Goal: Information Seeking & Learning: Learn about a topic

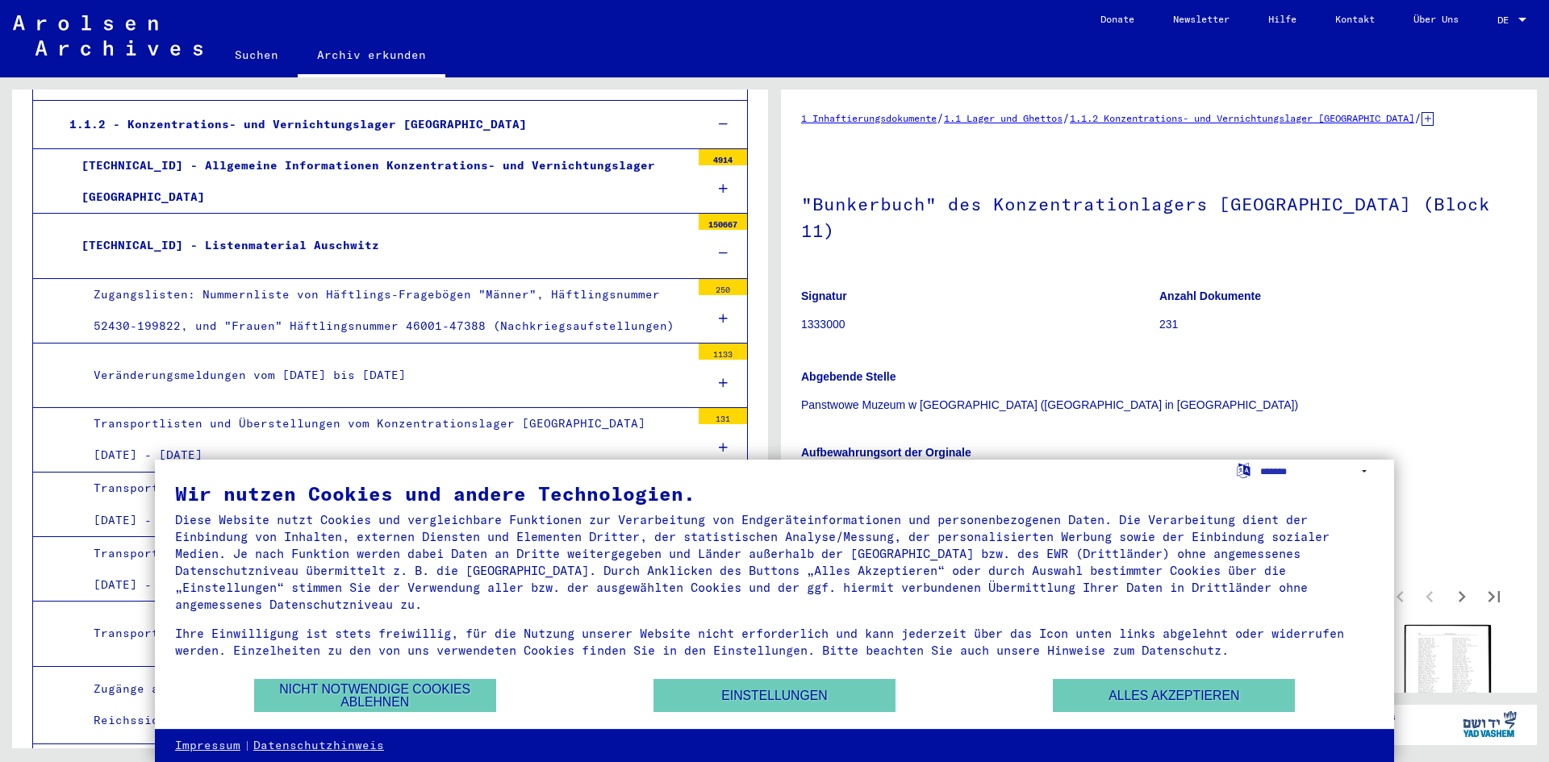
scroll to position [323, 0]
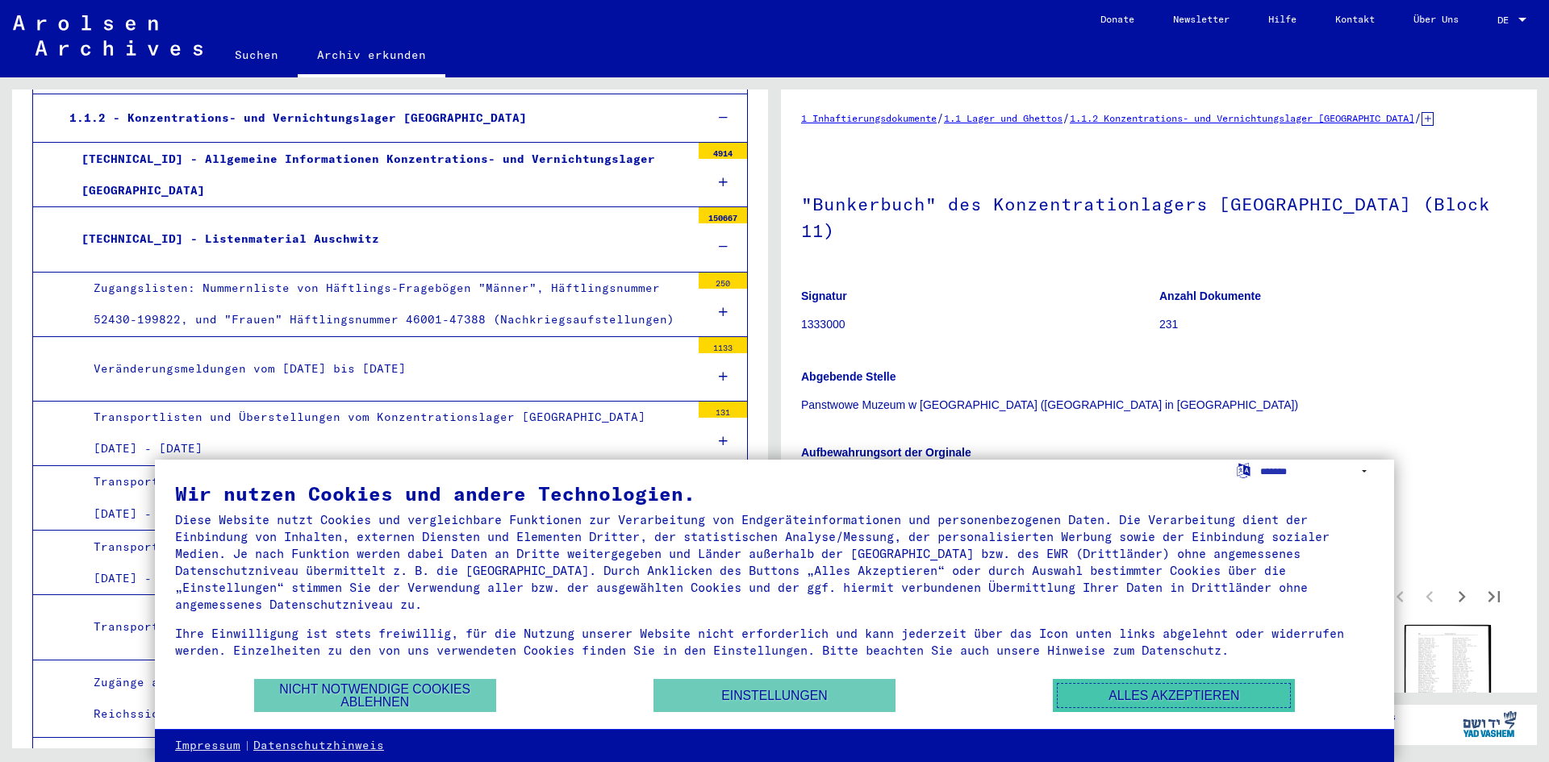
click at [1075, 690] on button "Alles akzeptieren" at bounding box center [1174, 695] width 242 height 33
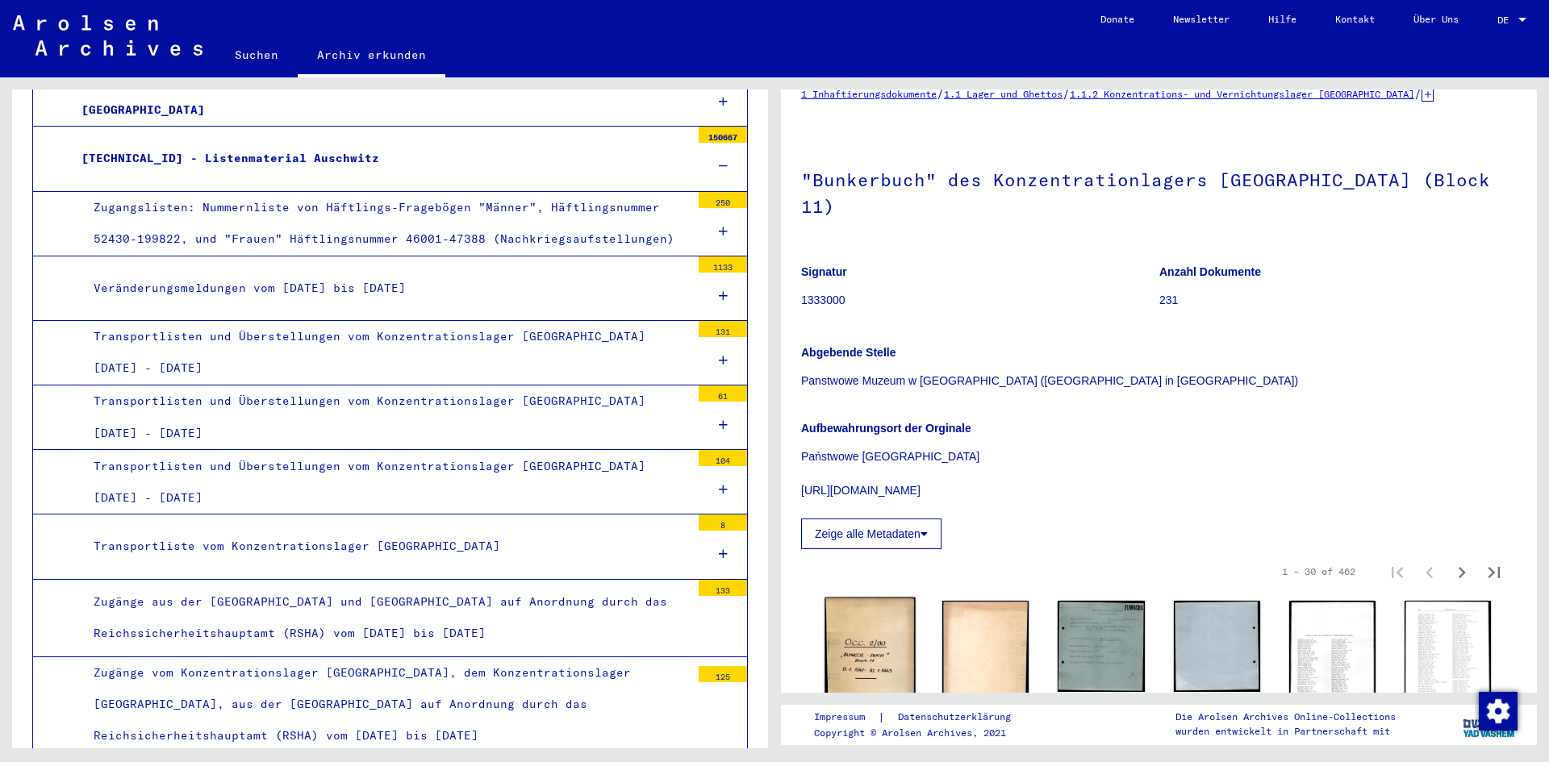
scroll to position [81, 0]
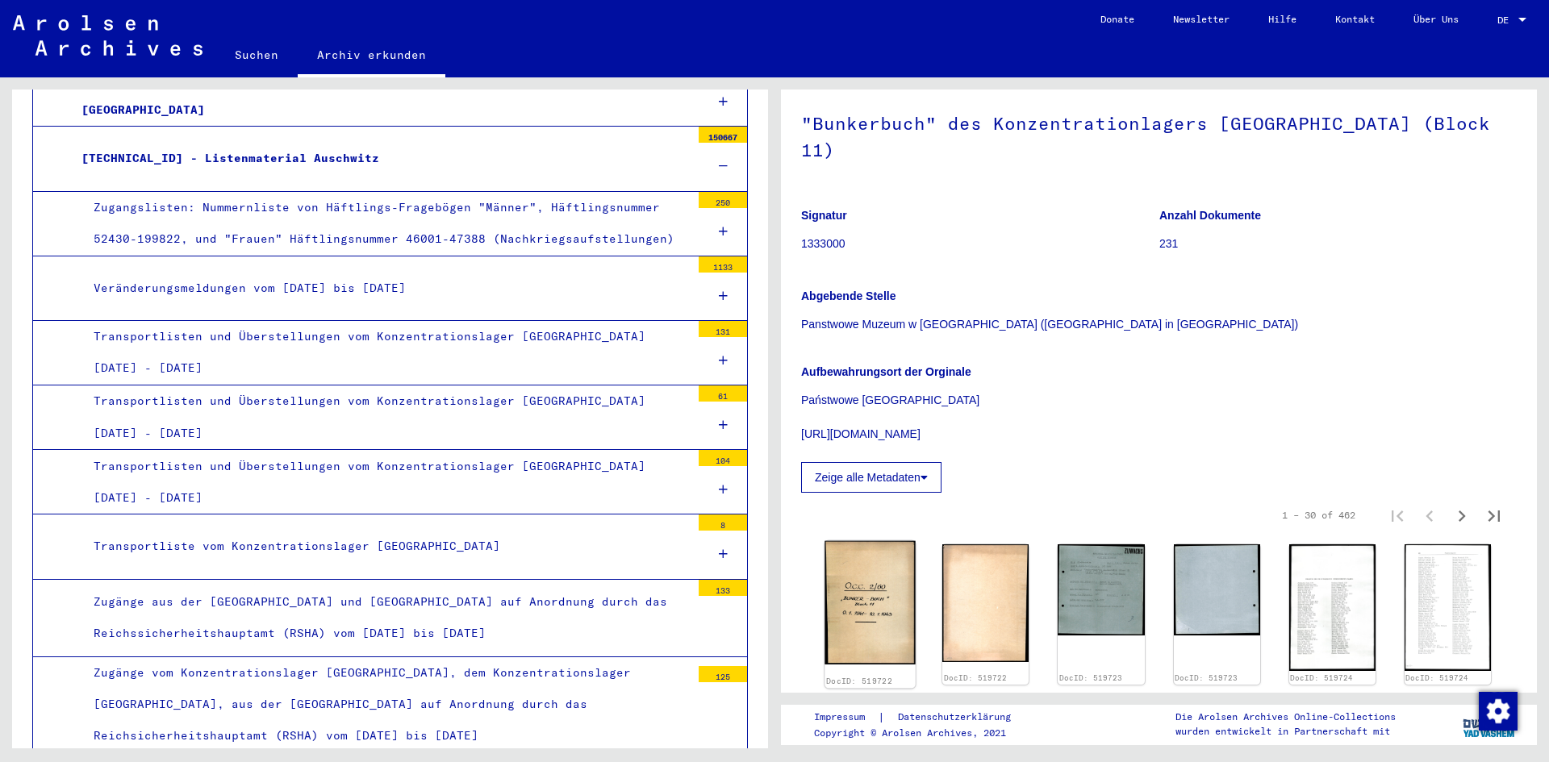
click at [861, 586] on img at bounding box center [869, 601] width 91 height 123
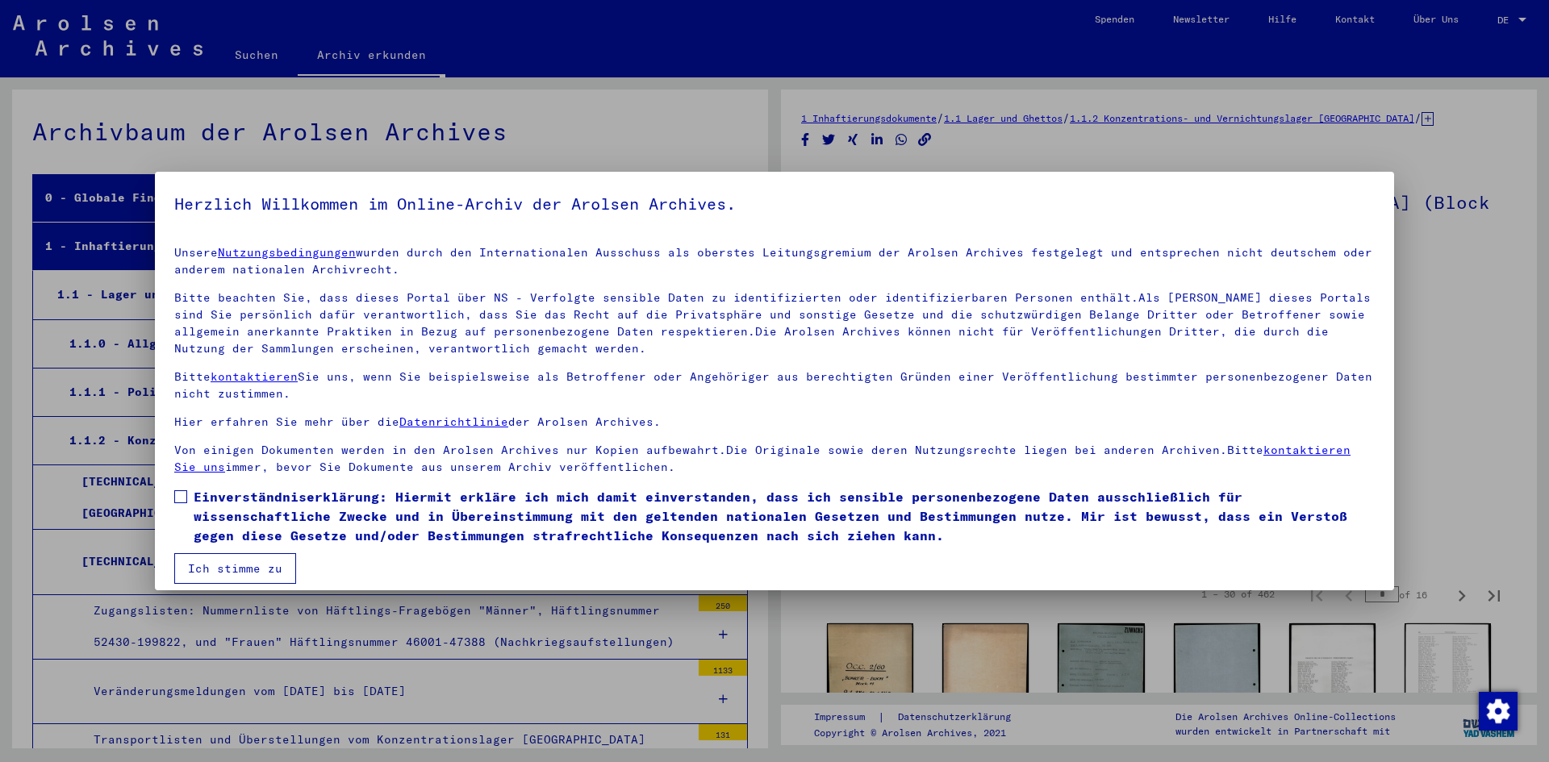
scroll to position [7499, 0]
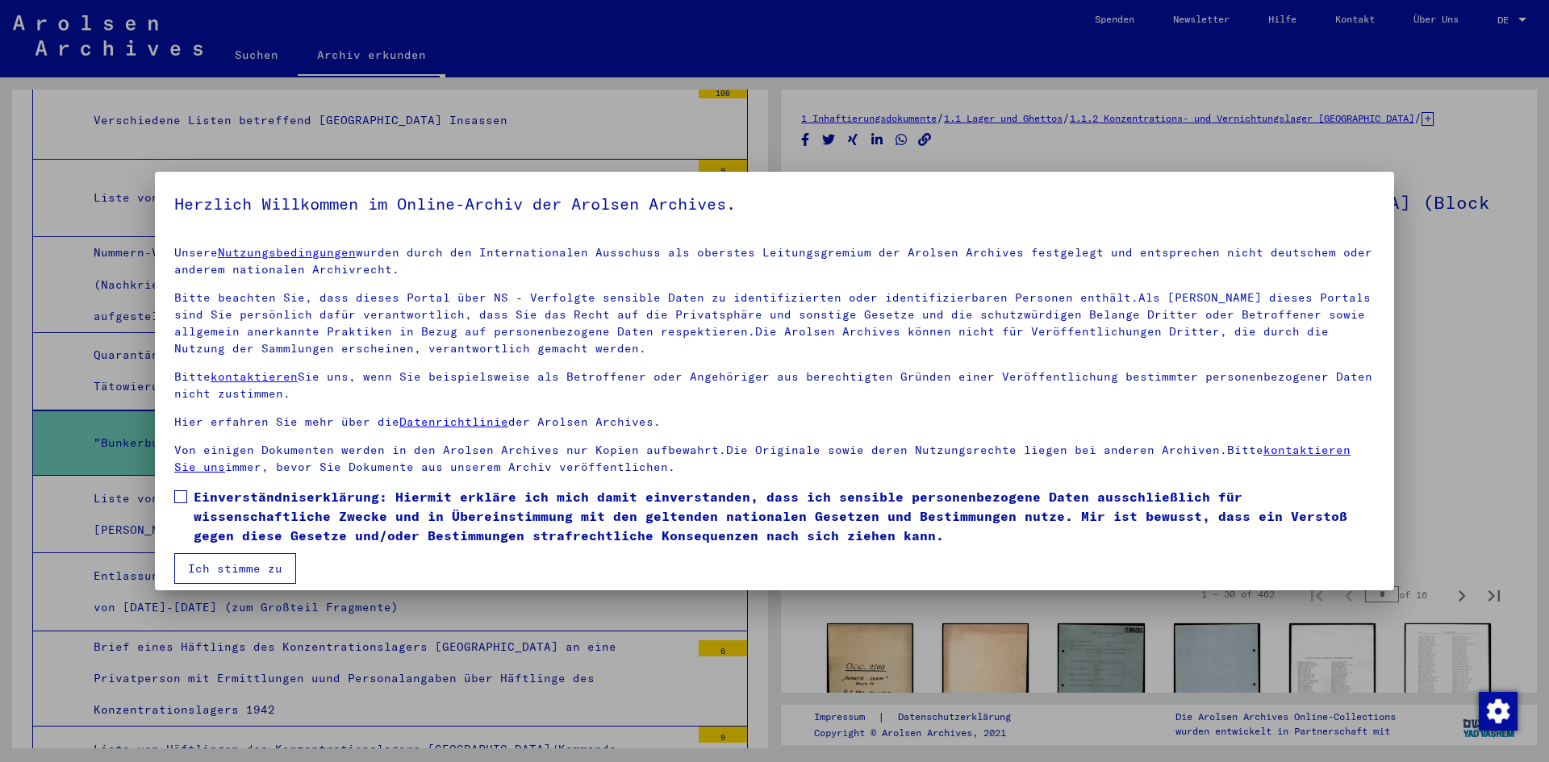
drag, startPoint x: 1371, startPoint y: 188, endPoint x: 1349, endPoint y: 244, distance: 60.5
click at [1371, 188] on mat-dialog-container "Herzlich Willkommen im Online-Archiv der Arolsen Archives. Unsere Nutzungsbedin…" at bounding box center [774, 381] width 1239 height 419
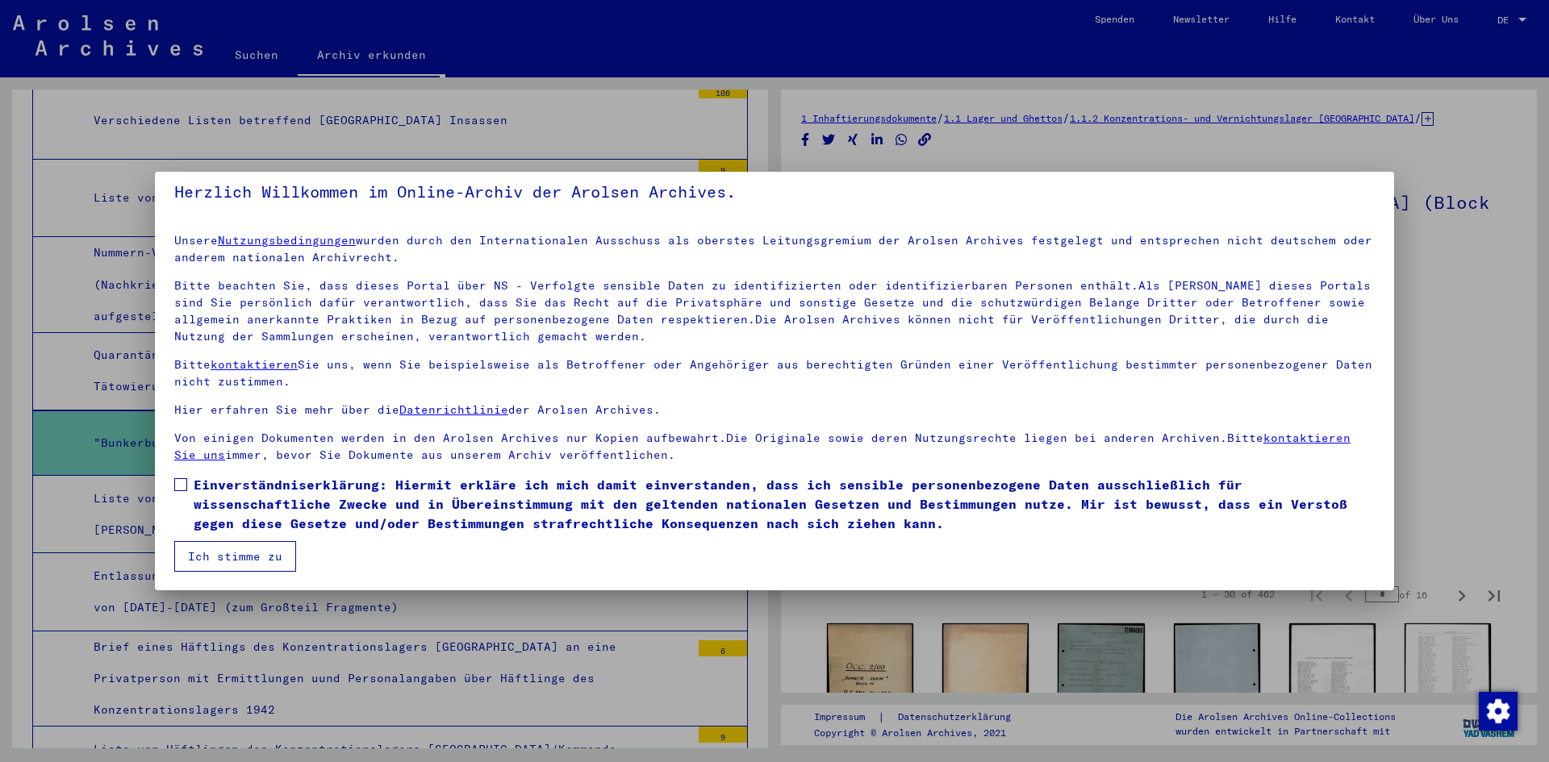
scroll to position [0, 0]
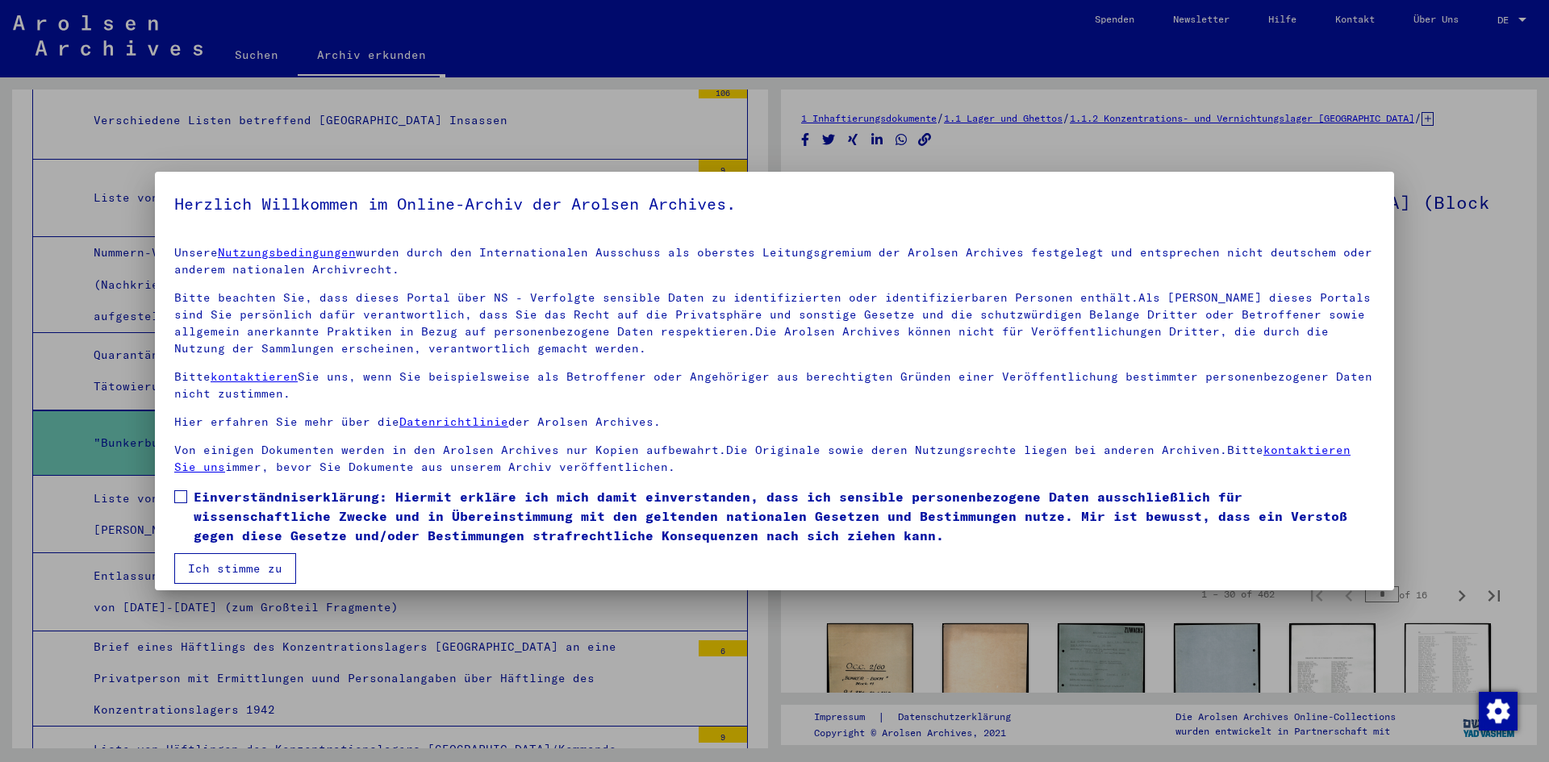
click at [251, 520] on span "Einverständniserklärung: Hiermit erkläre ich mich damit einverstanden, dass ich…" at bounding box center [784, 516] width 1181 height 58
click at [250, 566] on button "Ich stimme zu" at bounding box center [235, 568] width 122 height 31
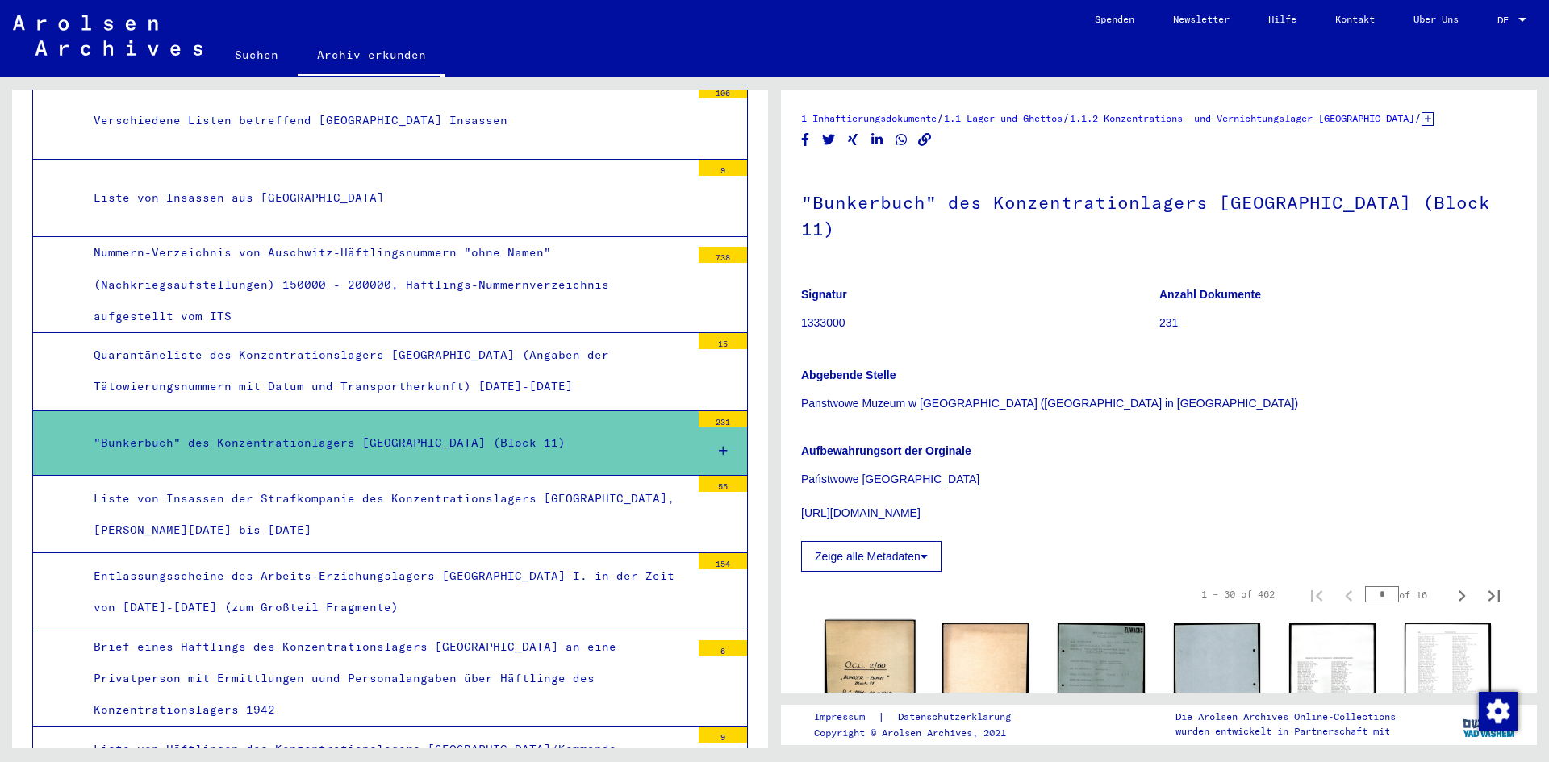
click at [910, 645] on img at bounding box center [869, 681] width 91 height 123
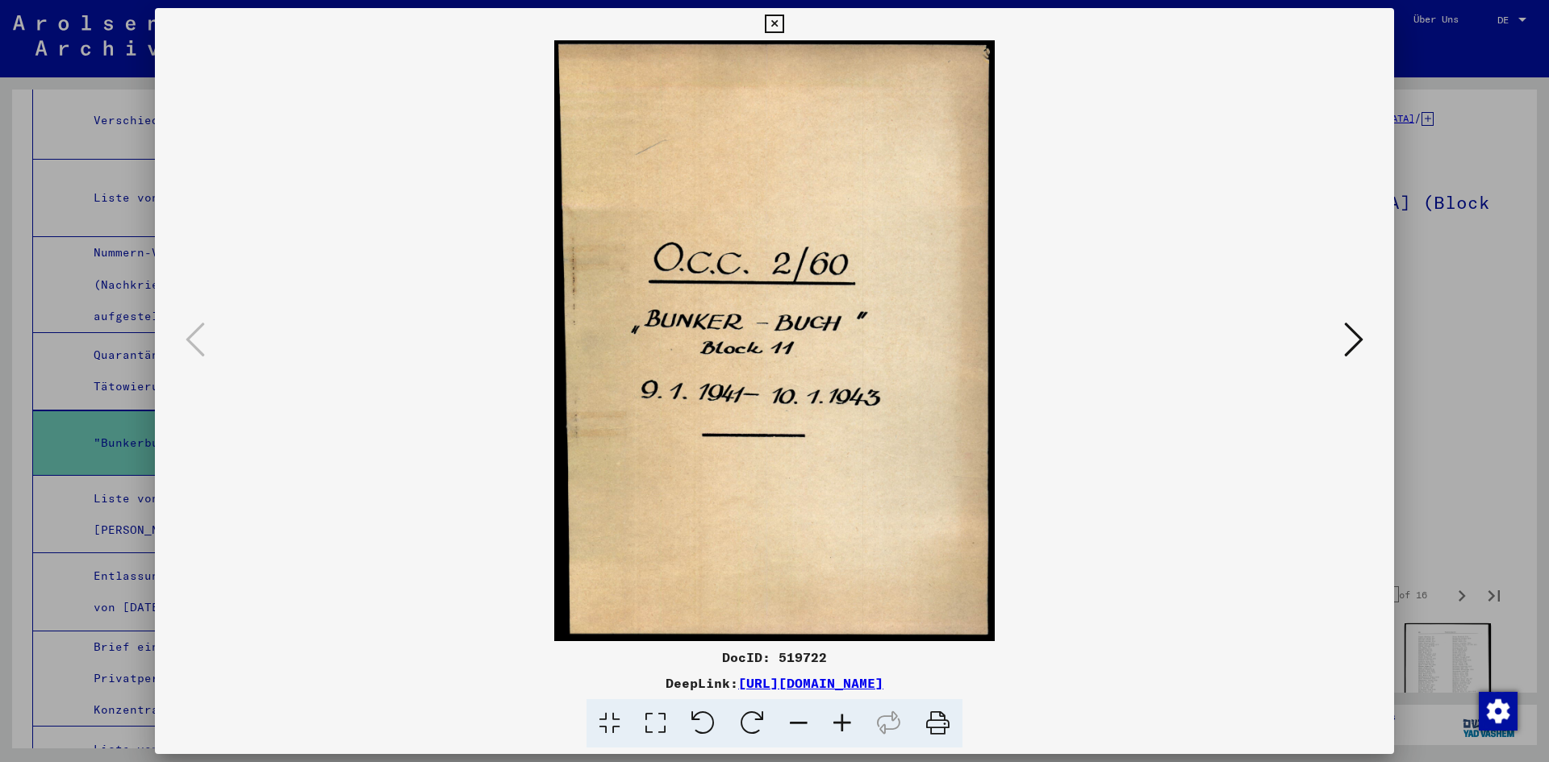
click at [1327, 369] on img at bounding box center [774, 340] width 1129 height 601
click at [1337, 323] on img at bounding box center [774, 340] width 1129 height 601
click at [1339, 323] on div at bounding box center [774, 340] width 1239 height 601
click at [1347, 339] on icon at bounding box center [1353, 339] width 19 height 39
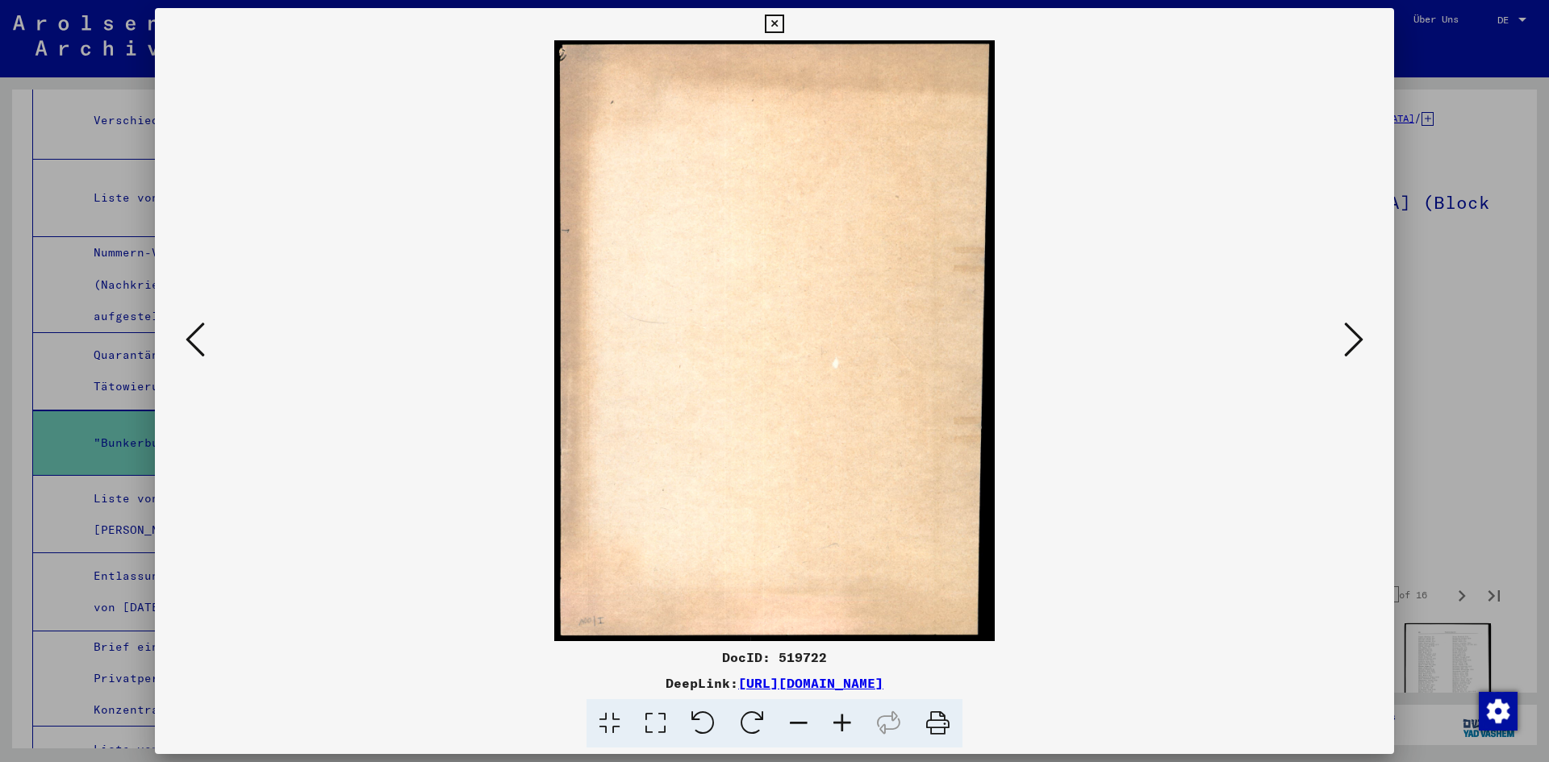
click at [1347, 339] on icon at bounding box center [1353, 339] width 19 height 39
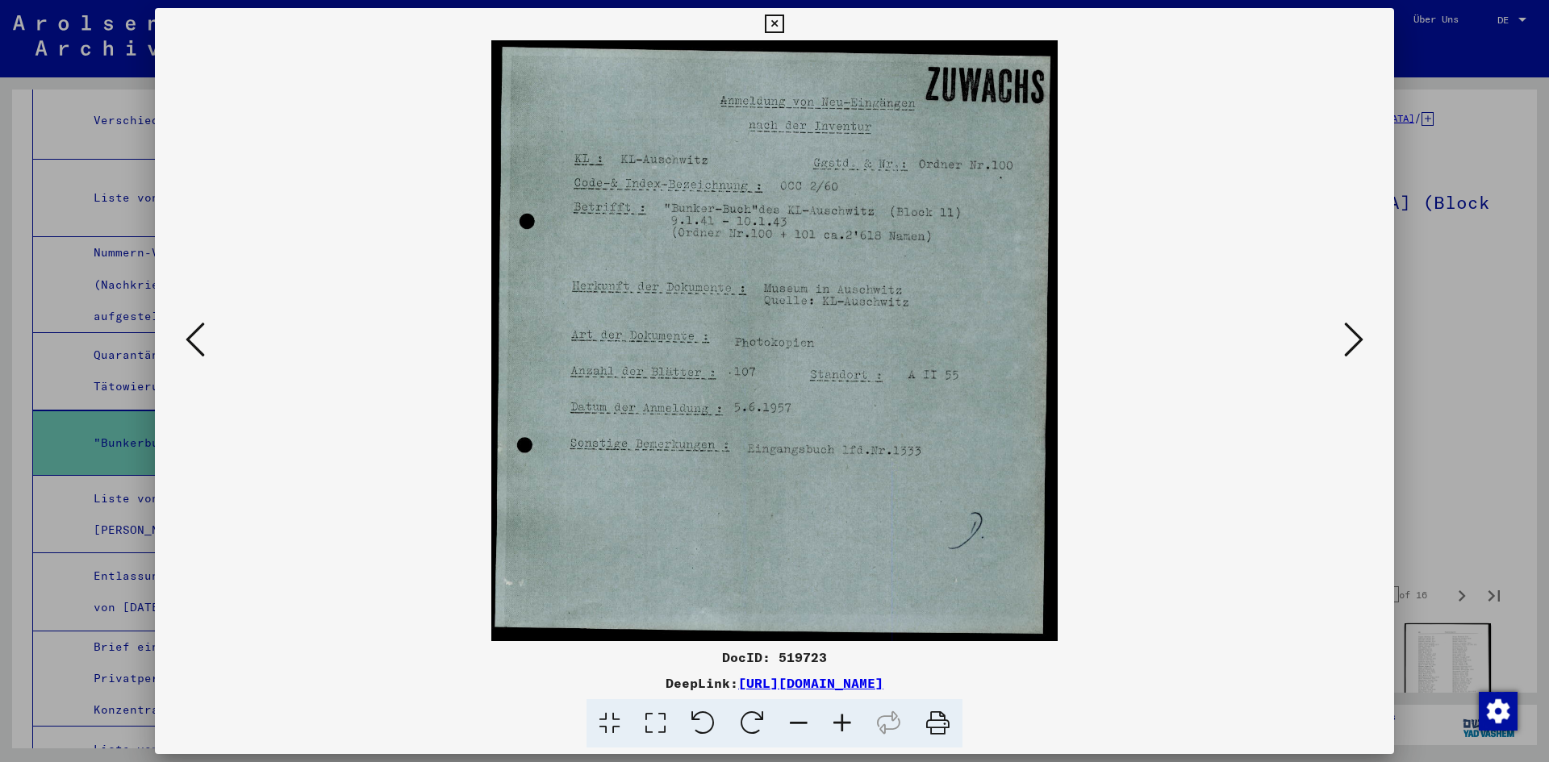
click at [1347, 339] on icon at bounding box center [1353, 339] width 19 height 39
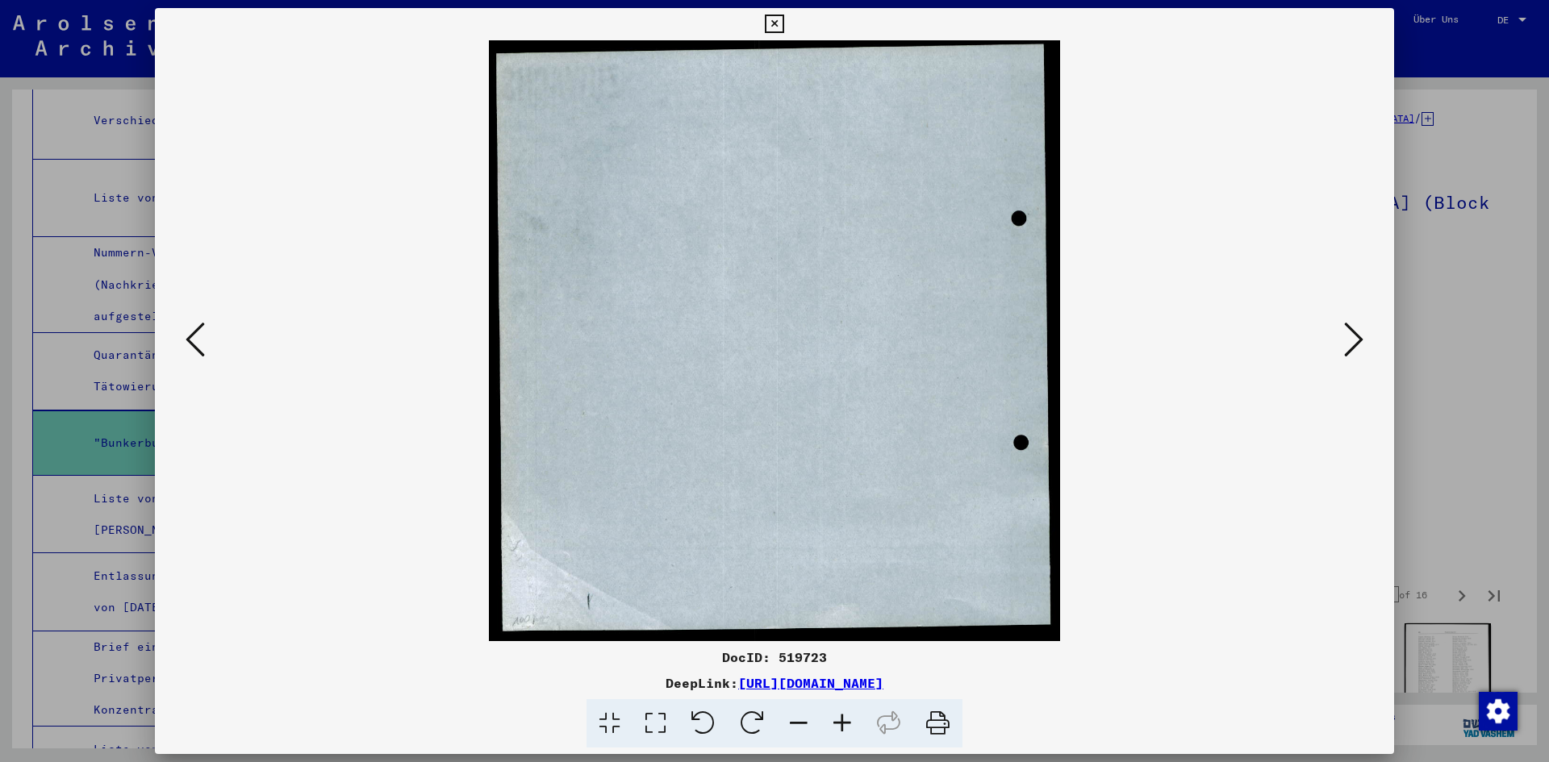
click at [1347, 339] on icon at bounding box center [1353, 339] width 19 height 39
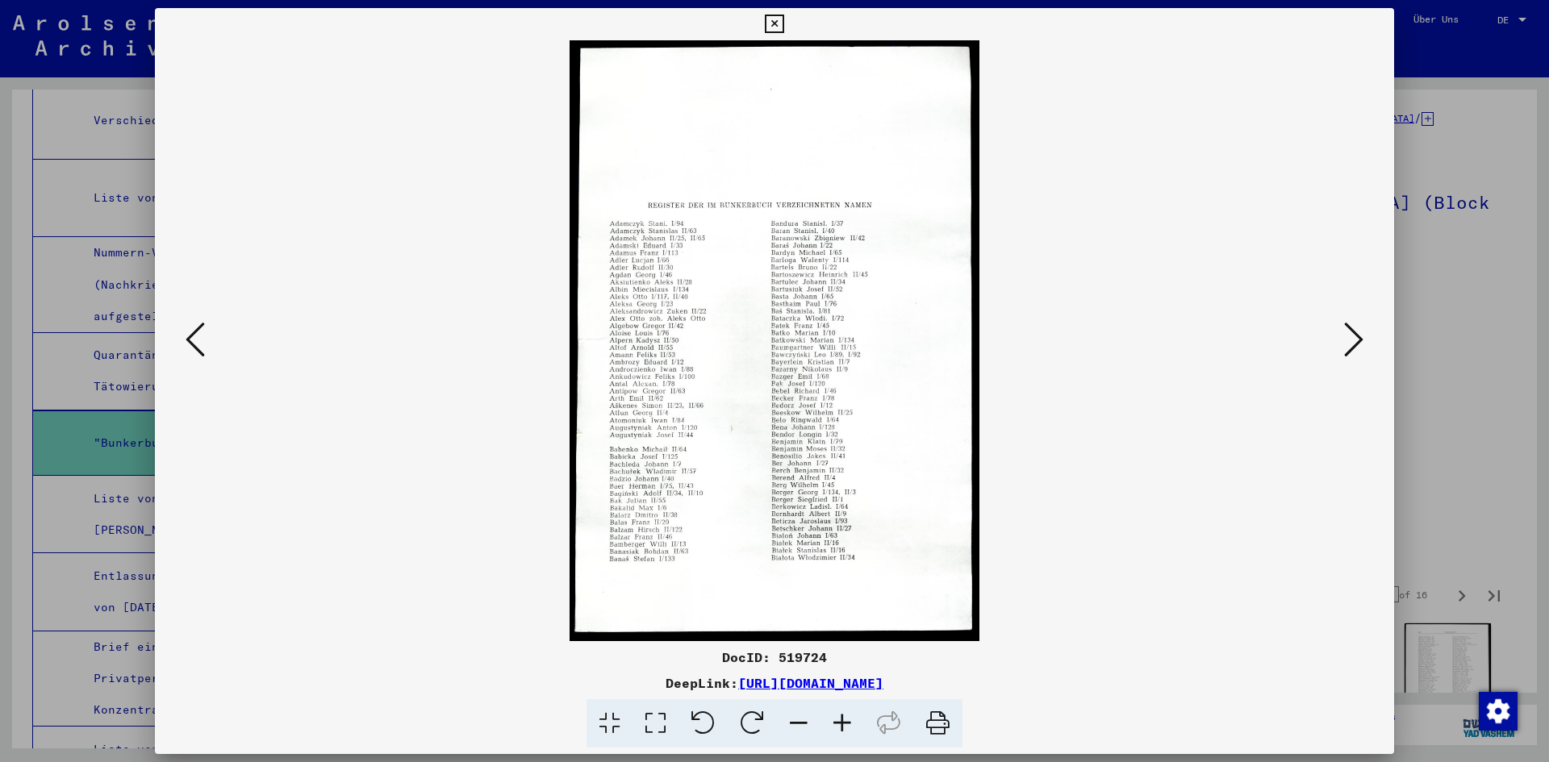
click at [1347, 339] on icon at bounding box center [1353, 339] width 19 height 39
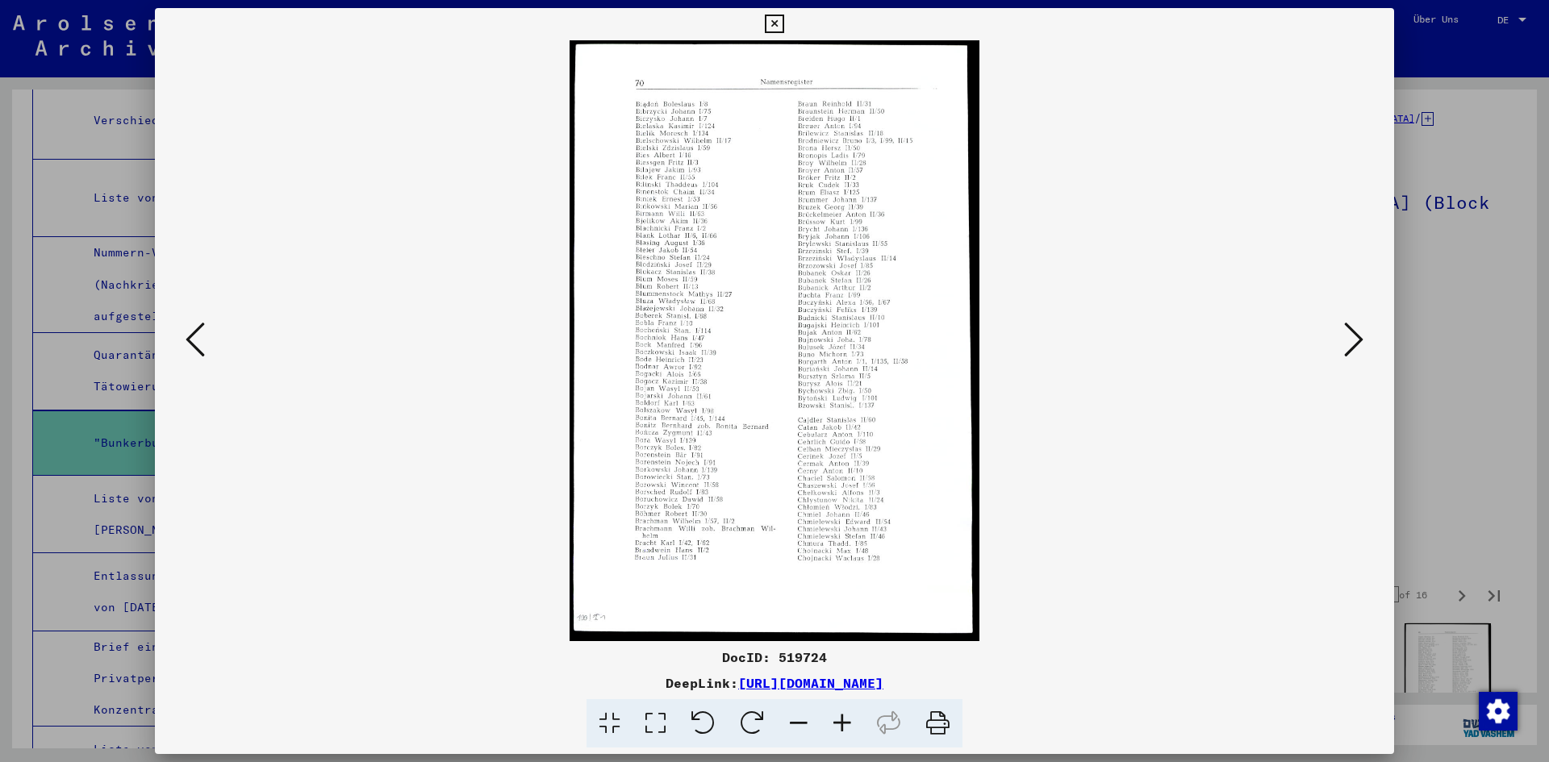
click at [1347, 340] on icon at bounding box center [1353, 339] width 19 height 39
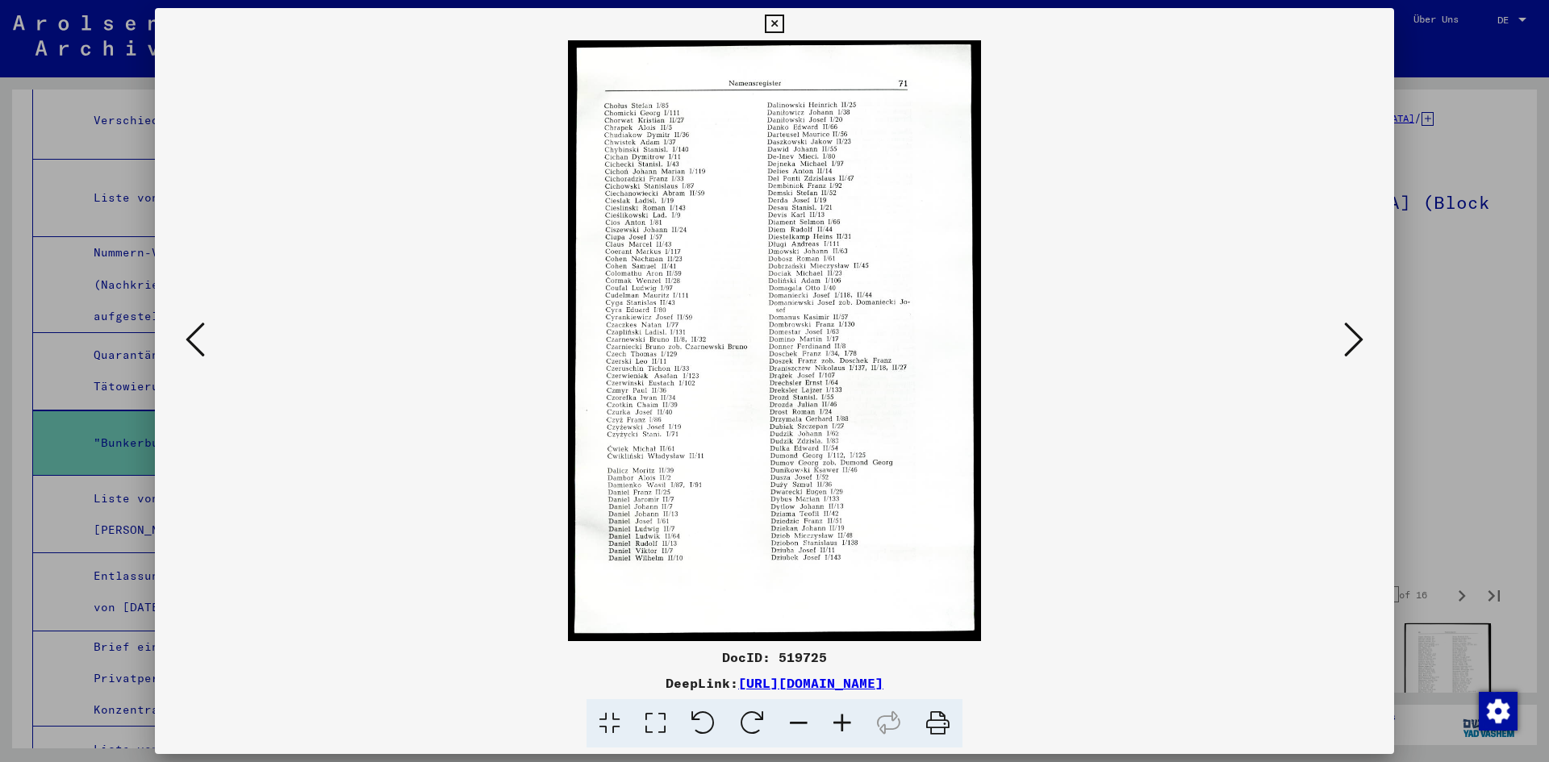
click at [1347, 340] on icon at bounding box center [1353, 339] width 19 height 39
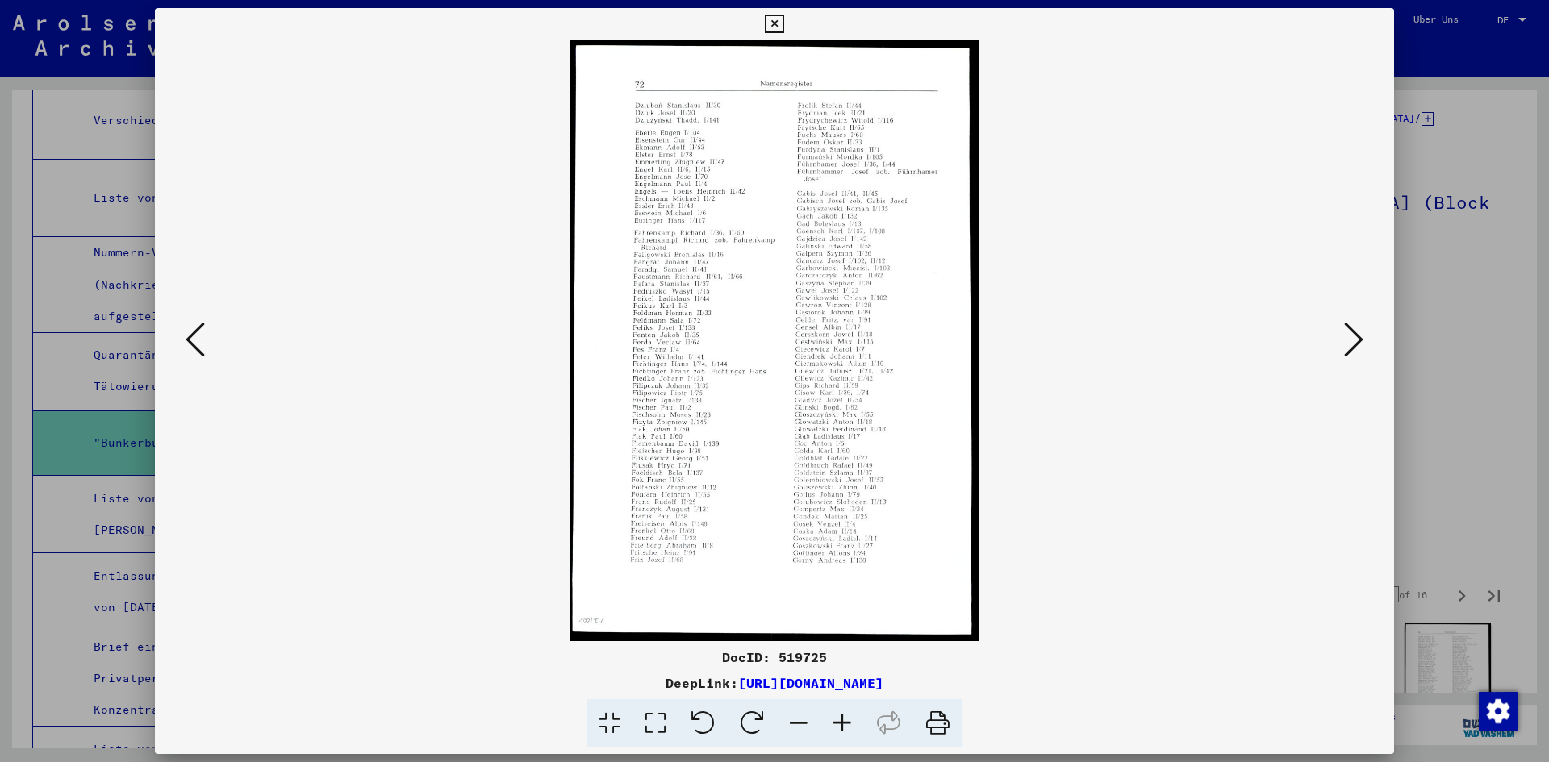
click at [1347, 340] on icon at bounding box center [1353, 339] width 19 height 39
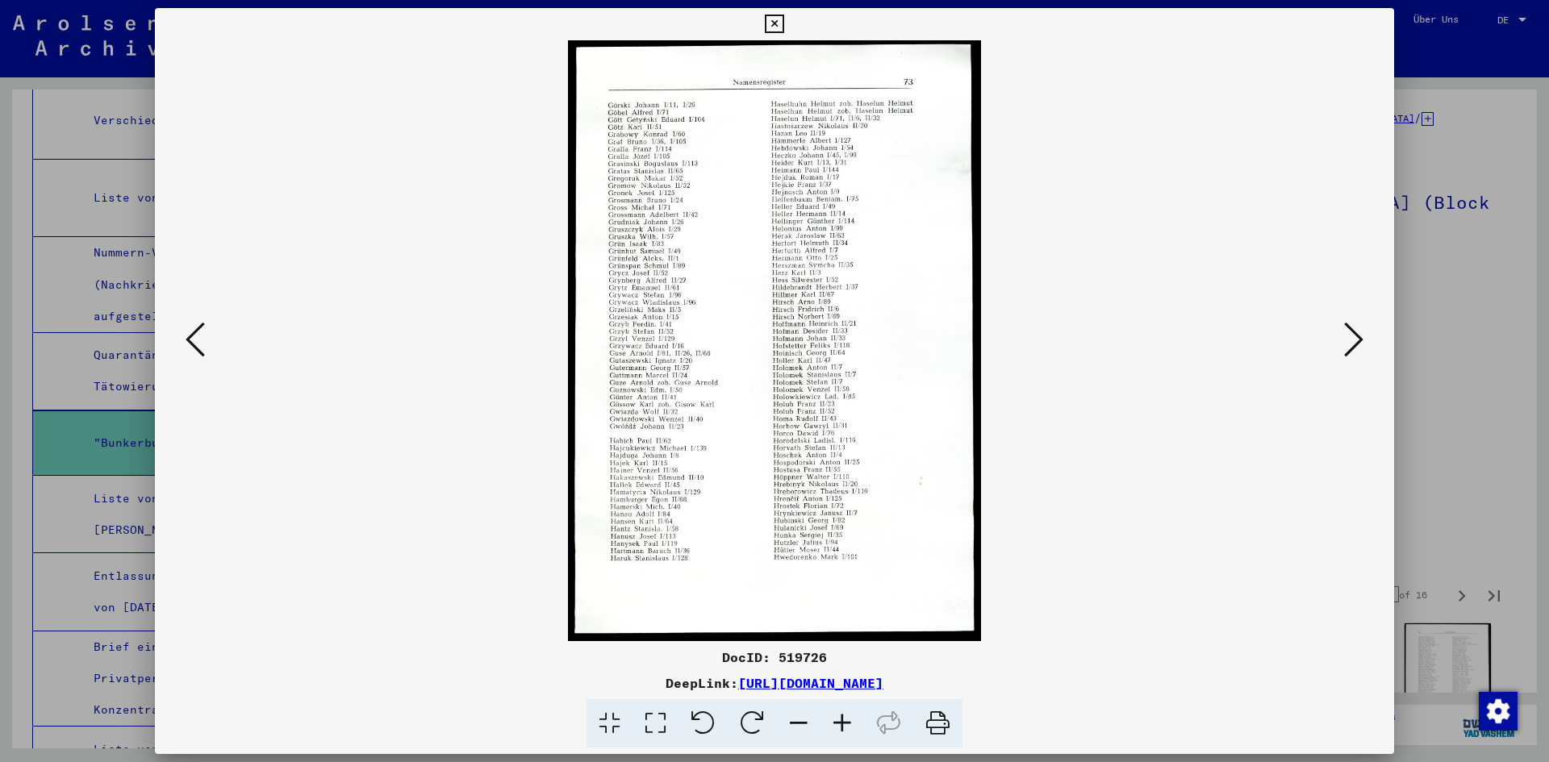
click at [1347, 340] on icon at bounding box center [1353, 339] width 19 height 39
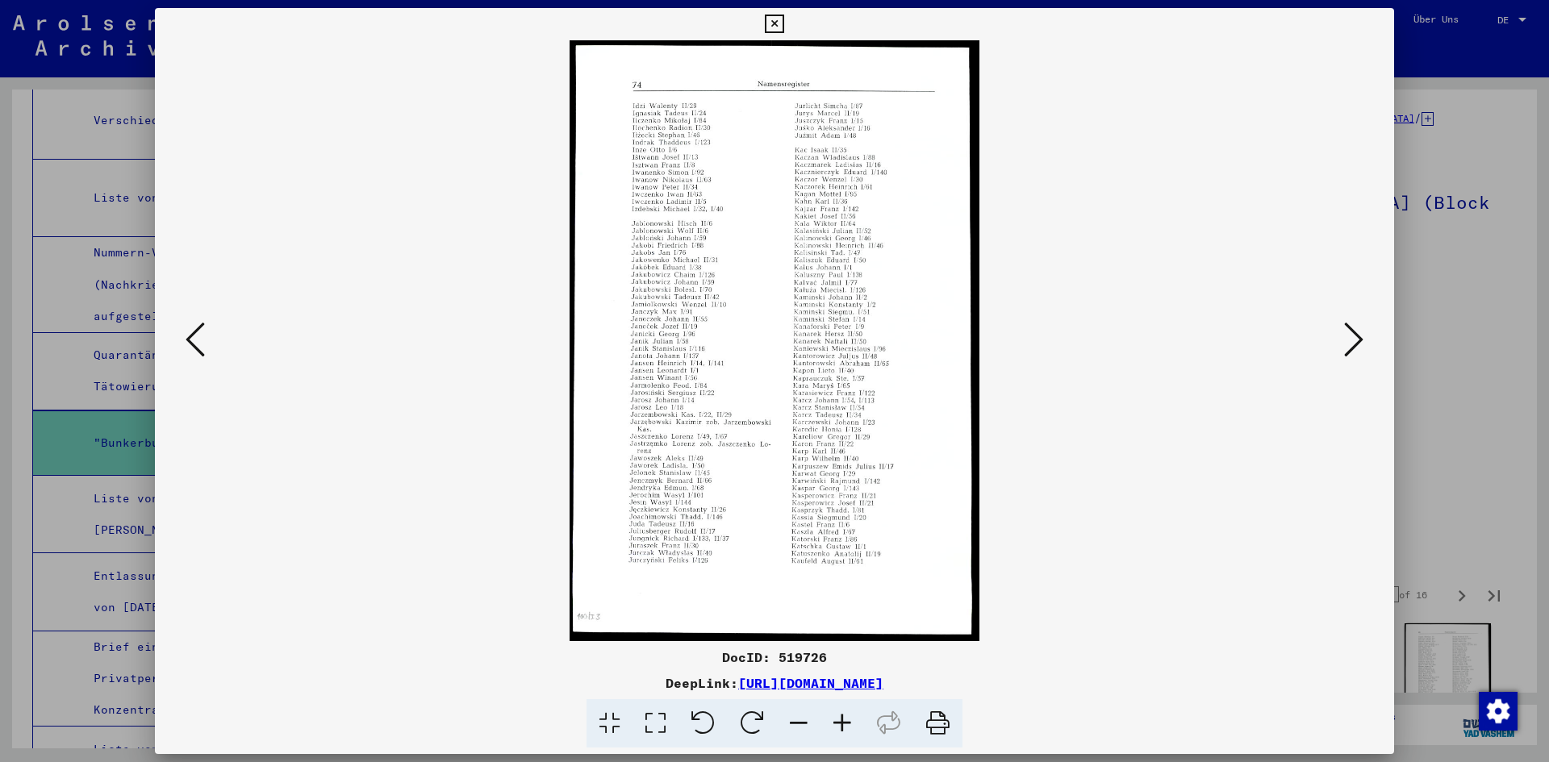
click at [1348, 342] on icon at bounding box center [1353, 339] width 19 height 39
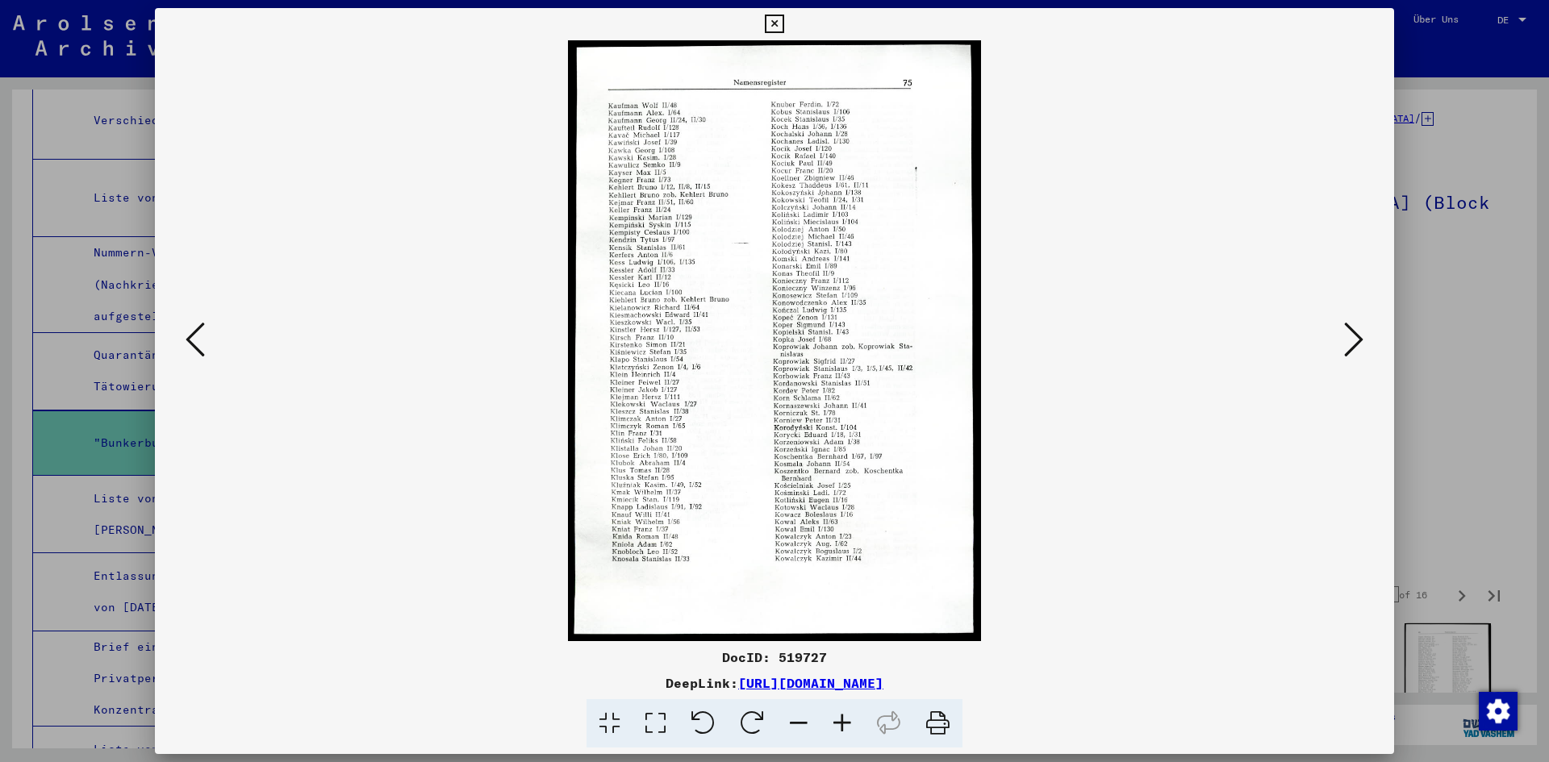
click at [1348, 342] on icon at bounding box center [1353, 339] width 19 height 39
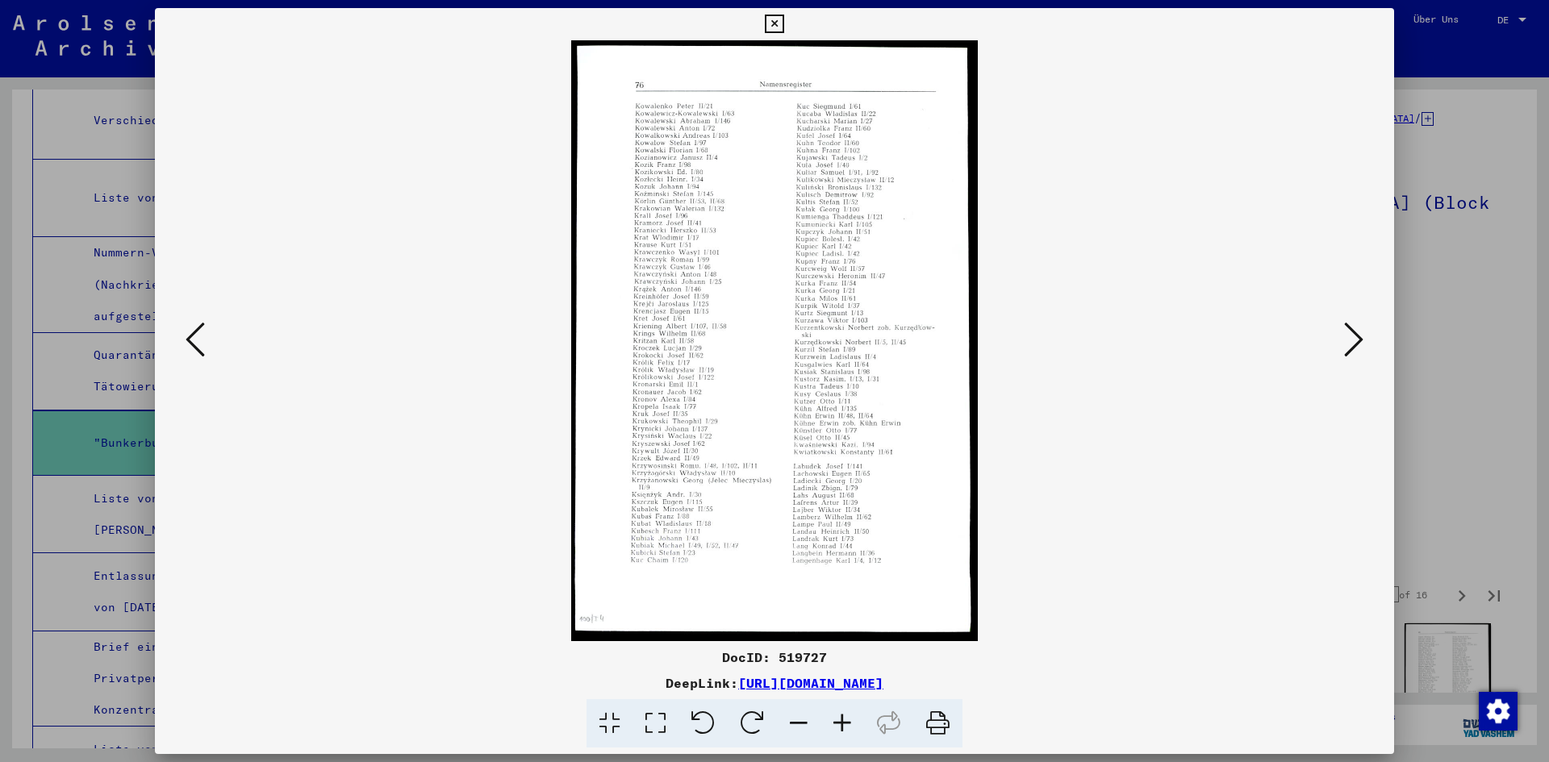
click at [1348, 342] on icon at bounding box center [1353, 339] width 19 height 39
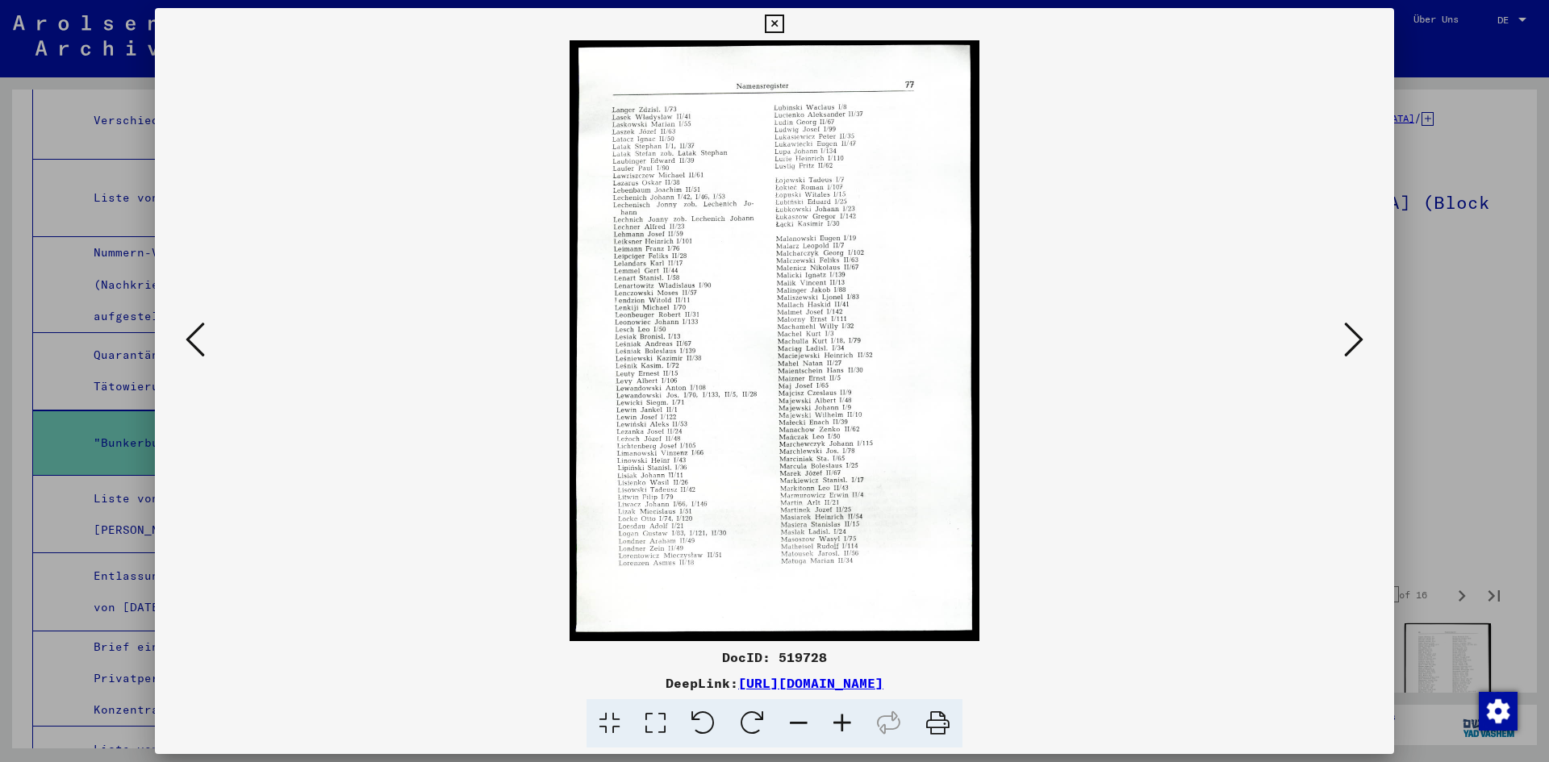
click at [1348, 342] on icon at bounding box center [1353, 339] width 19 height 39
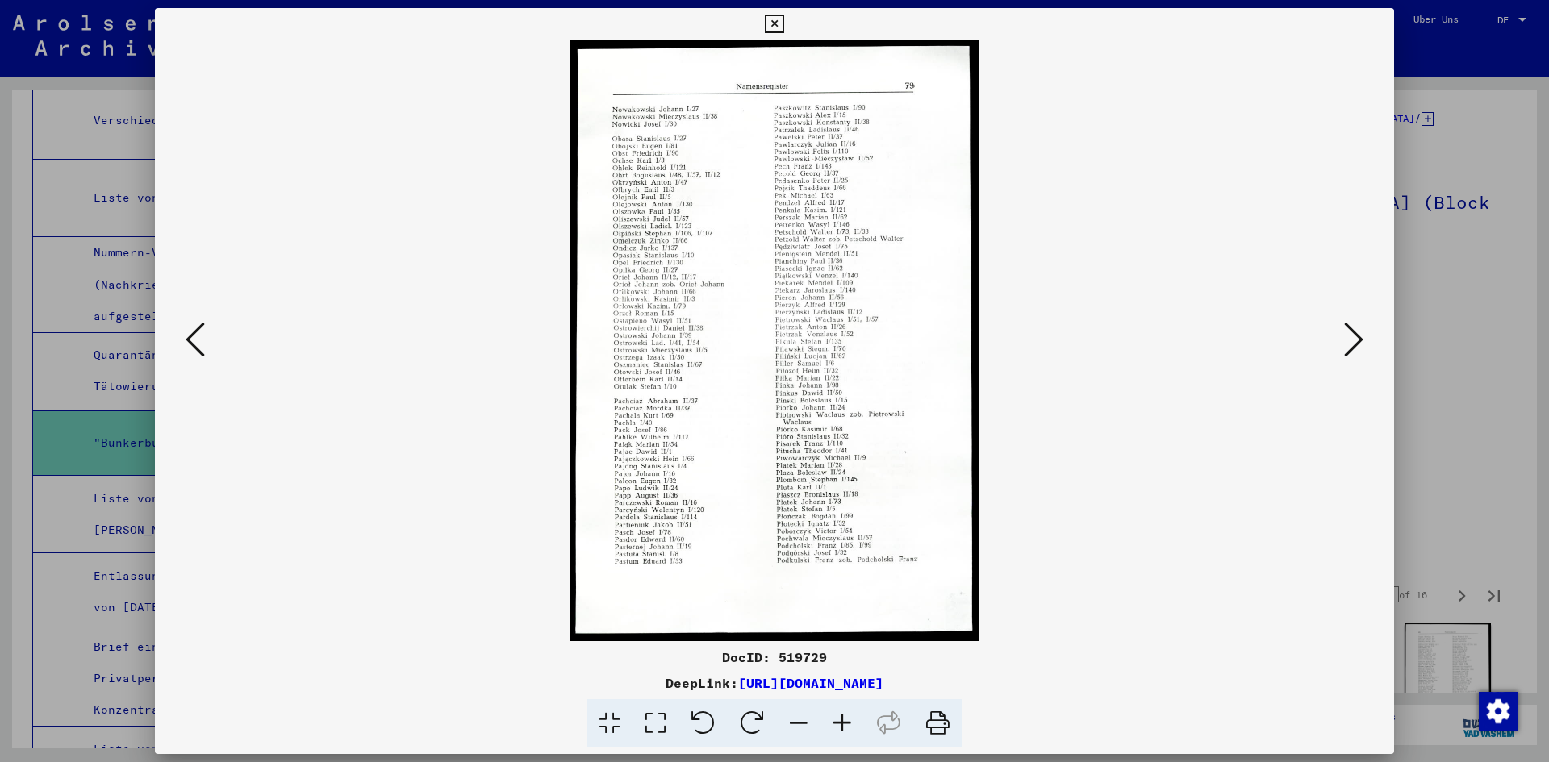
click at [1348, 342] on icon at bounding box center [1353, 339] width 19 height 39
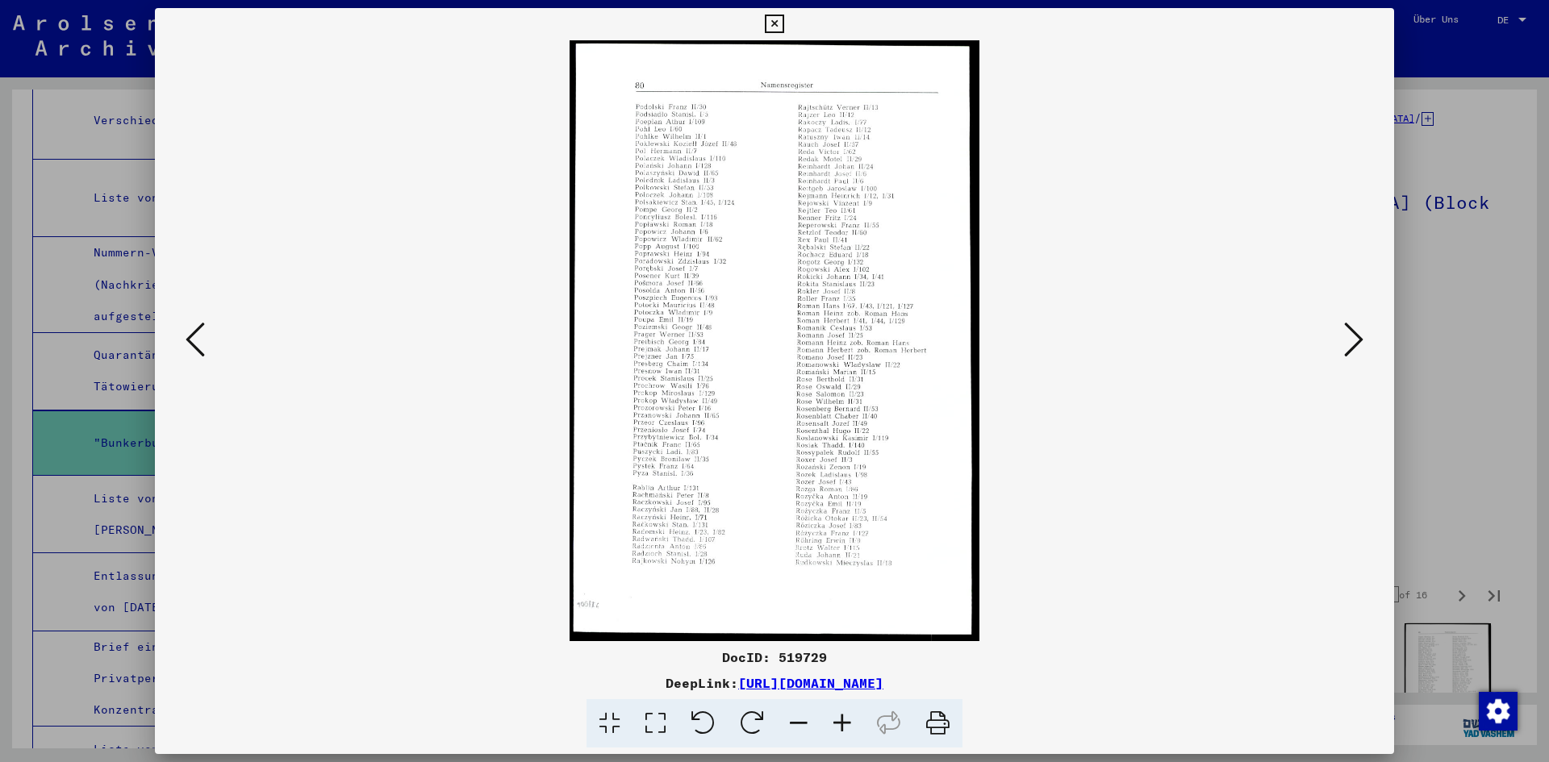
click at [1348, 342] on icon at bounding box center [1353, 339] width 19 height 39
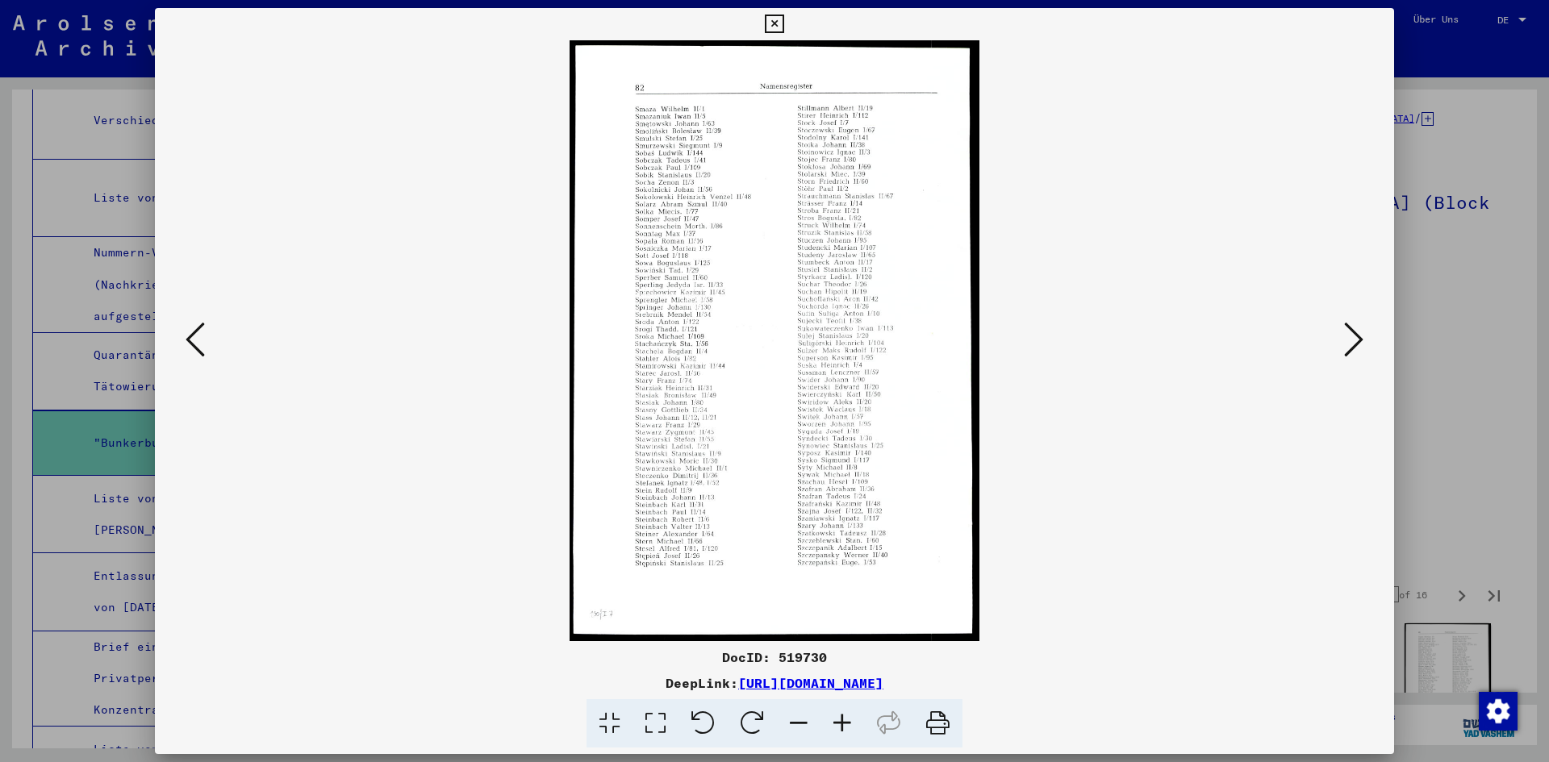
click at [1348, 342] on icon at bounding box center [1353, 339] width 19 height 39
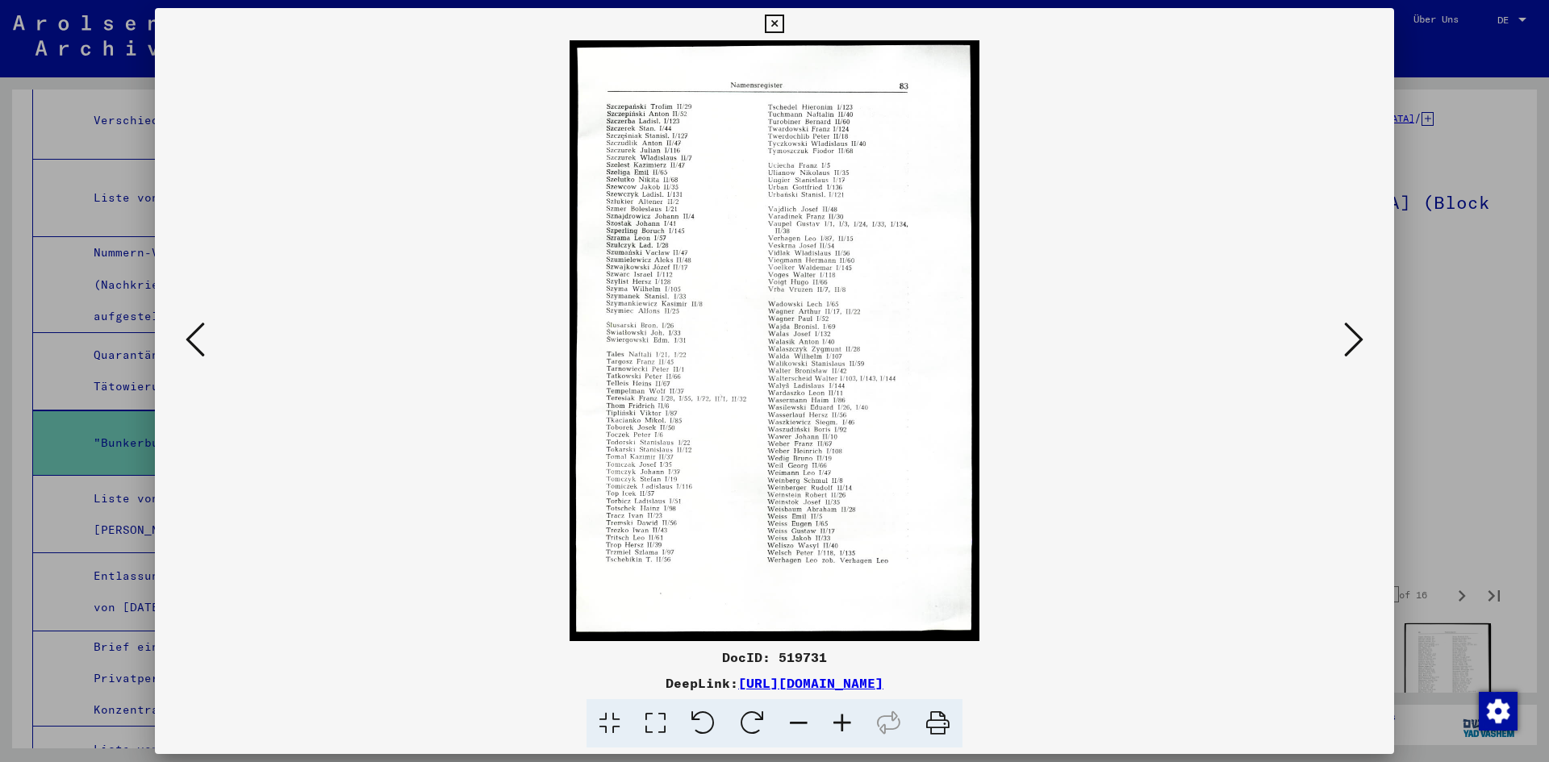
click at [1348, 342] on icon at bounding box center [1353, 339] width 19 height 39
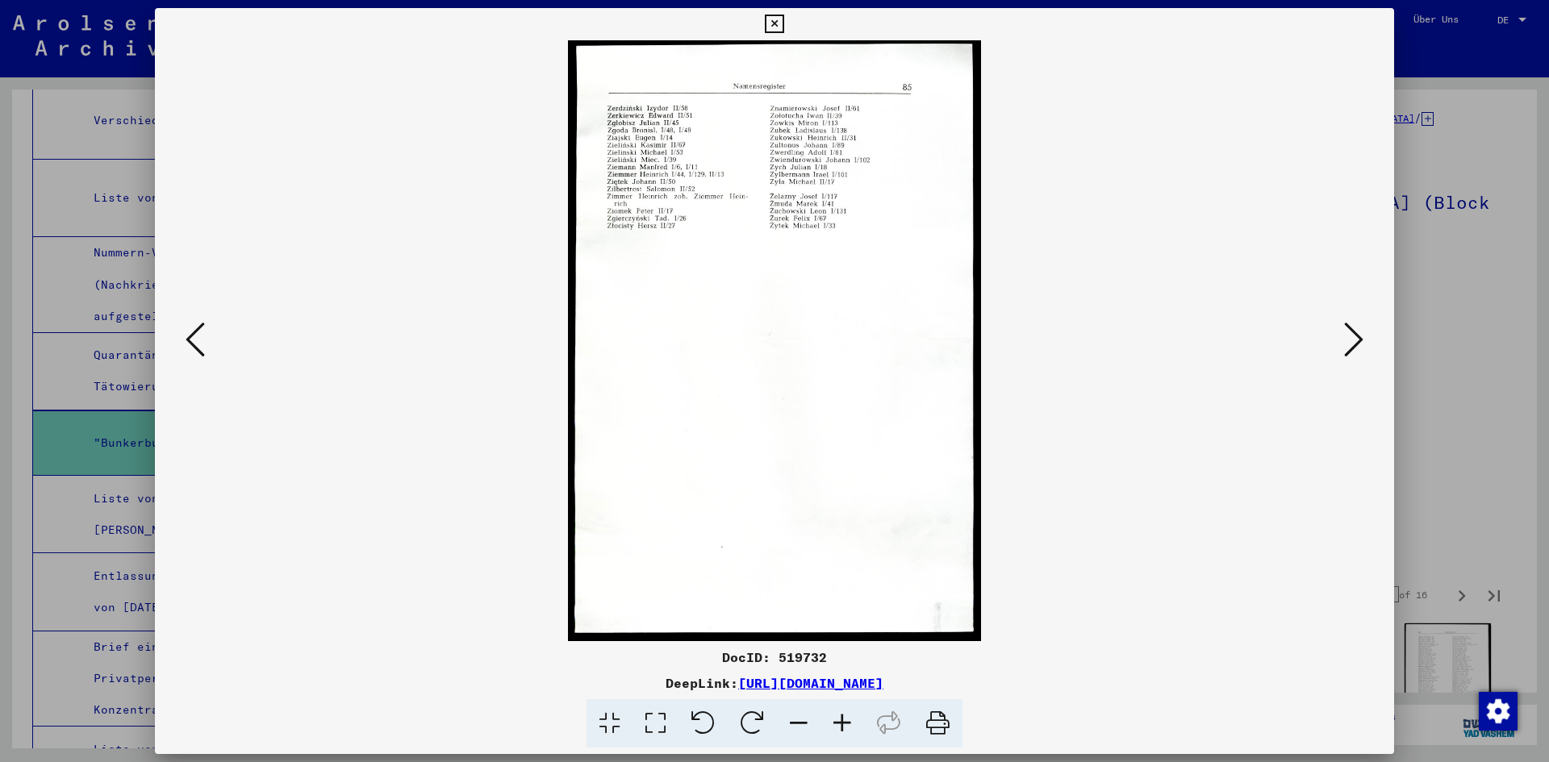
click at [1348, 342] on icon at bounding box center [1353, 339] width 19 height 39
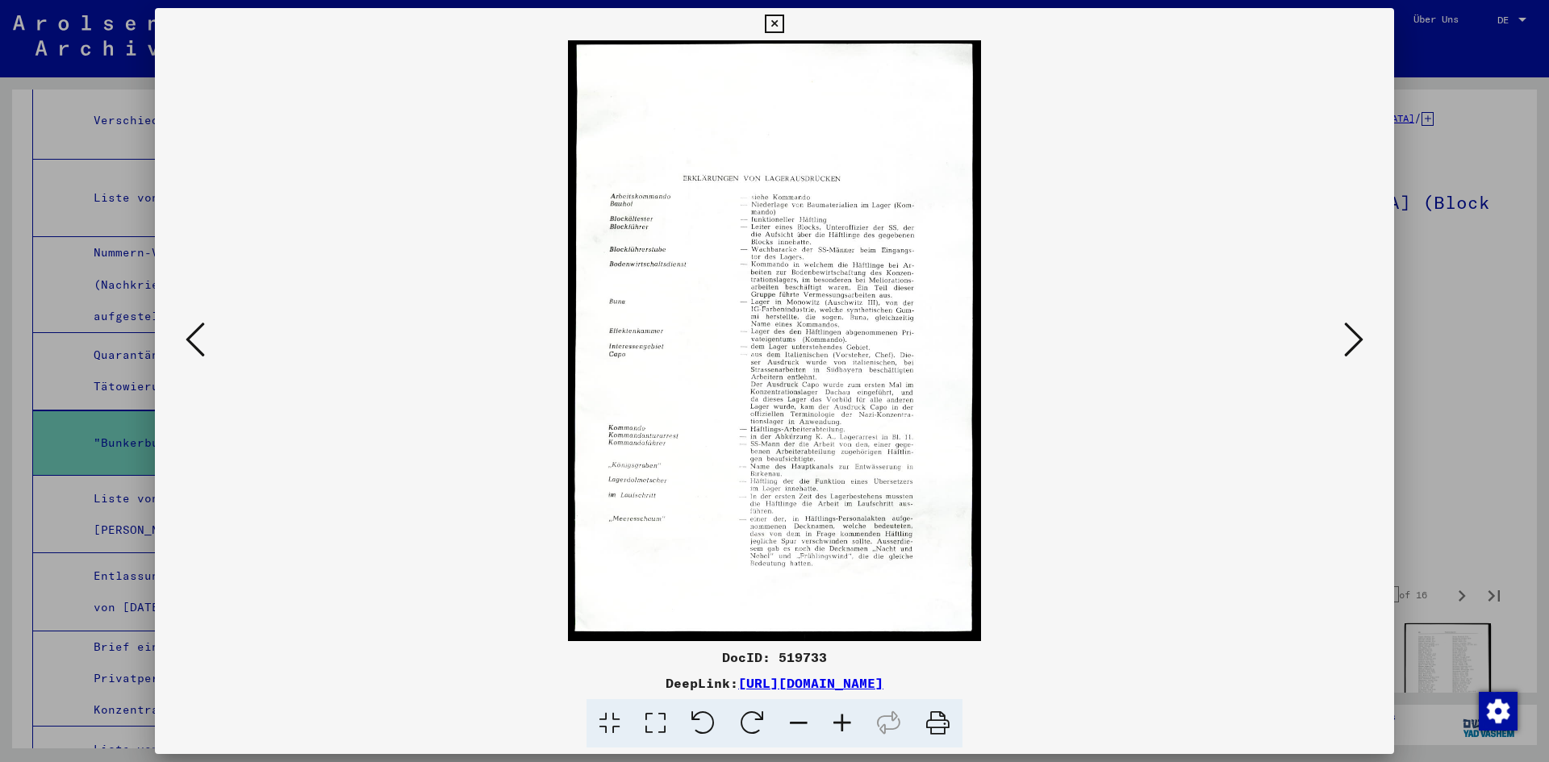
click at [1348, 342] on icon at bounding box center [1353, 339] width 19 height 39
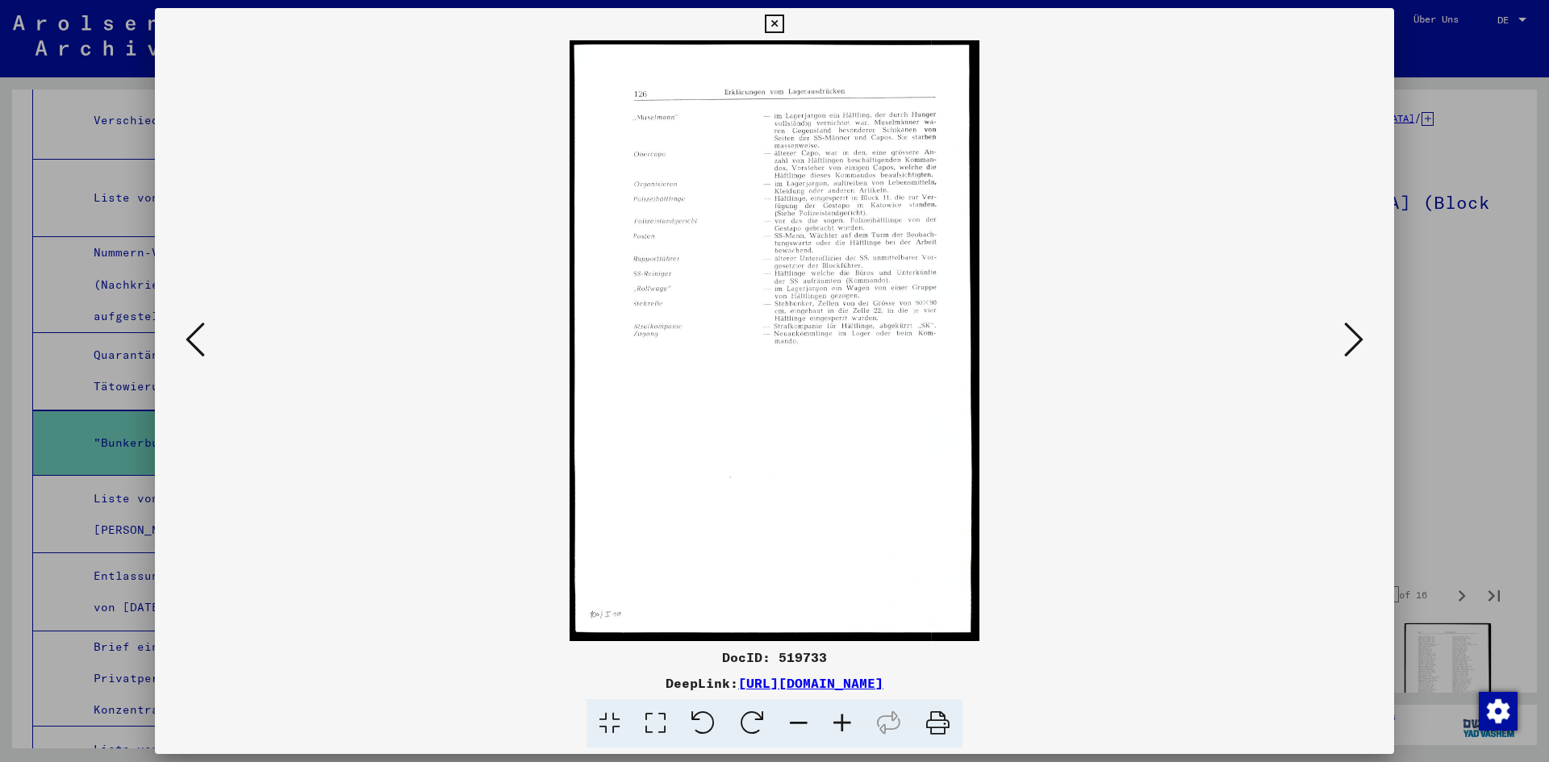
click at [1348, 342] on icon at bounding box center [1353, 339] width 19 height 39
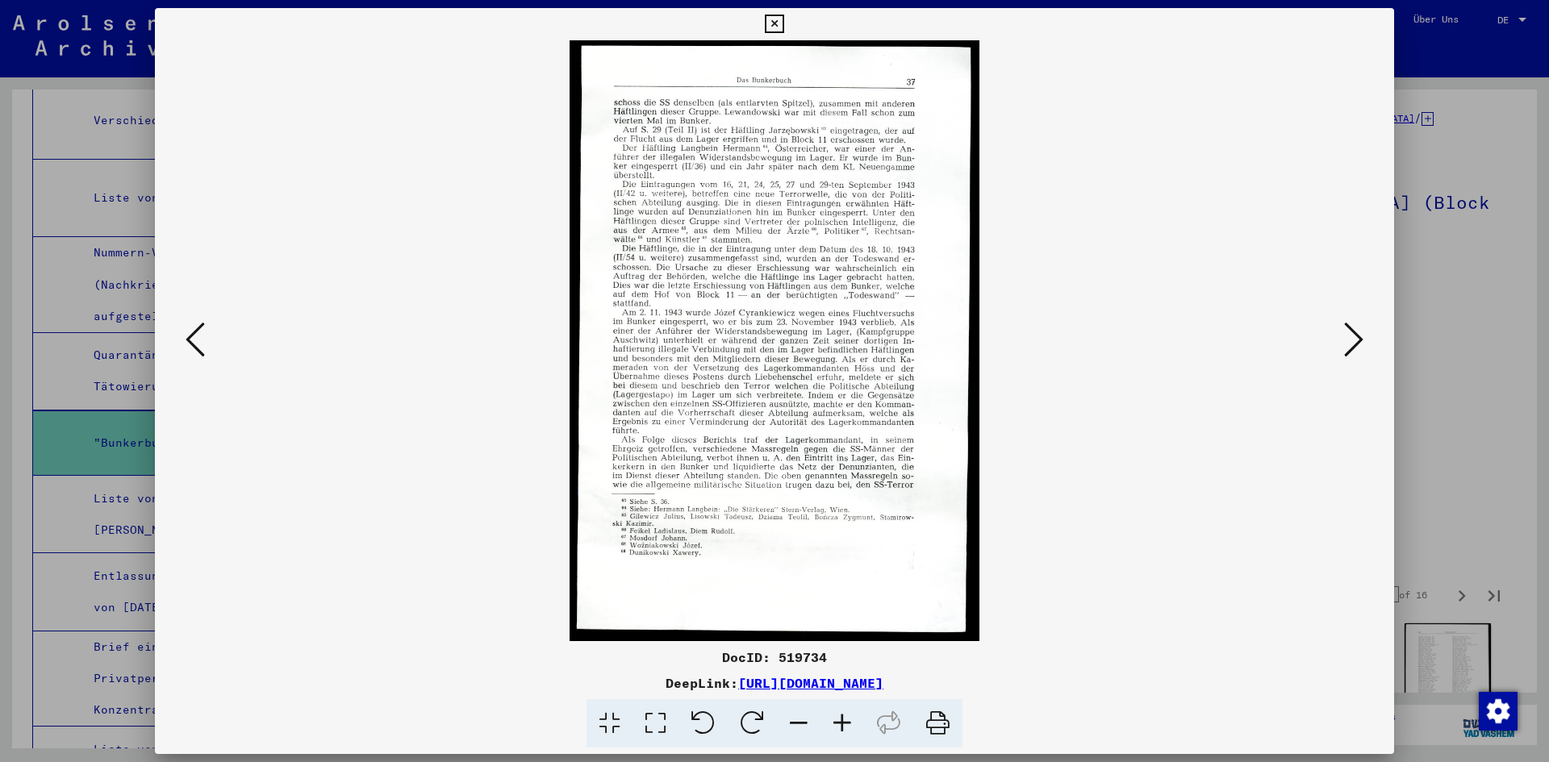
click at [1348, 342] on icon at bounding box center [1353, 339] width 19 height 39
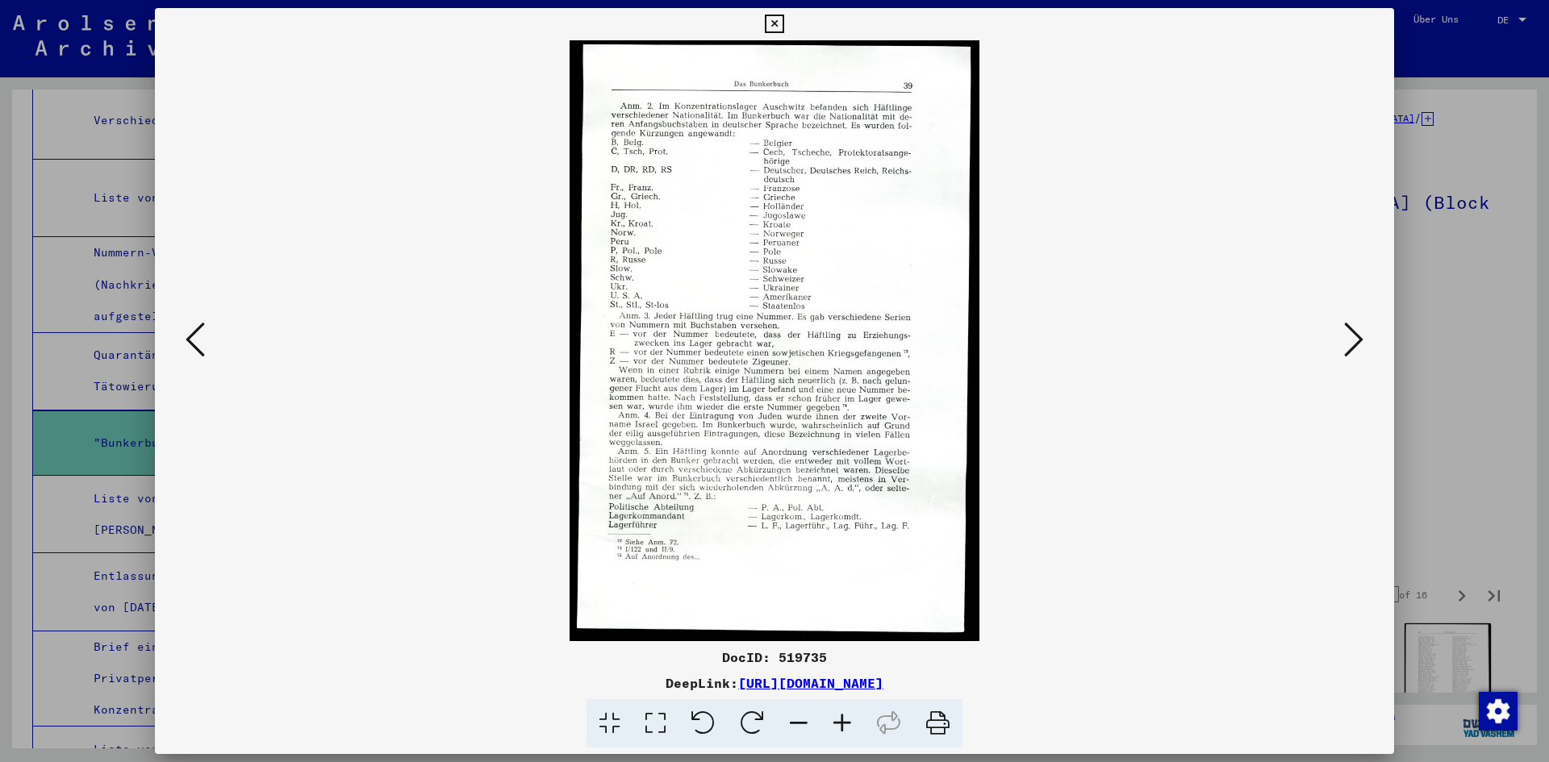
click at [1348, 342] on icon at bounding box center [1353, 339] width 19 height 39
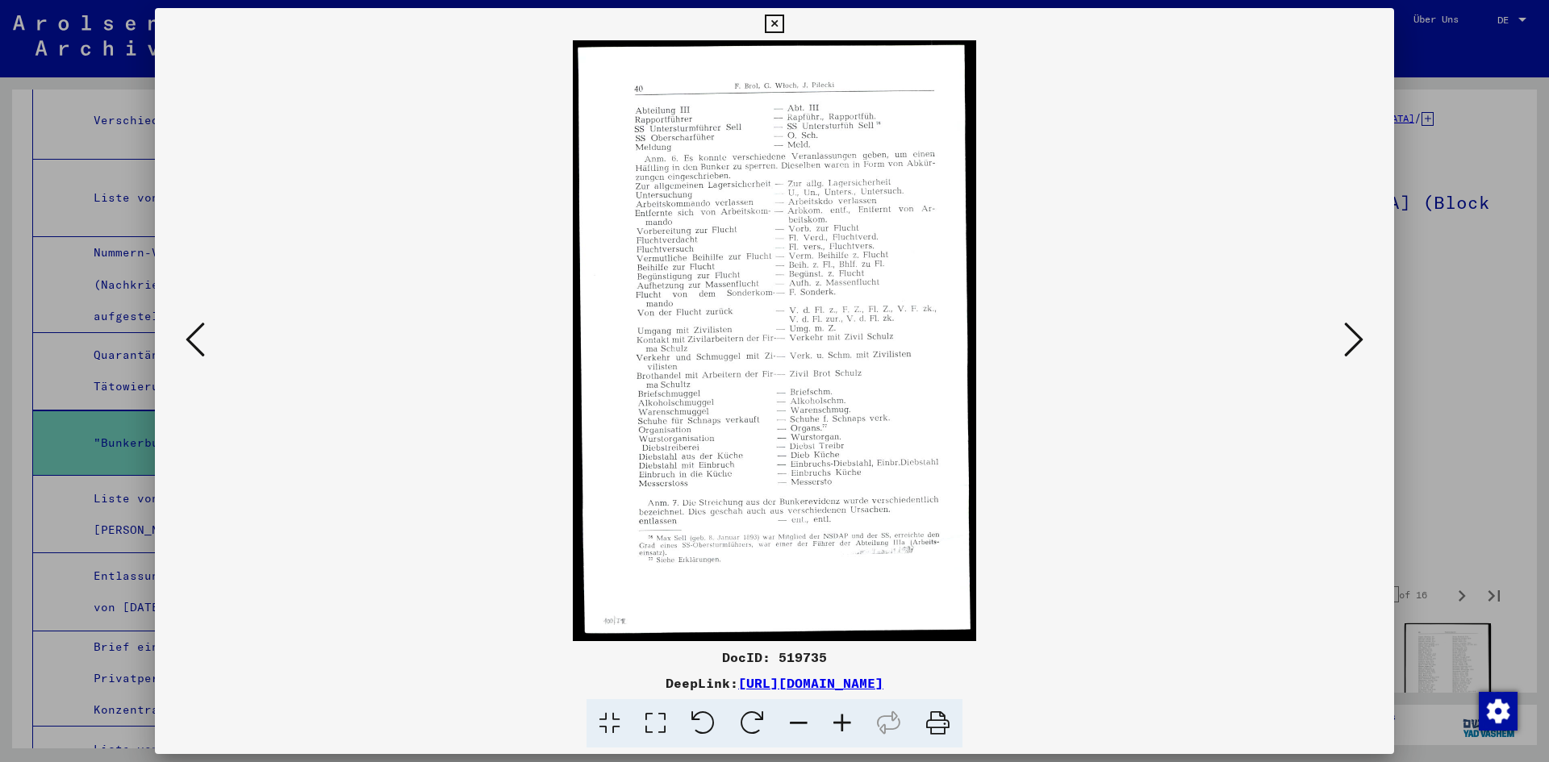
click at [1348, 342] on icon at bounding box center [1353, 339] width 19 height 39
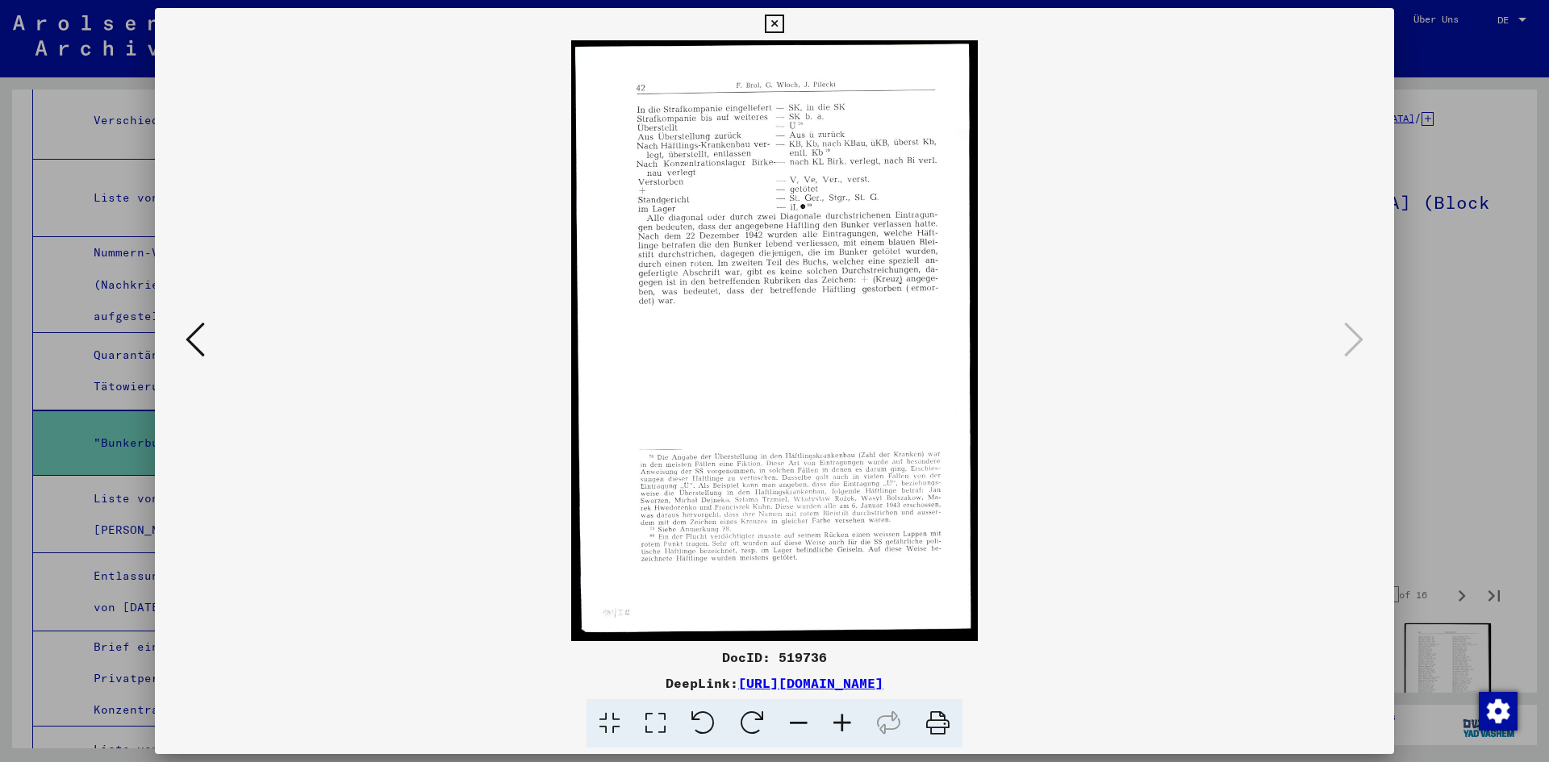
click at [1488, 262] on div at bounding box center [774, 381] width 1549 height 762
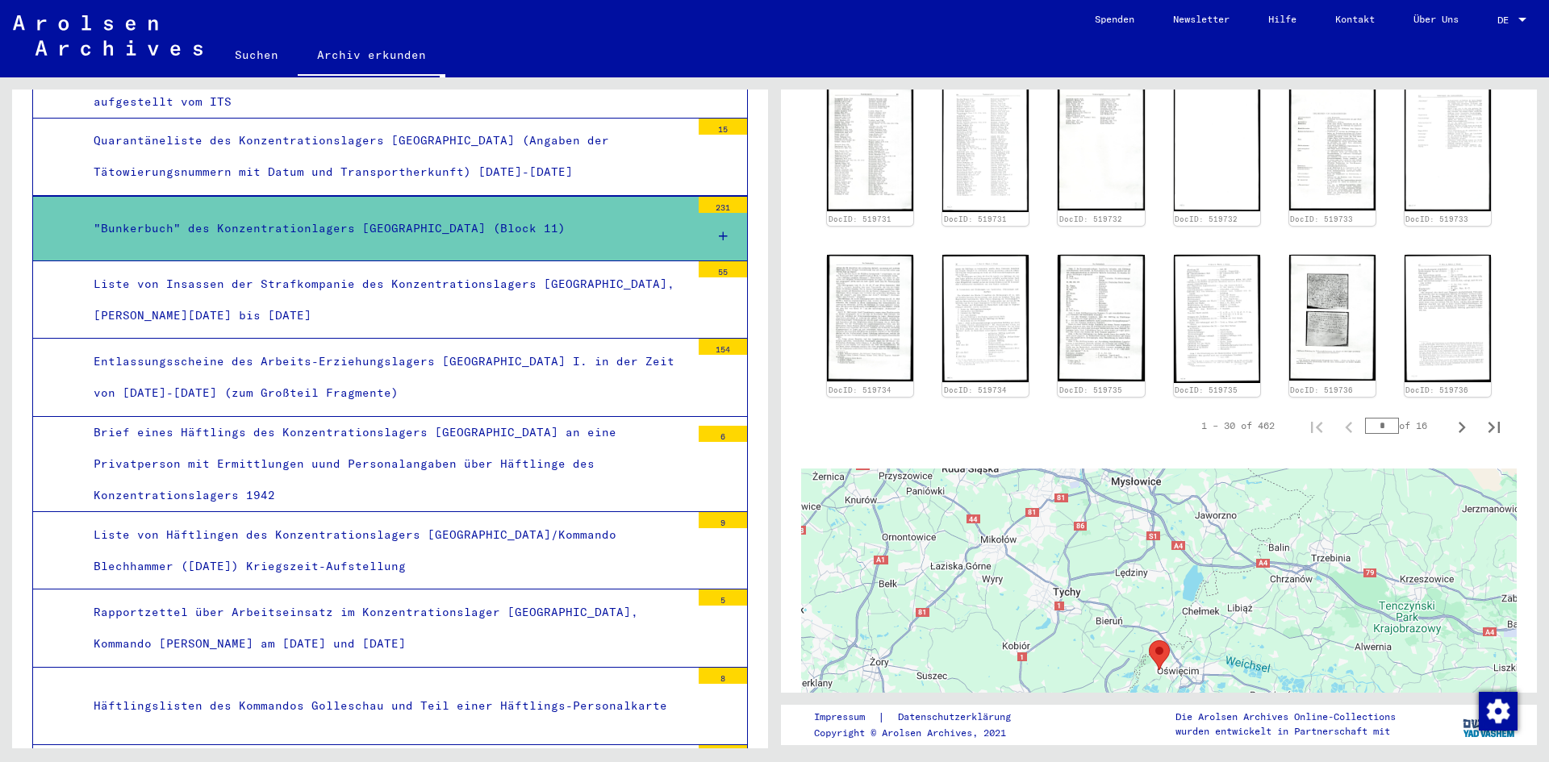
scroll to position [7741, 0]
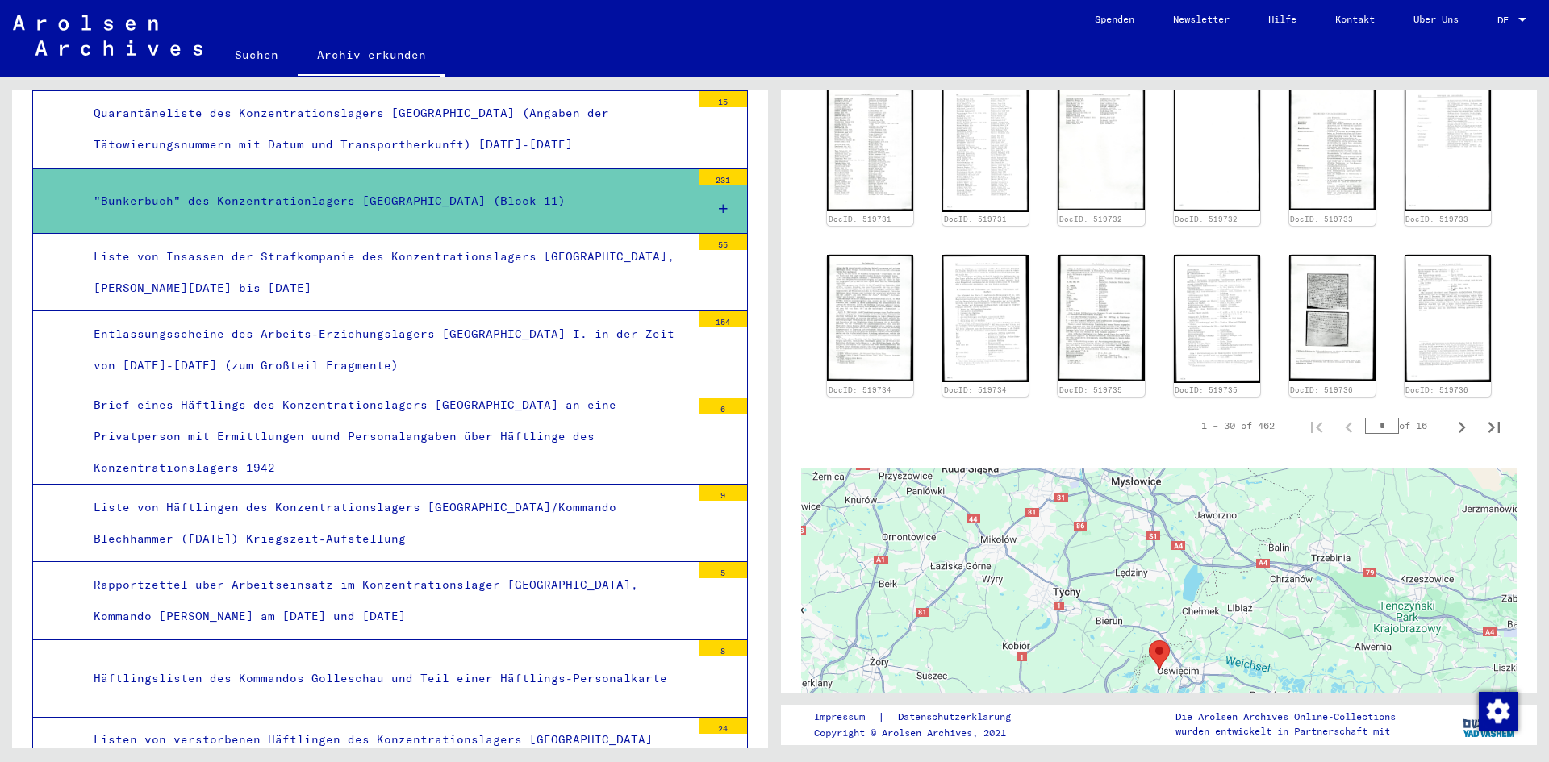
click at [535, 492] on div "Liste von Häftlingen des Konzentrationslagers [GEOGRAPHIC_DATA]/Kommando Blechh…" at bounding box center [385, 523] width 609 height 63
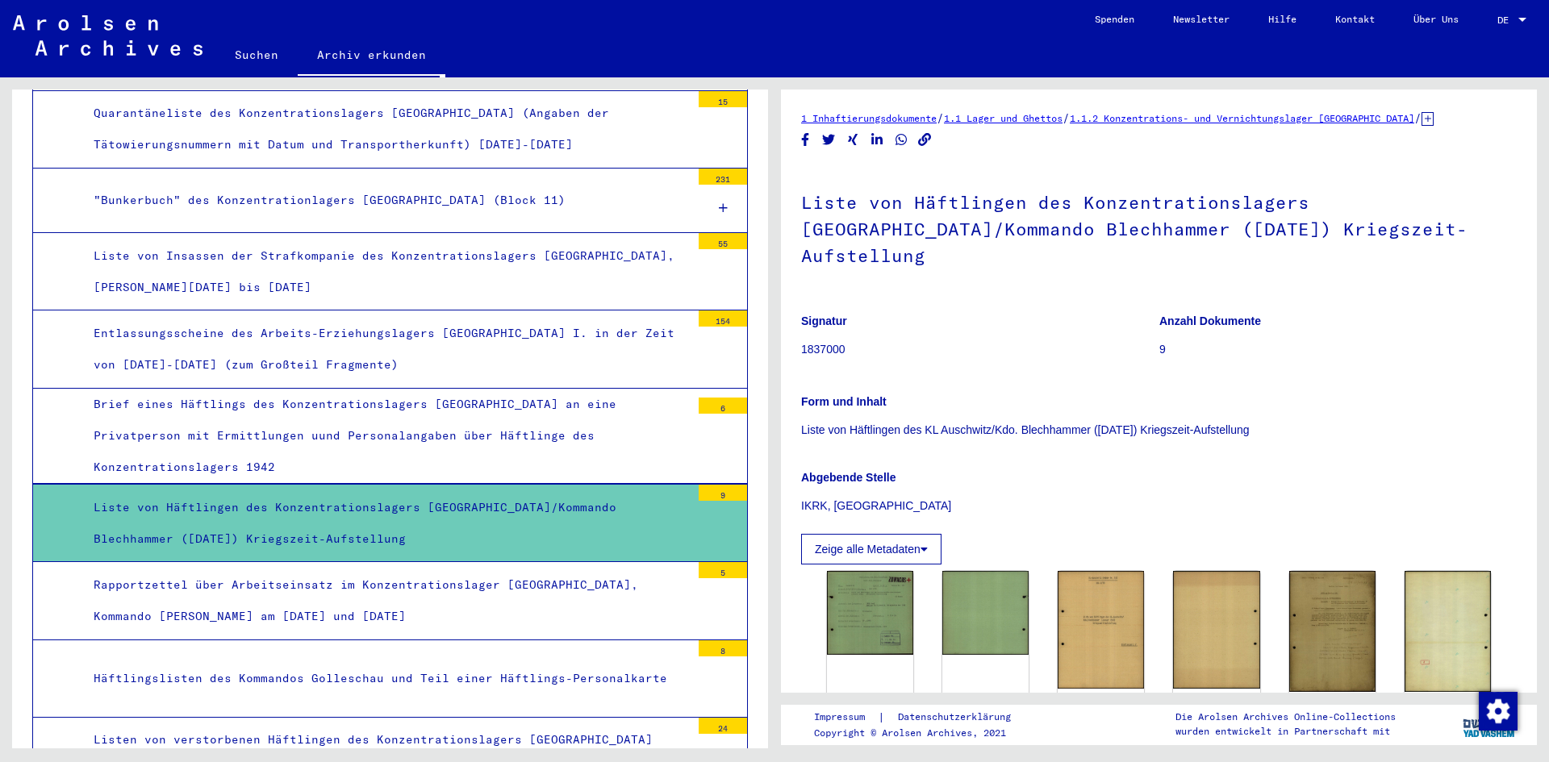
click at [611, 414] on div "Brief eines Häftlings des Konzentrationslagers [GEOGRAPHIC_DATA] an eine Privat…" at bounding box center [385, 436] width 609 height 95
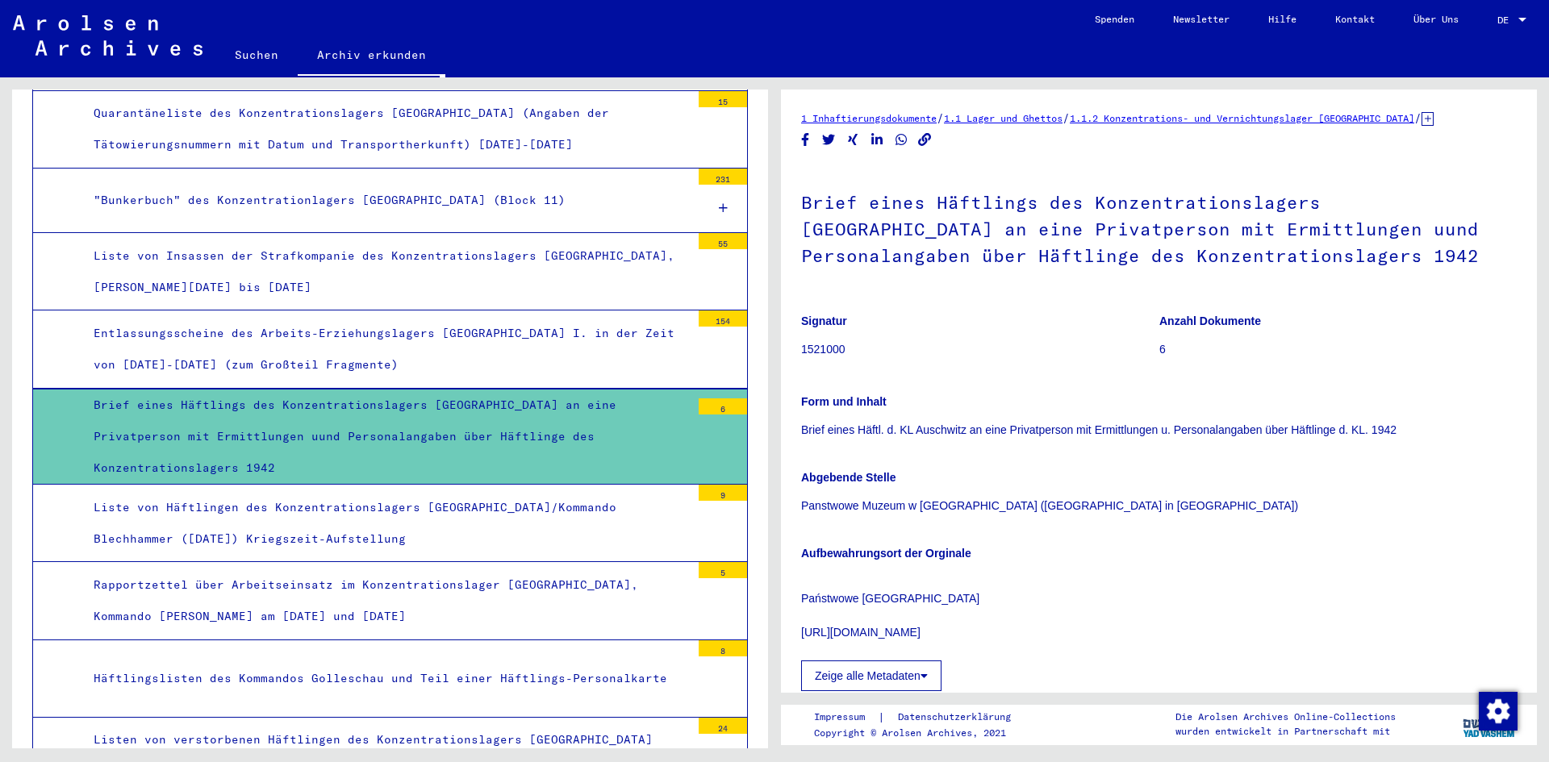
click at [615, 318] on div "Entlassungsscheine des Arbeits-Erziehungslagers [GEOGRAPHIC_DATA] I. in der Zei…" at bounding box center [385, 349] width 609 height 63
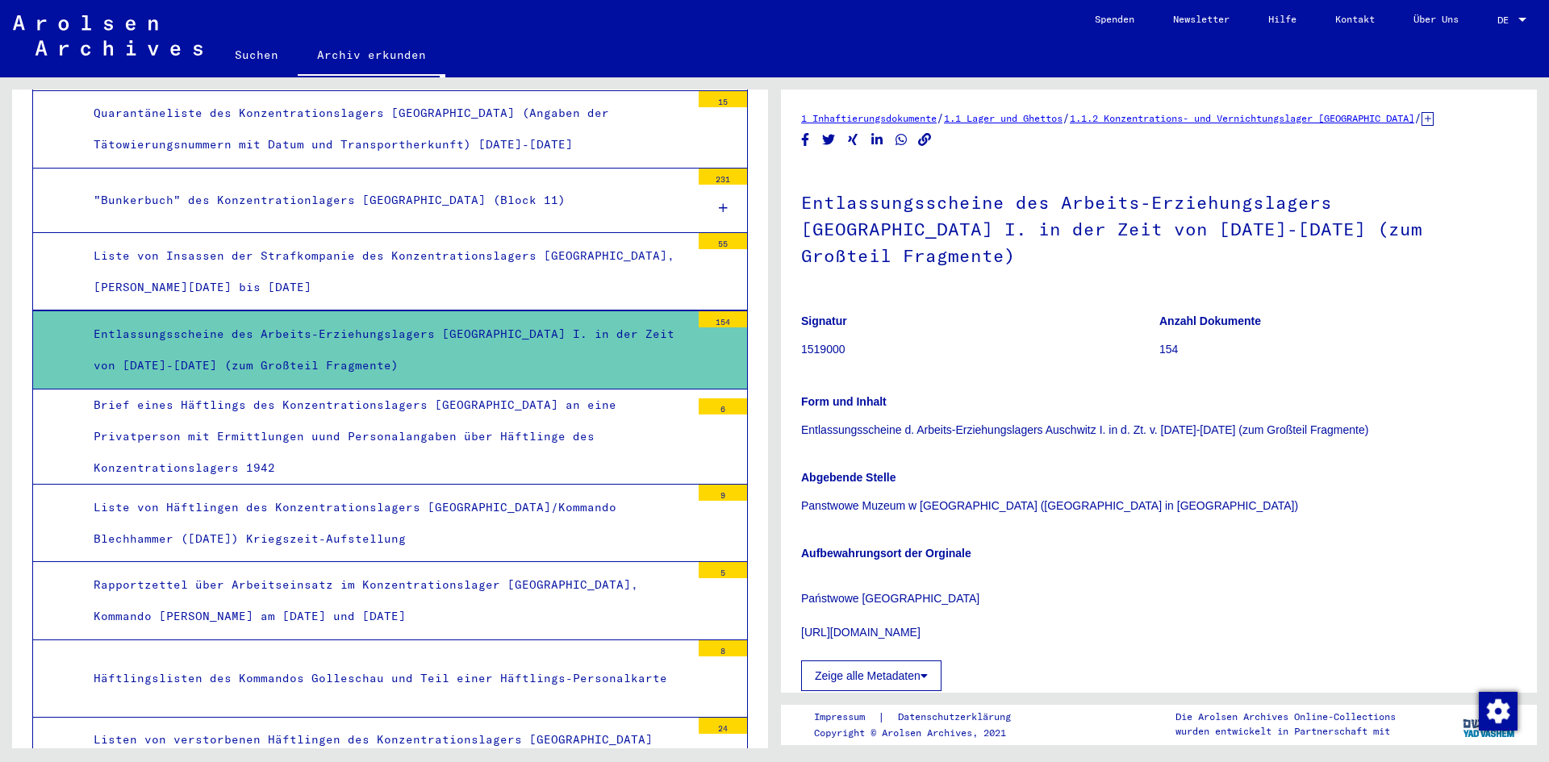
click at [590, 262] on div "Liste von Insassen der Strafkompanie des Konzentrationslagers [GEOGRAPHIC_DATA]…" at bounding box center [385, 271] width 609 height 63
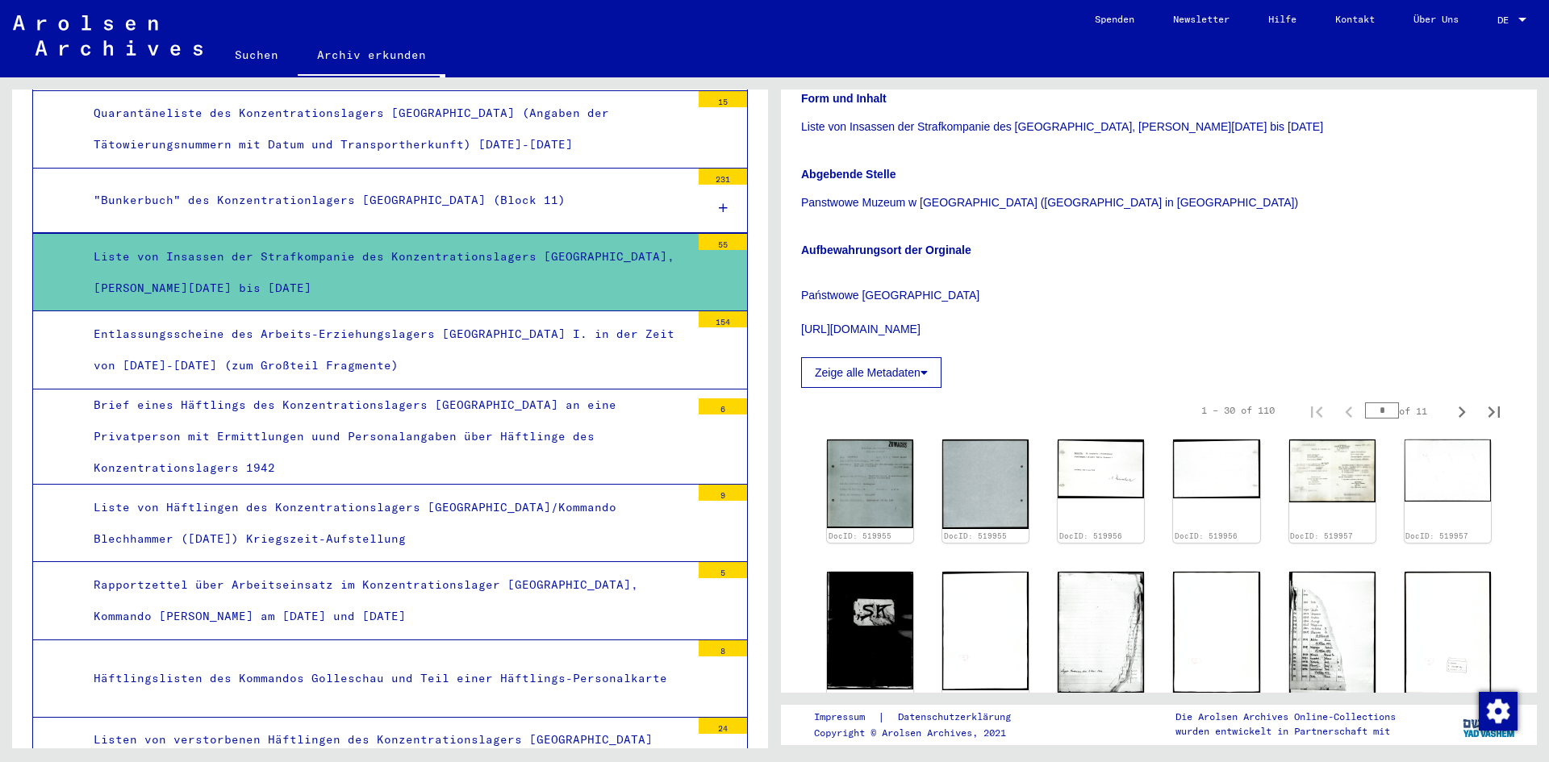
scroll to position [323, 0]
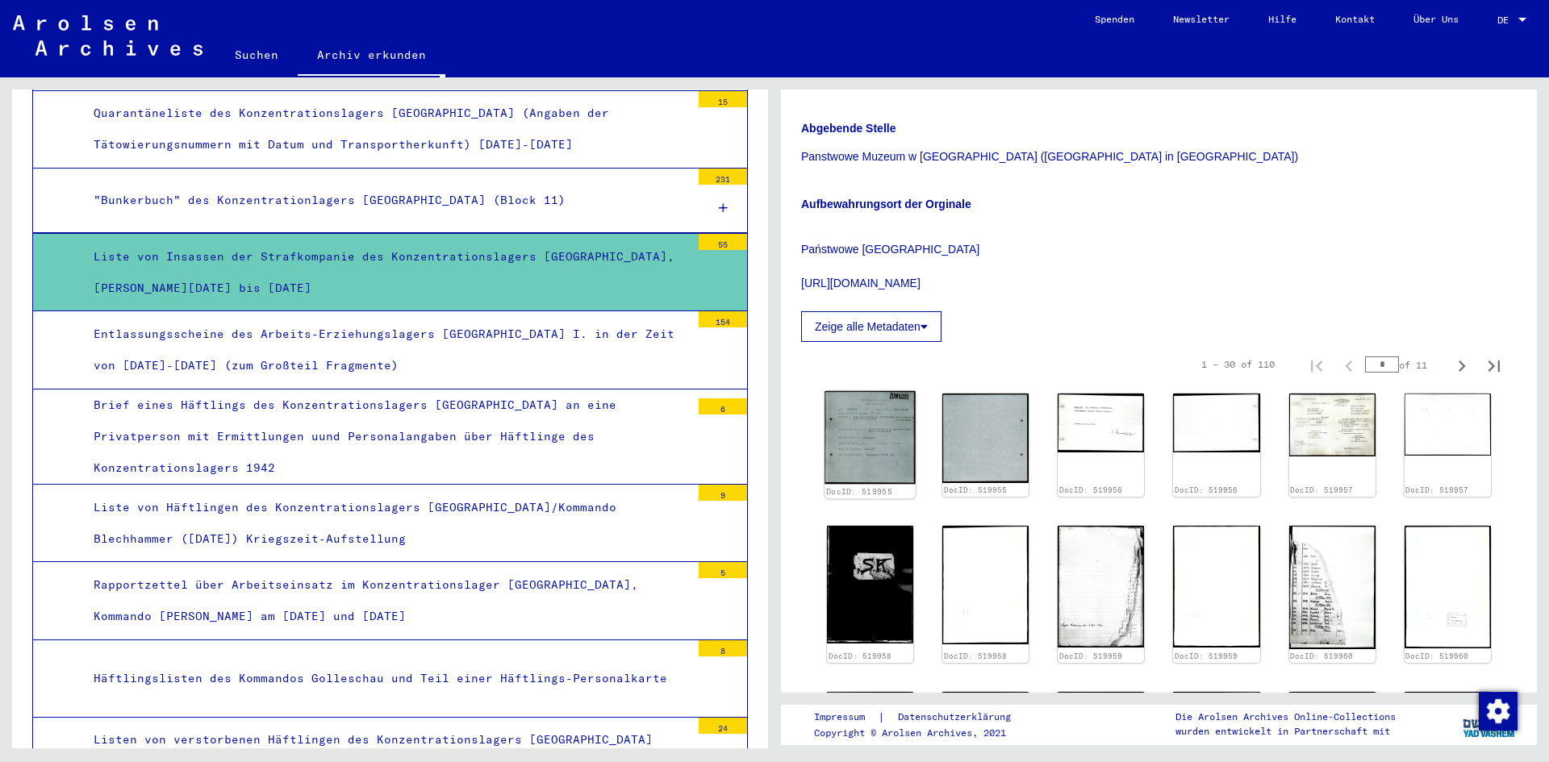
click at [878, 446] on img at bounding box center [869, 437] width 91 height 93
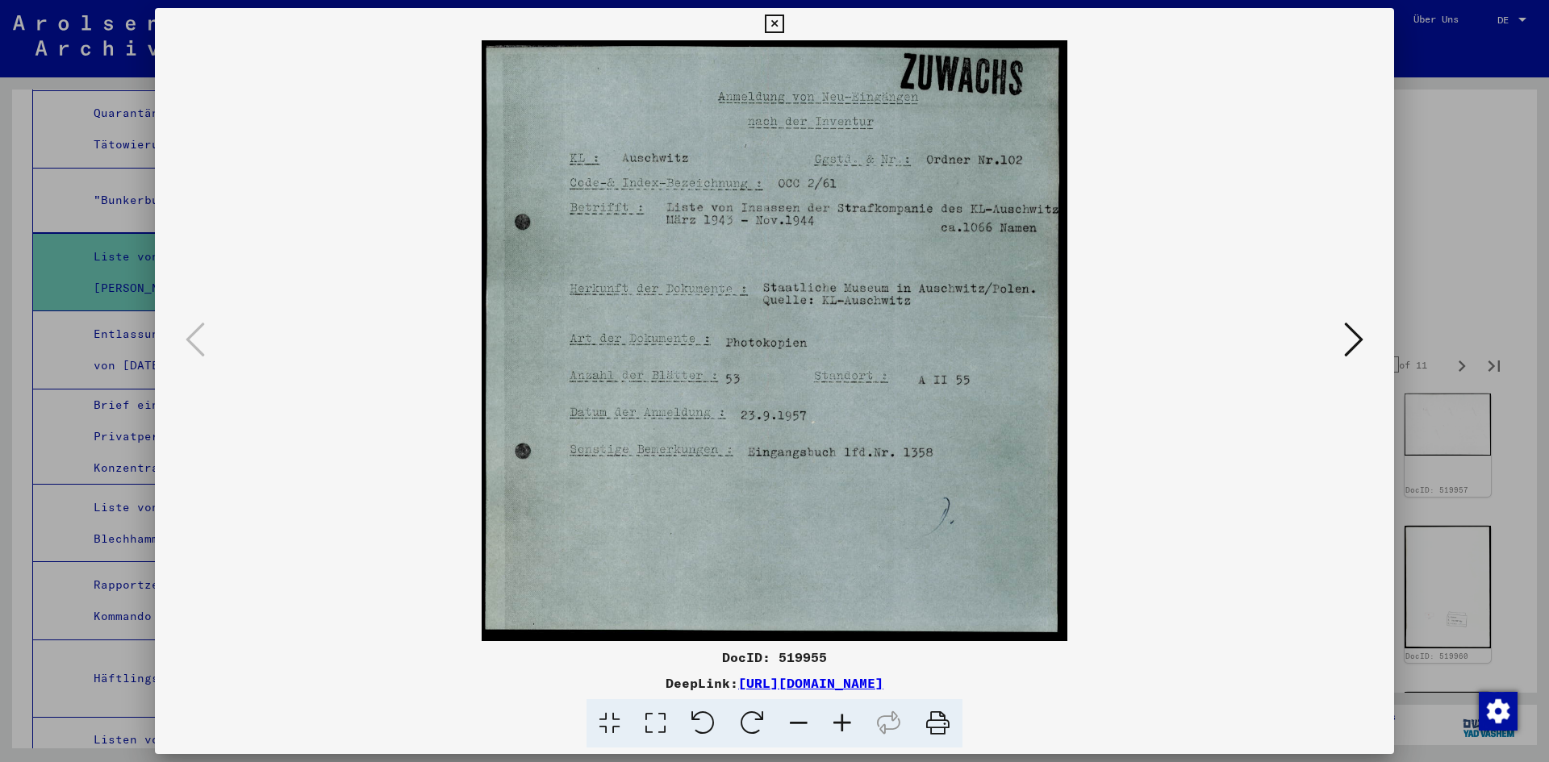
click at [1333, 329] on img at bounding box center [774, 340] width 1129 height 601
click at [1294, 327] on img at bounding box center [774, 340] width 1129 height 601
click at [1288, 316] on img at bounding box center [774, 340] width 1129 height 601
click at [1316, 298] on img at bounding box center [774, 340] width 1129 height 601
click at [1337, 311] on img at bounding box center [774, 340] width 1129 height 601
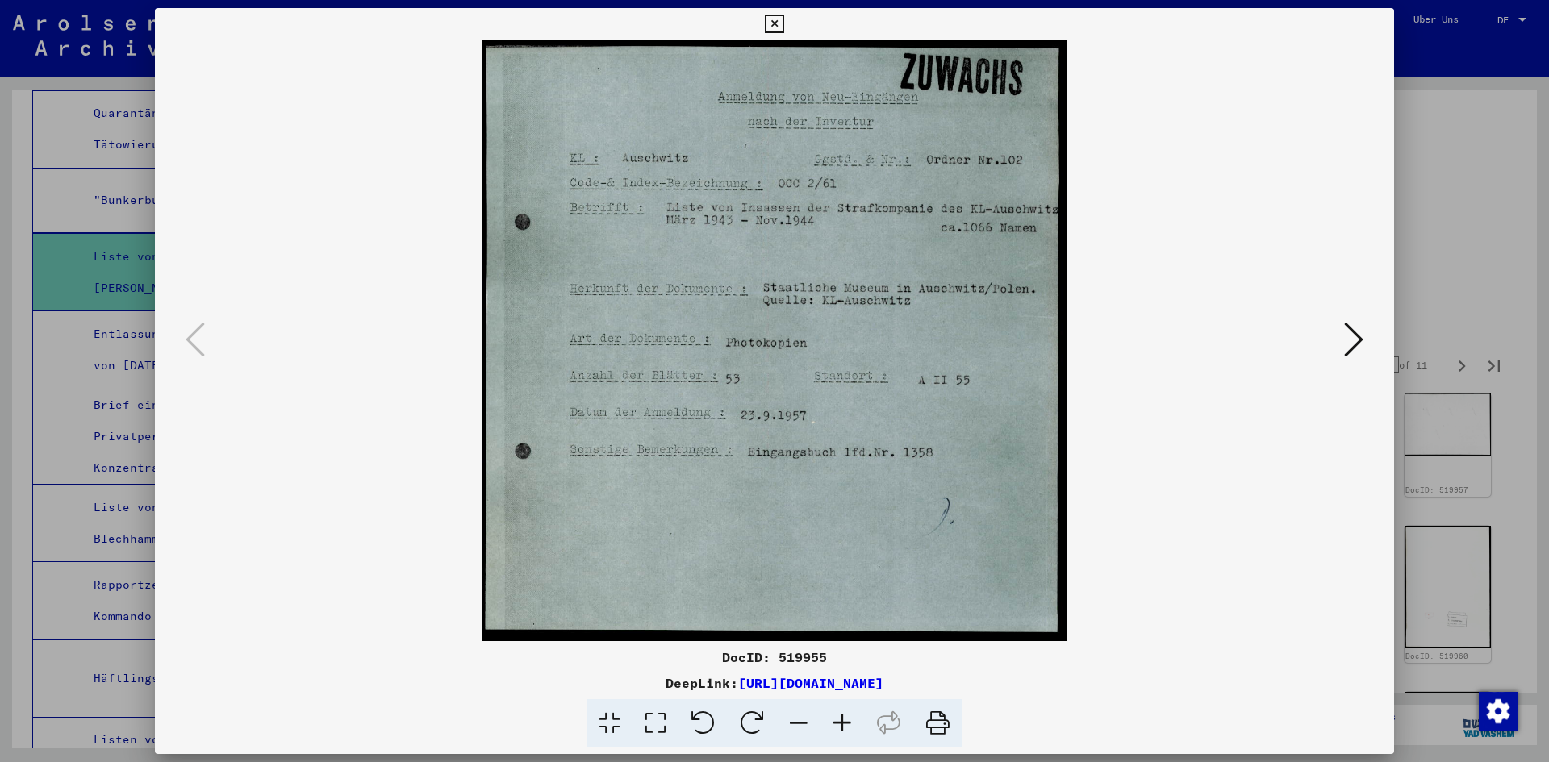
click at [1342, 294] on div at bounding box center [774, 340] width 1239 height 601
drag, startPoint x: 1332, startPoint y: 313, endPoint x: 1346, endPoint y: 333, distance: 24.4
click at [1333, 314] on img at bounding box center [774, 340] width 1129 height 601
click at [1349, 340] on icon at bounding box center [1353, 339] width 19 height 39
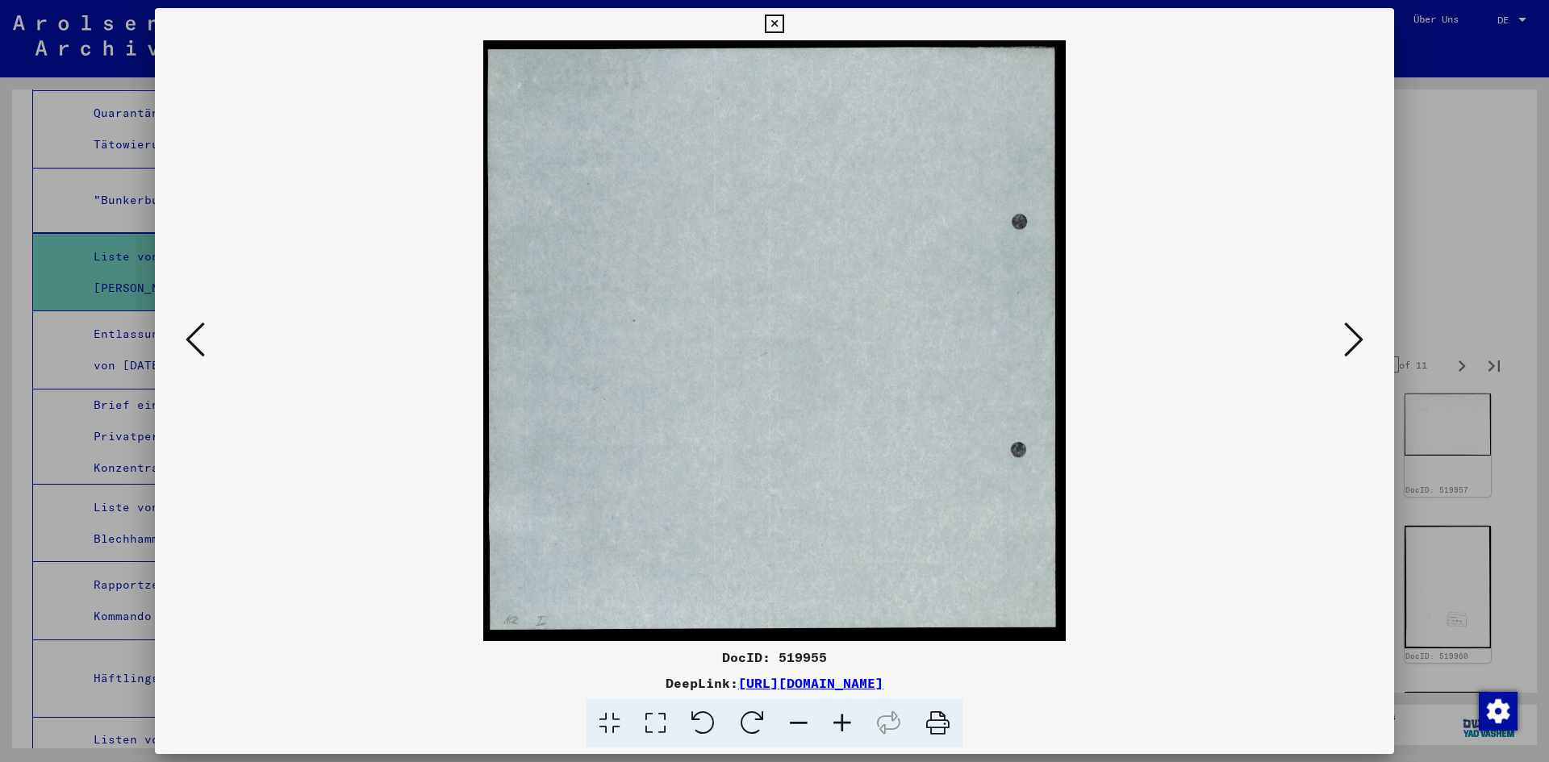
click at [1349, 340] on icon at bounding box center [1353, 339] width 19 height 39
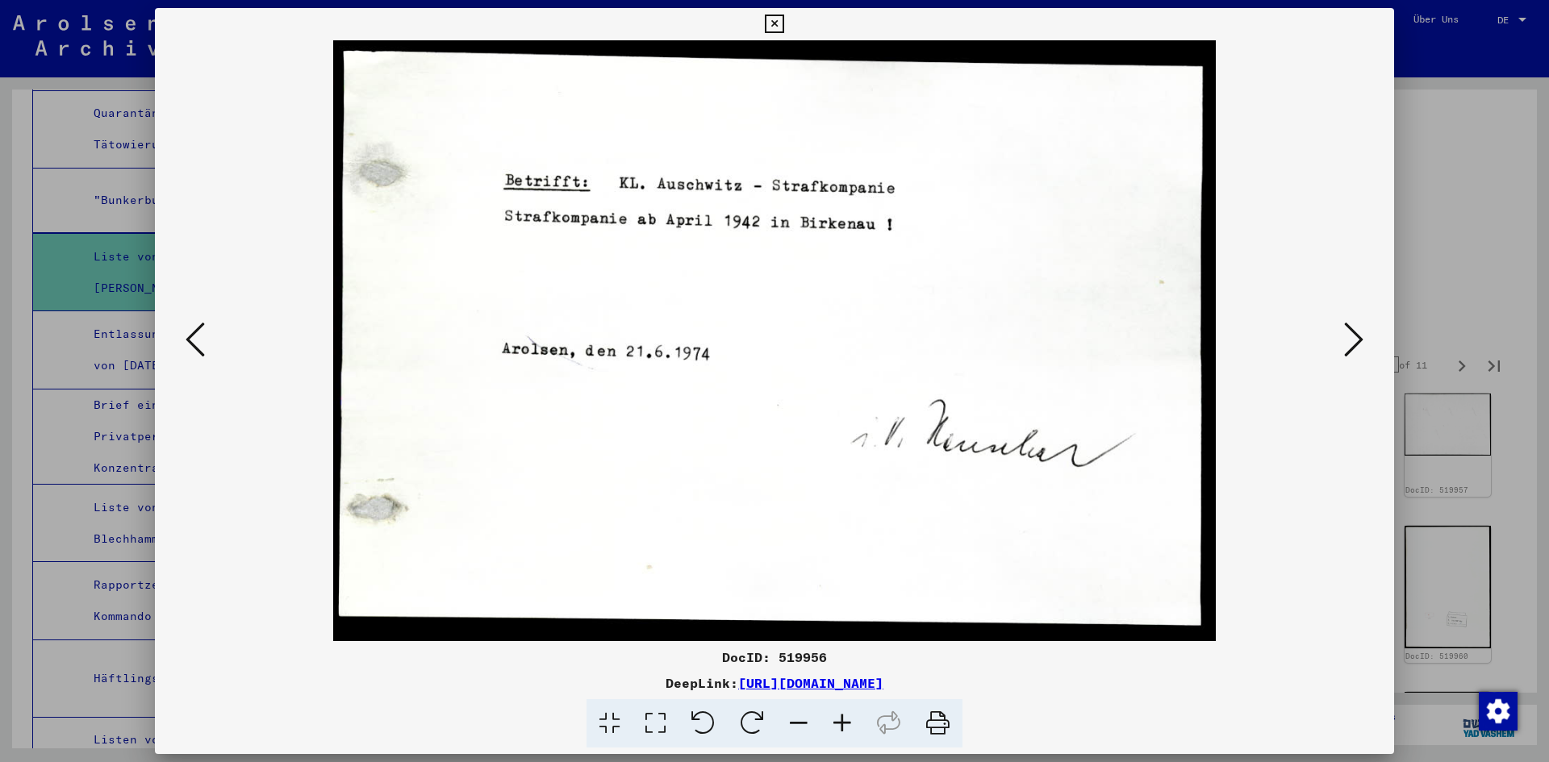
click at [1350, 340] on icon at bounding box center [1353, 339] width 19 height 39
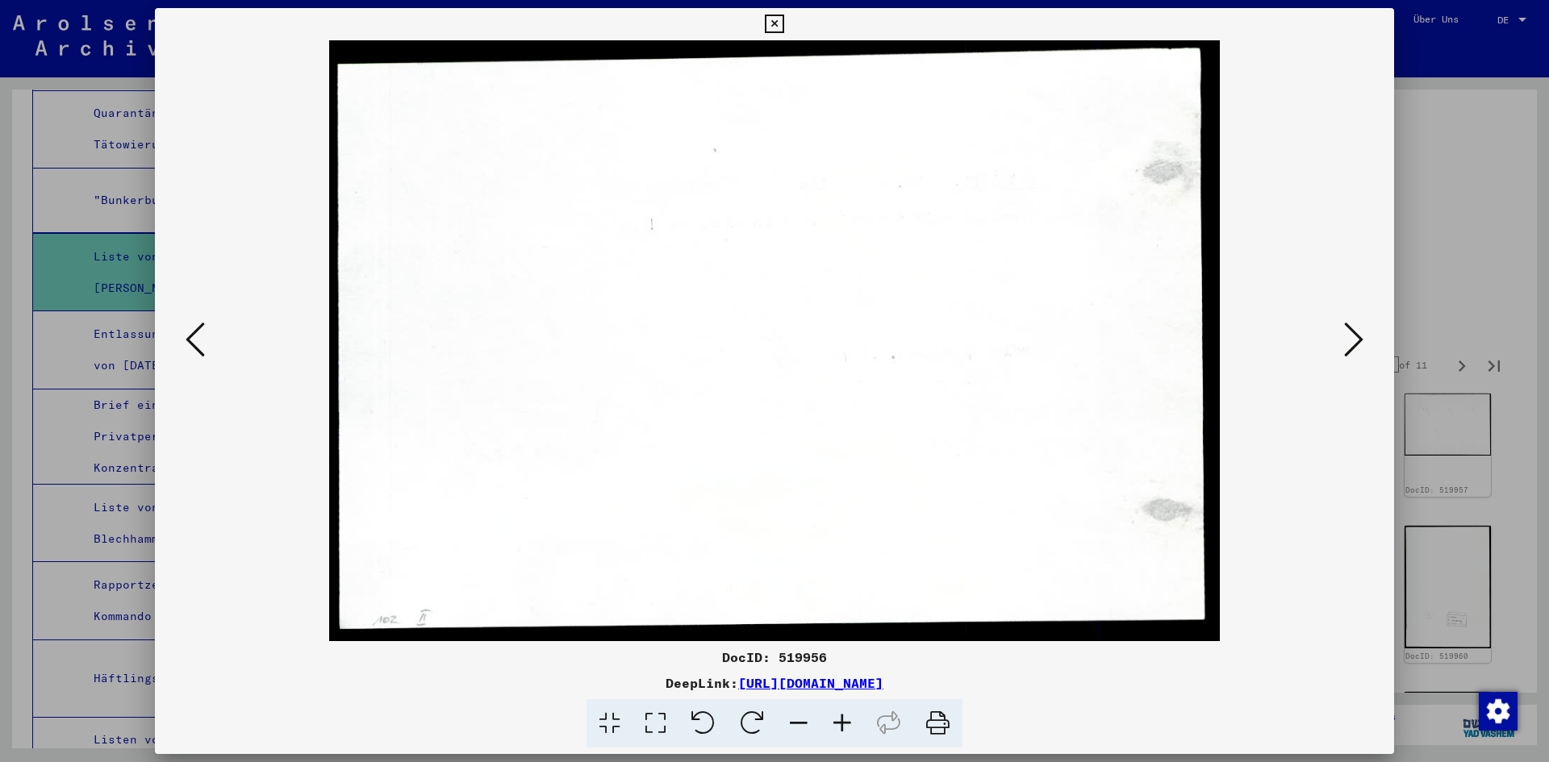
click at [1350, 340] on icon at bounding box center [1353, 339] width 19 height 39
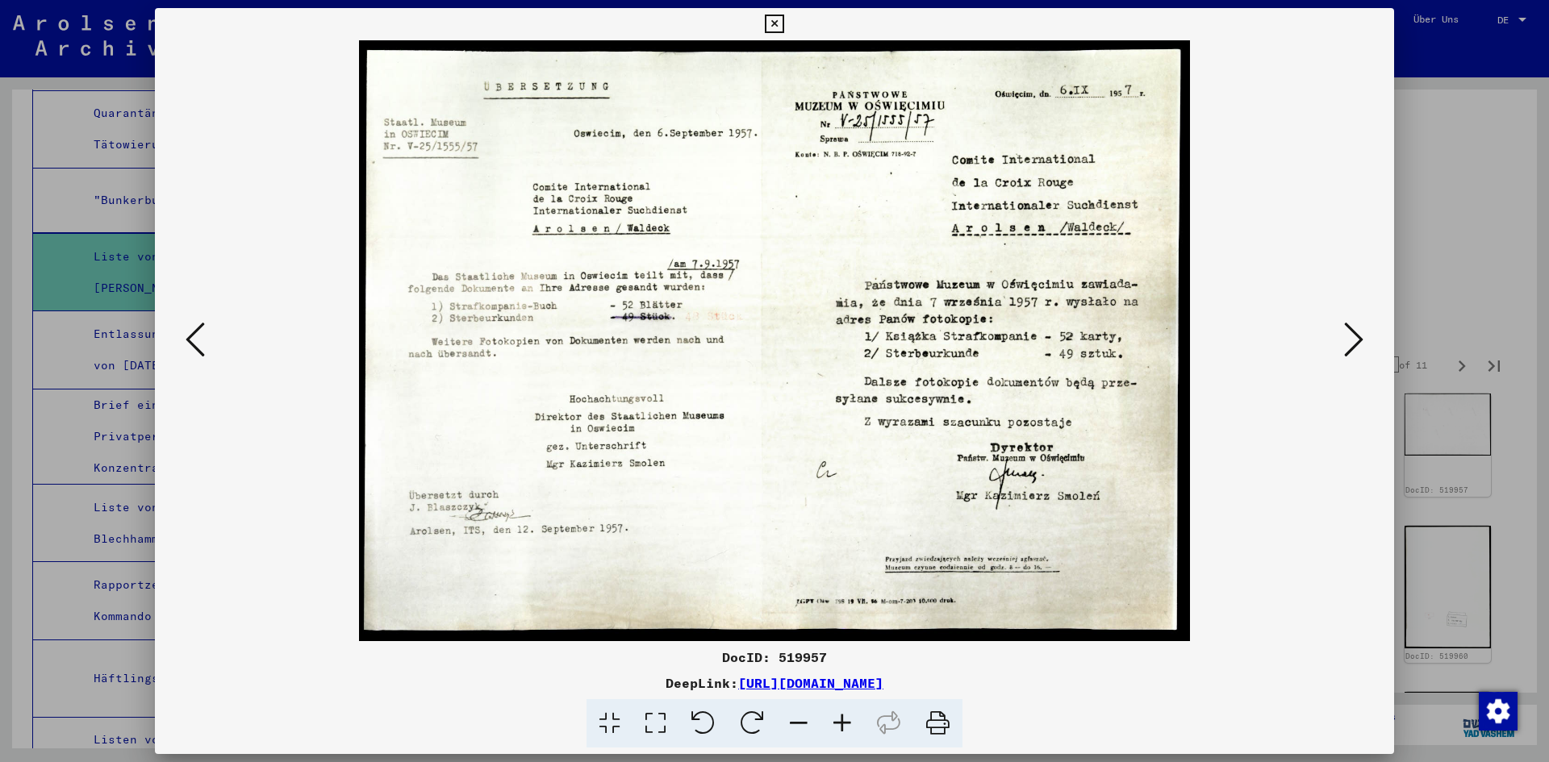
click at [1350, 340] on icon at bounding box center [1353, 339] width 19 height 39
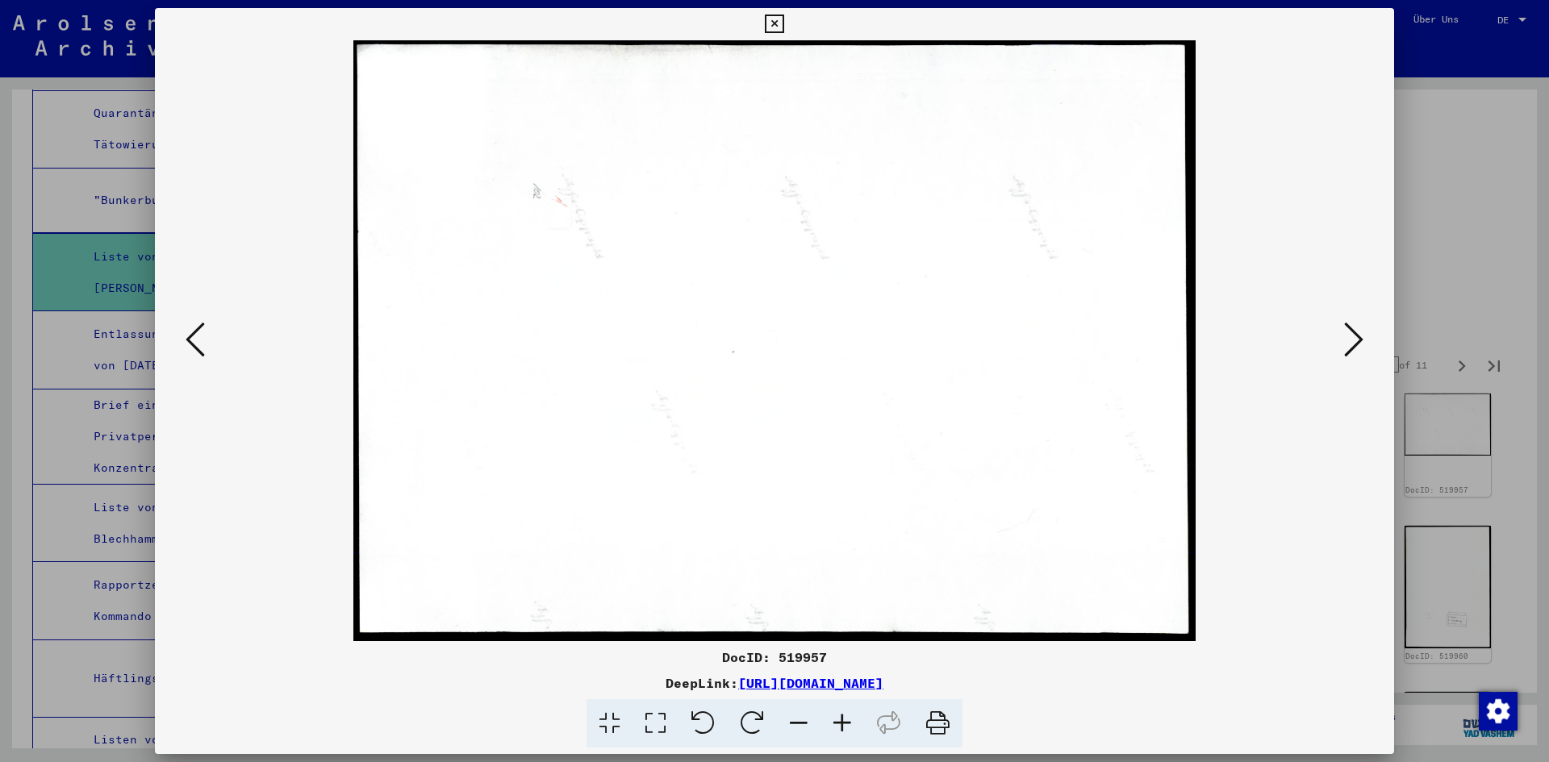
click at [1350, 340] on icon at bounding box center [1353, 339] width 19 height 39
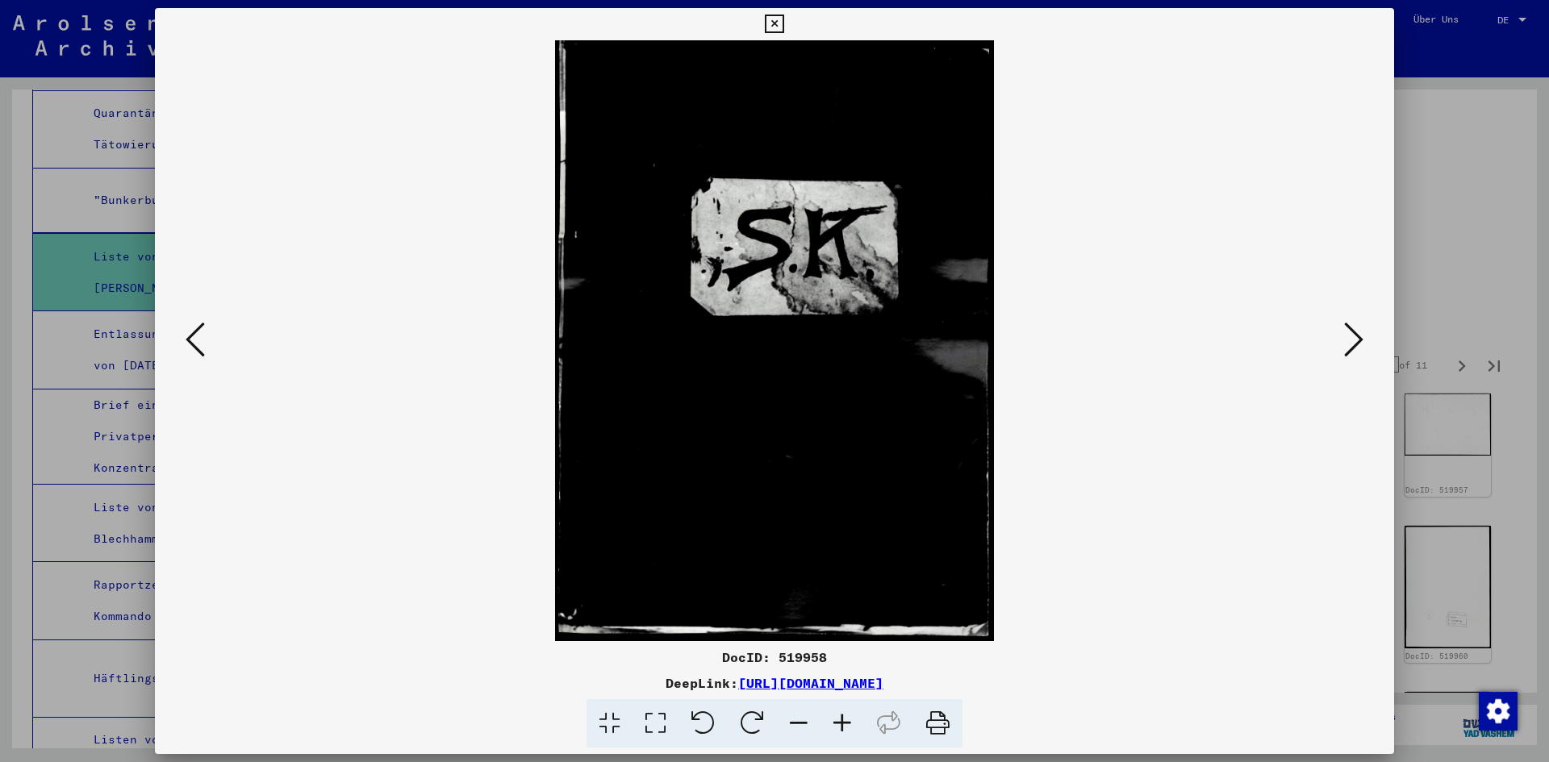
click at [1350, 340] on icon at bounding box center [1353, 339] width 19 height 39
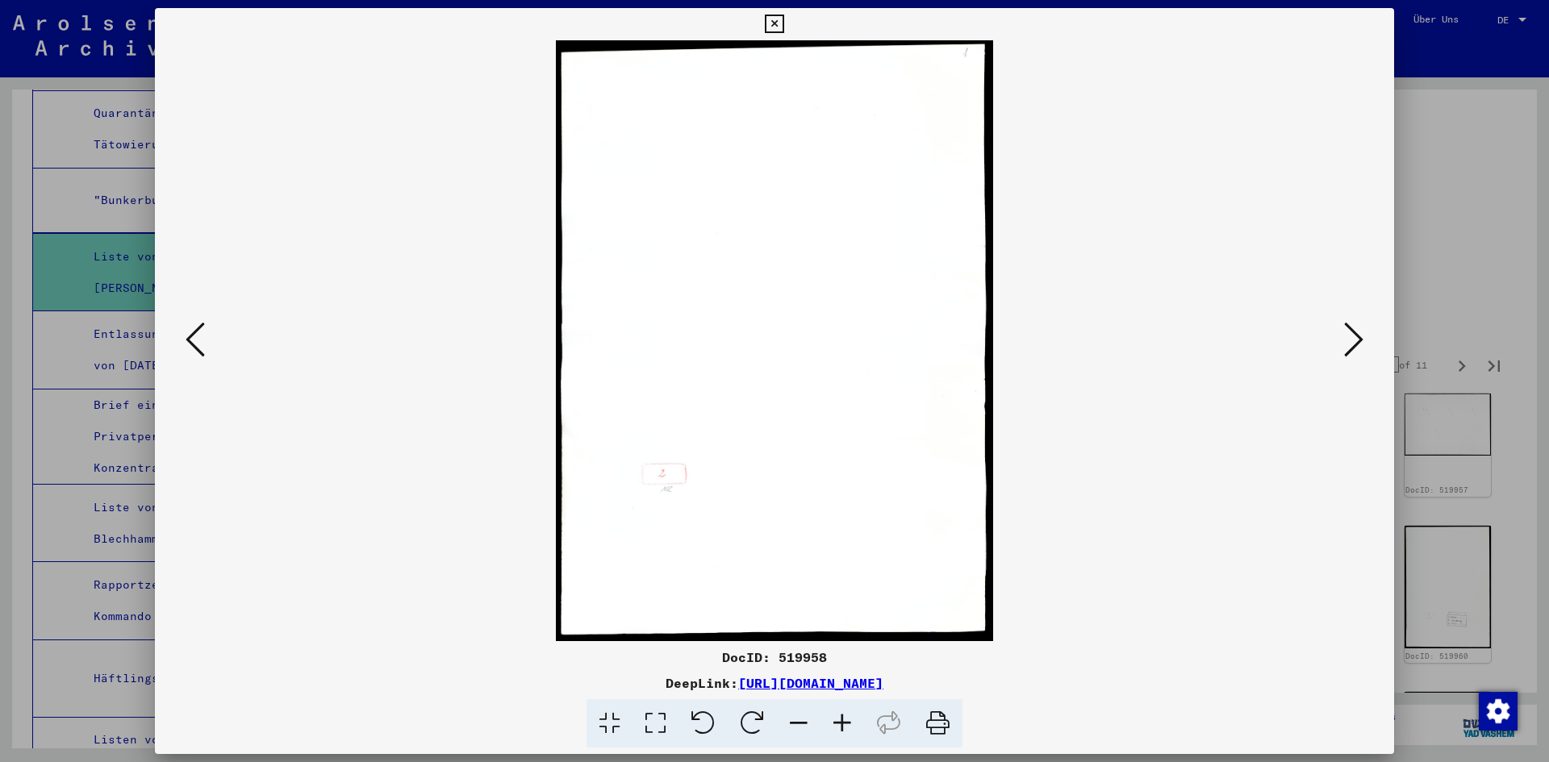
click at [1350, 340] on icon at bounding box center [1353, 339] width 19 height 39
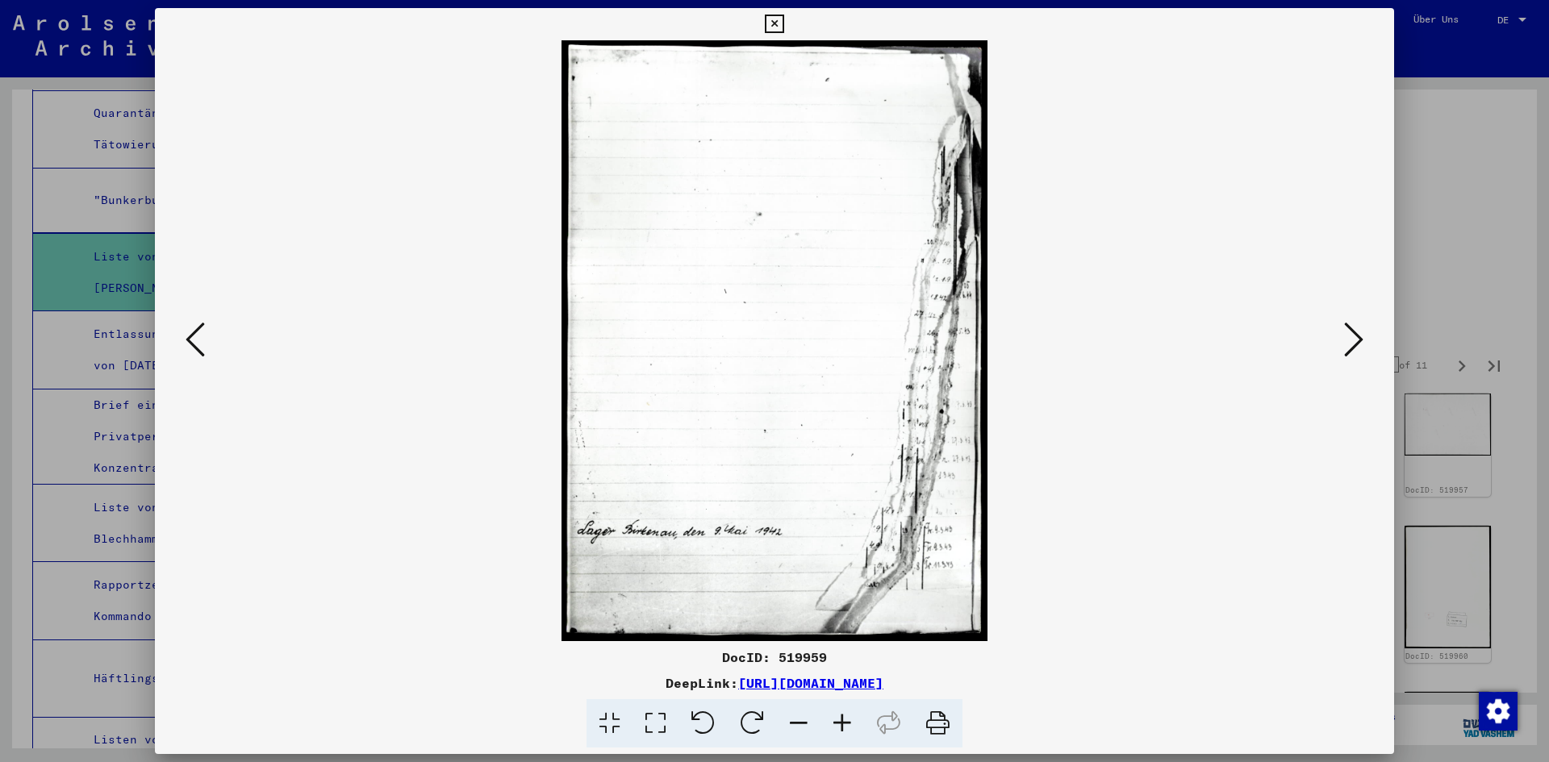
click at [1351, 340] on icon at bounding box center [1353, 339] width 19 height 39
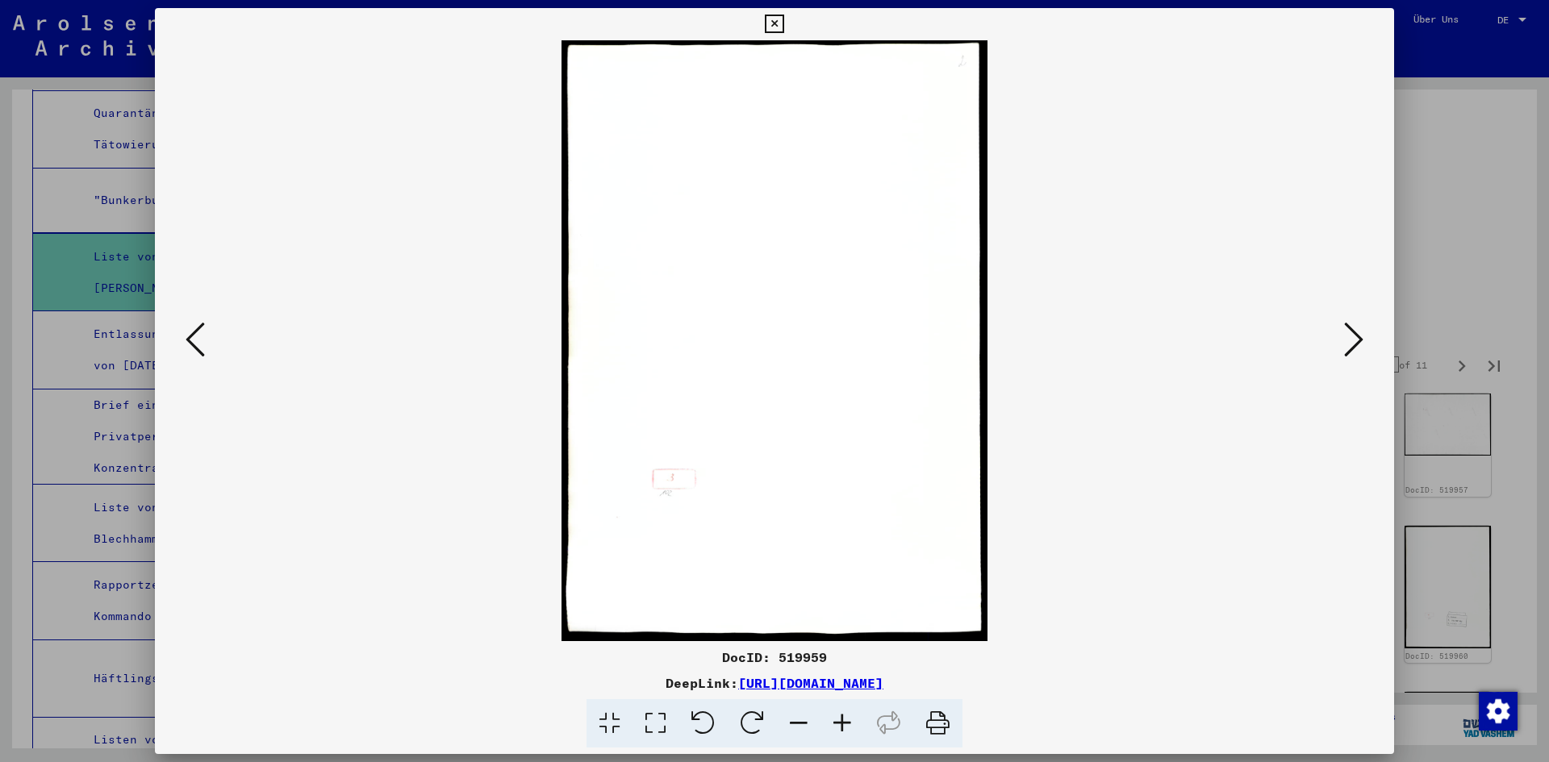
click at [1351, 340] on icon at bounding box center [1353, 339] width 19 height 39
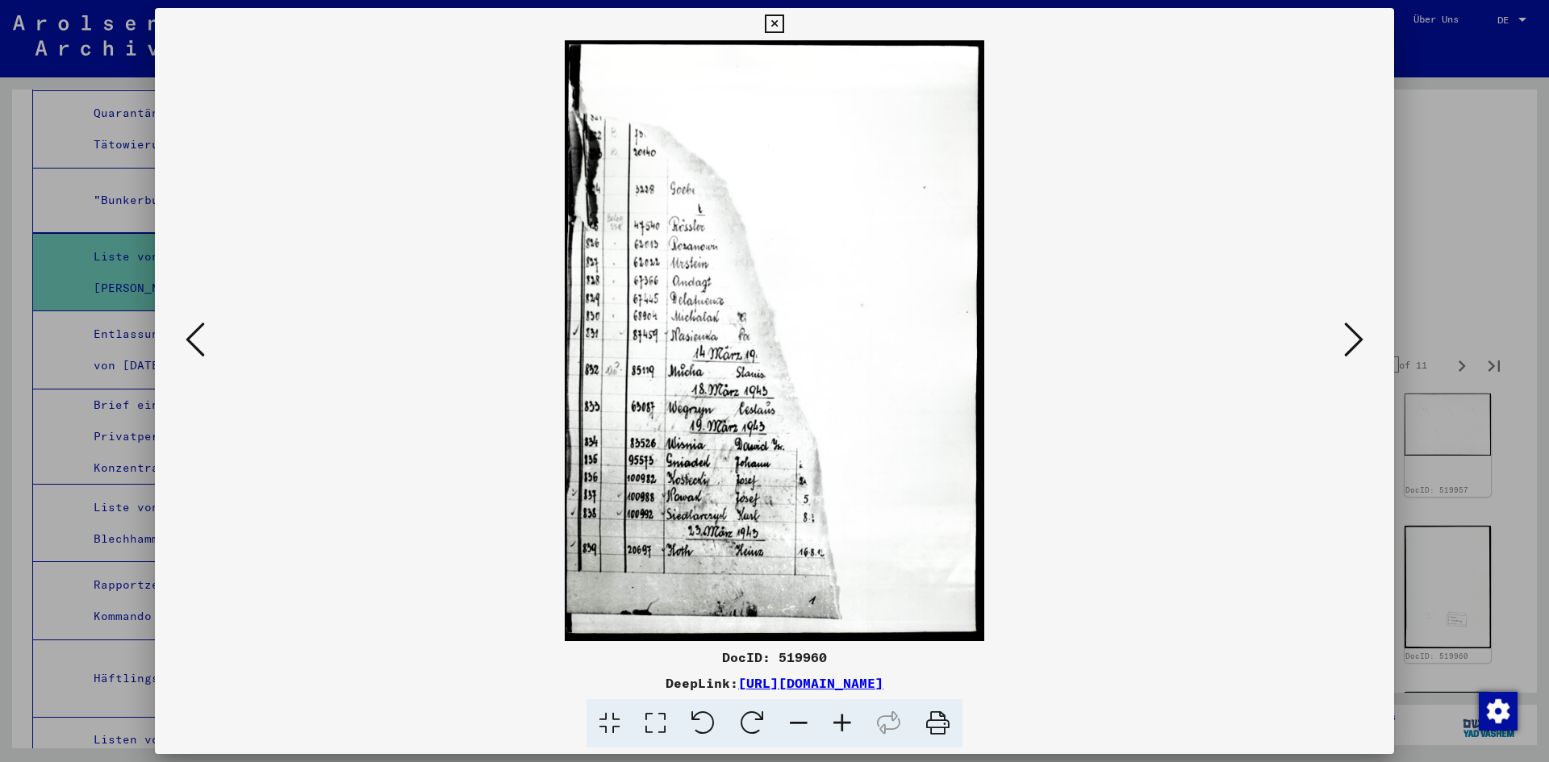
click at [1350, 344] on icon at bounding box center [1353, 339] width 19 height 39
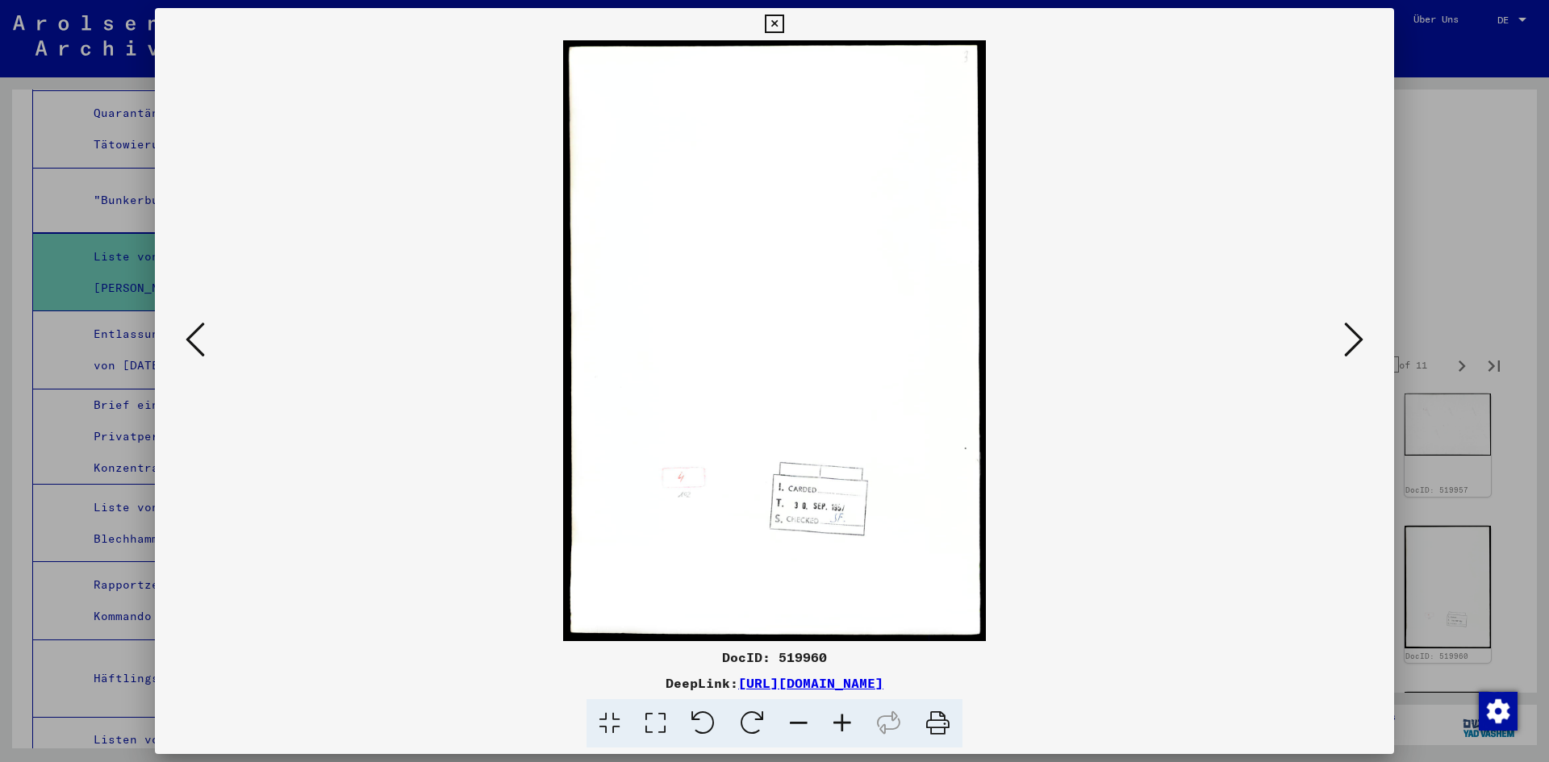
click at [1350, 344] on icon at bounding box center [1353, 339] width 19 height 39
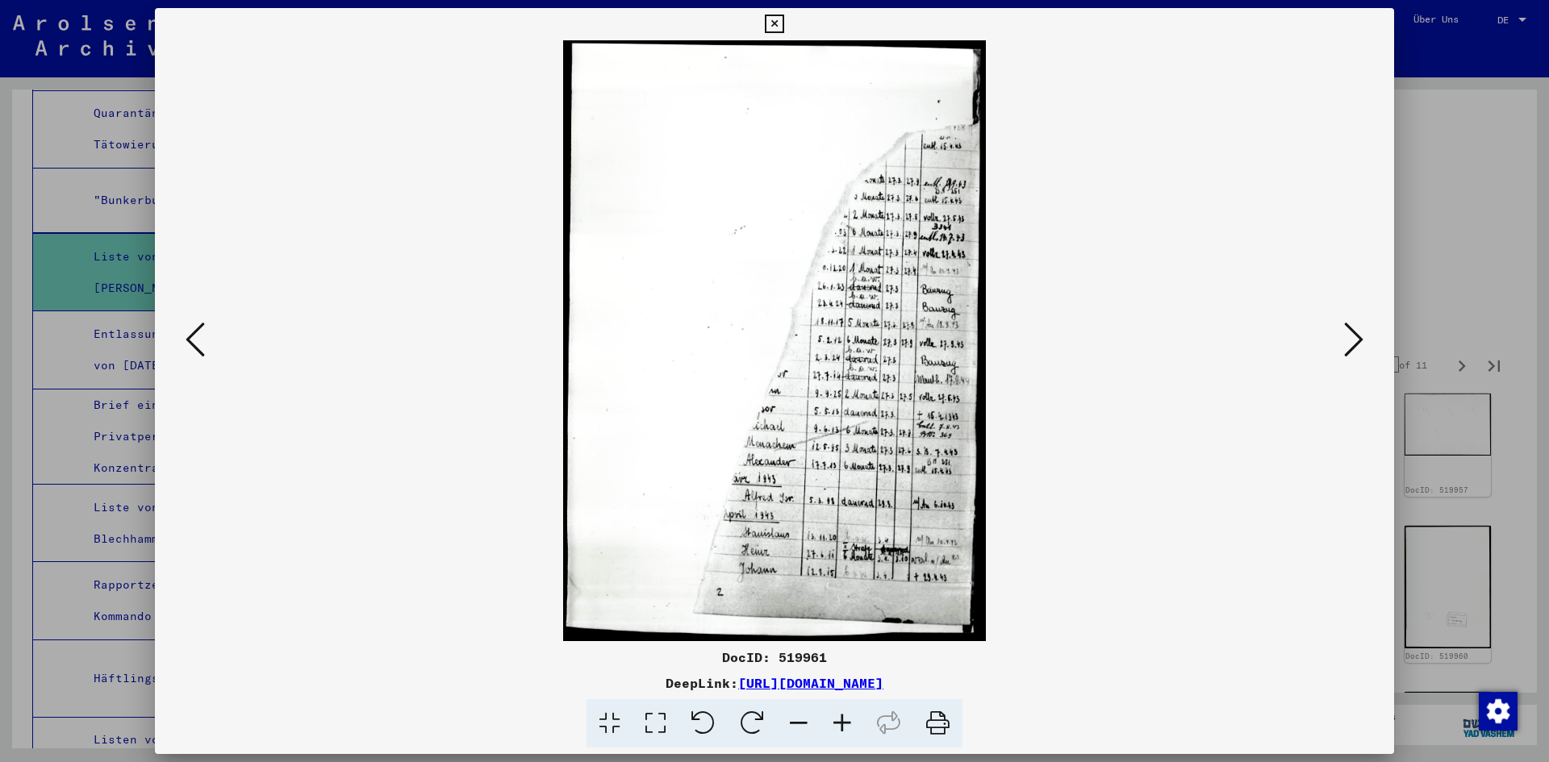
click at [1350, 344] on icon at bounding box center [1353, 339] width 19 height 39
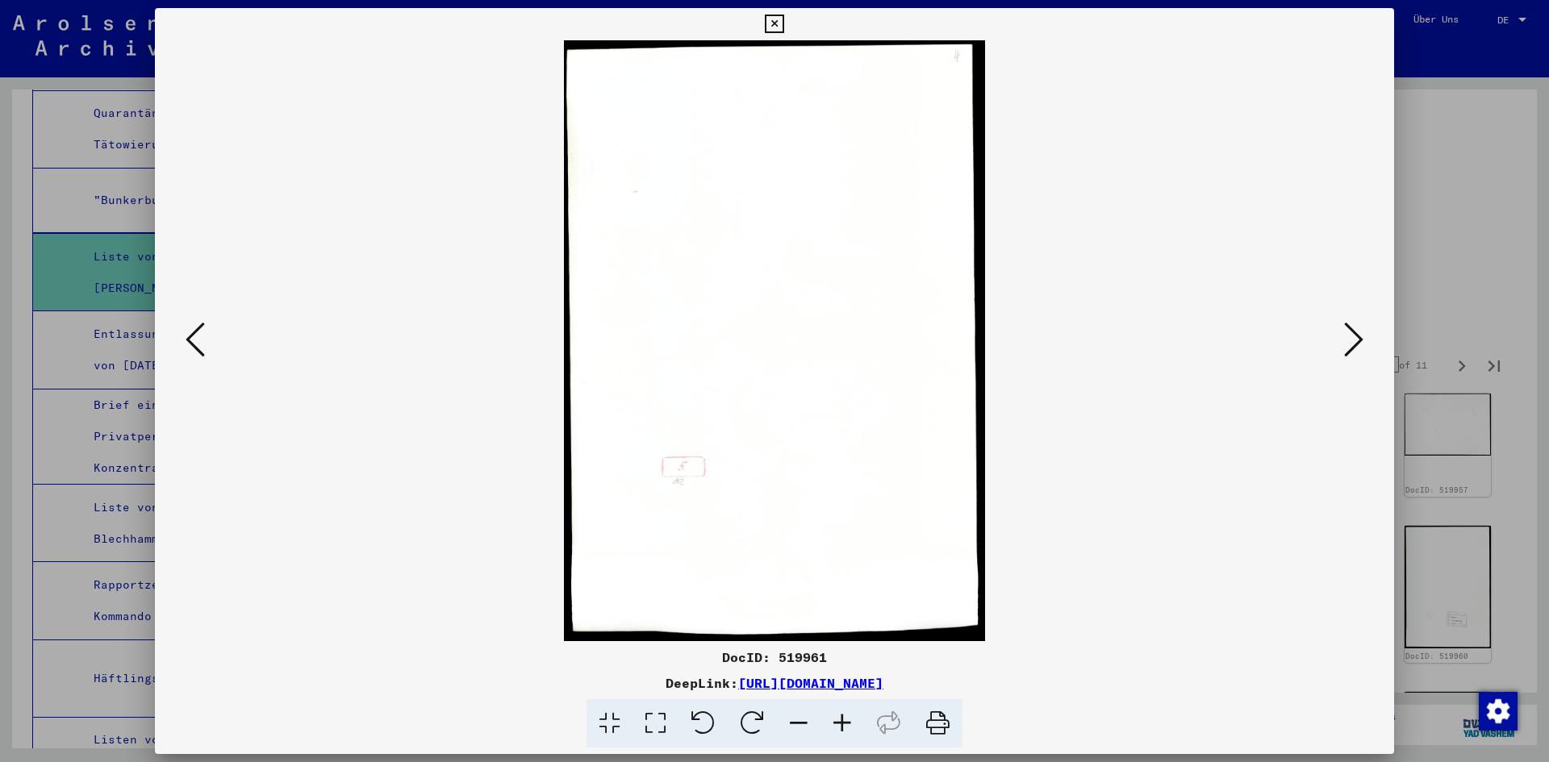
click at [1350, 344] on icon at bounding box center [1353, 339] width 19 height 39
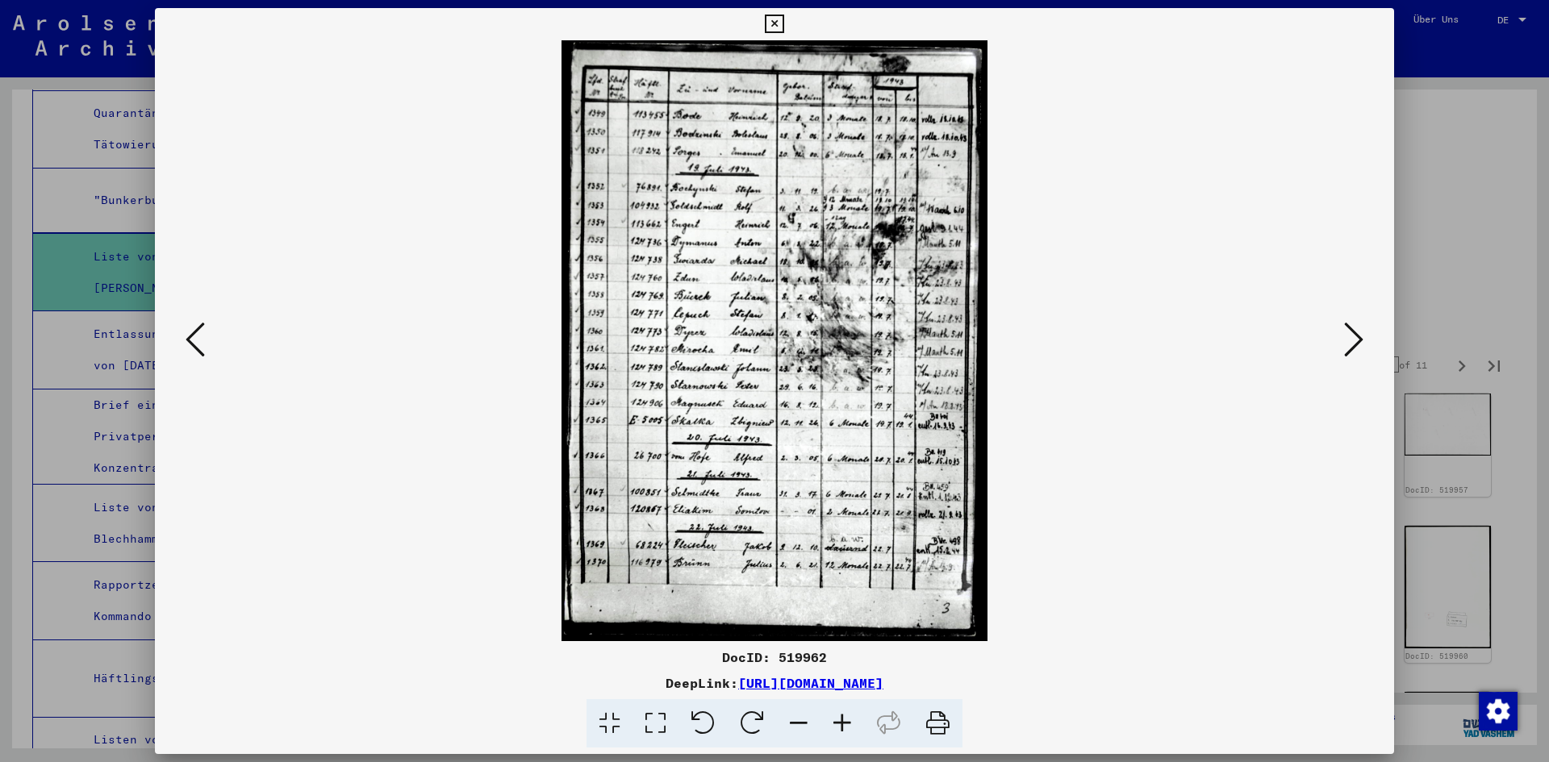
click at [1350, 347] on icon at bounding box center [1353, 339] width 19 height 39
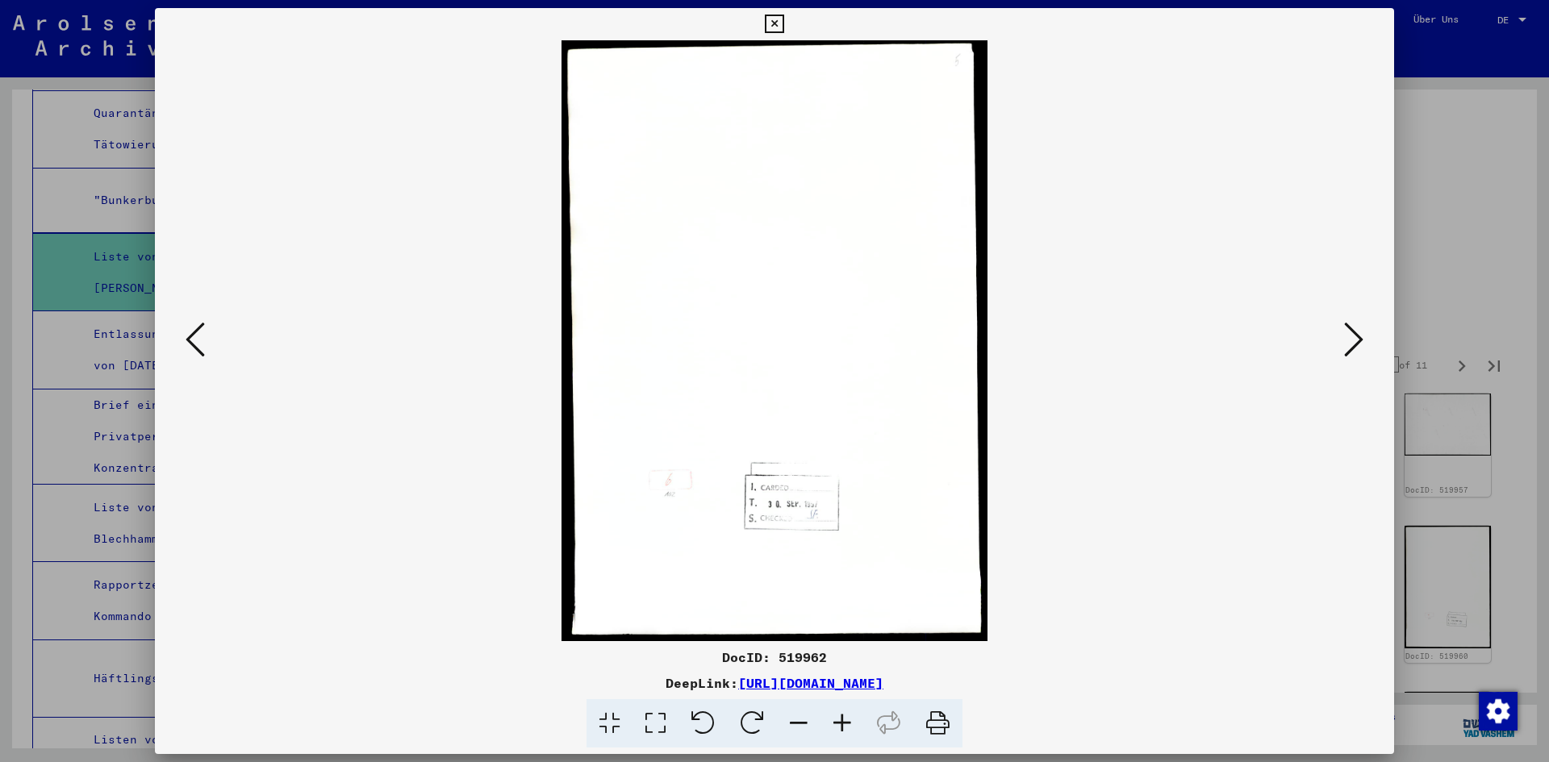
click at [1351, 348] on icon at bounding box center [1353, 339] width 19 height 39
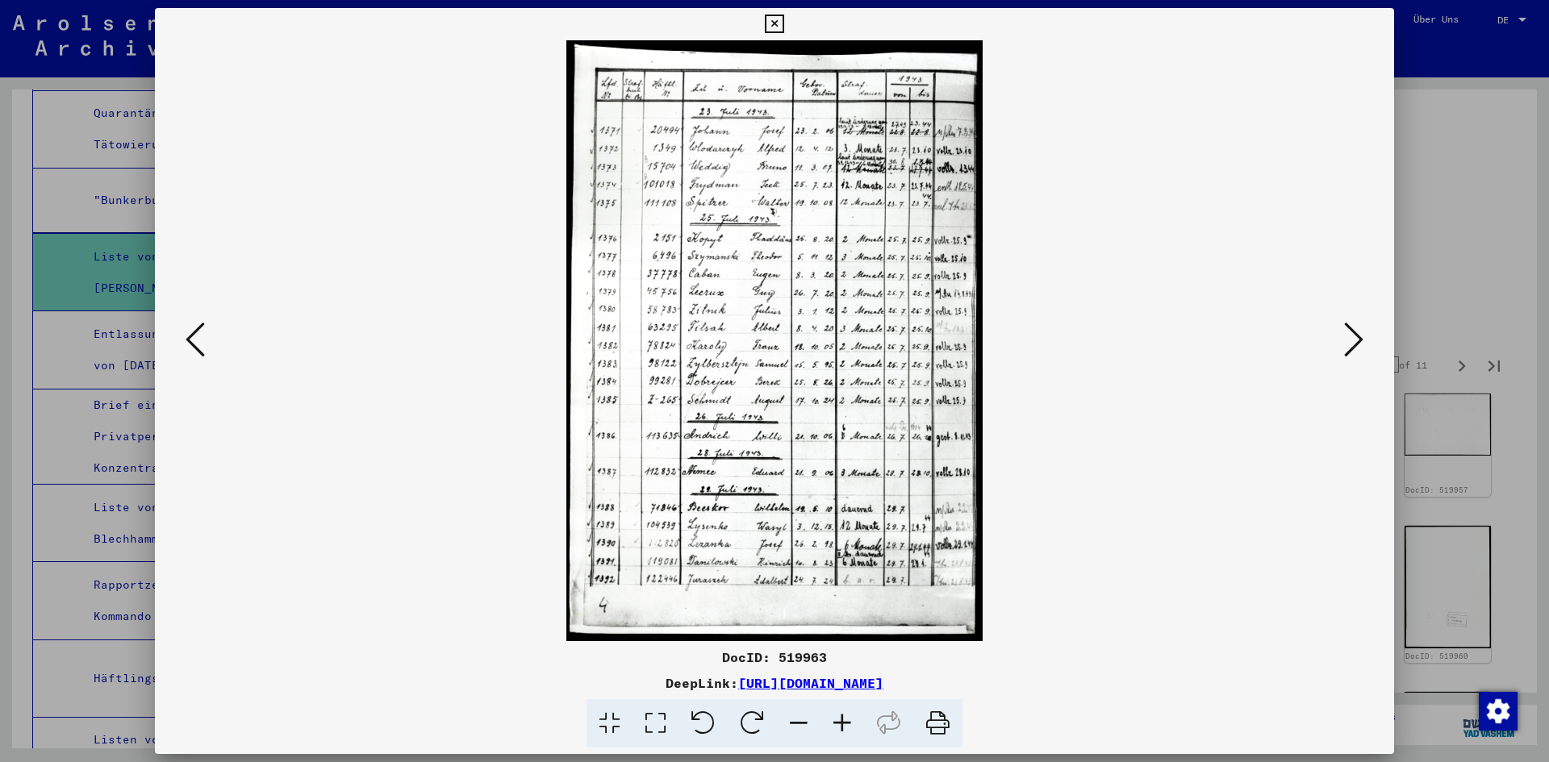
click at [1351, 348] on icon at bounding box center [1353, 339] width 19 height 39
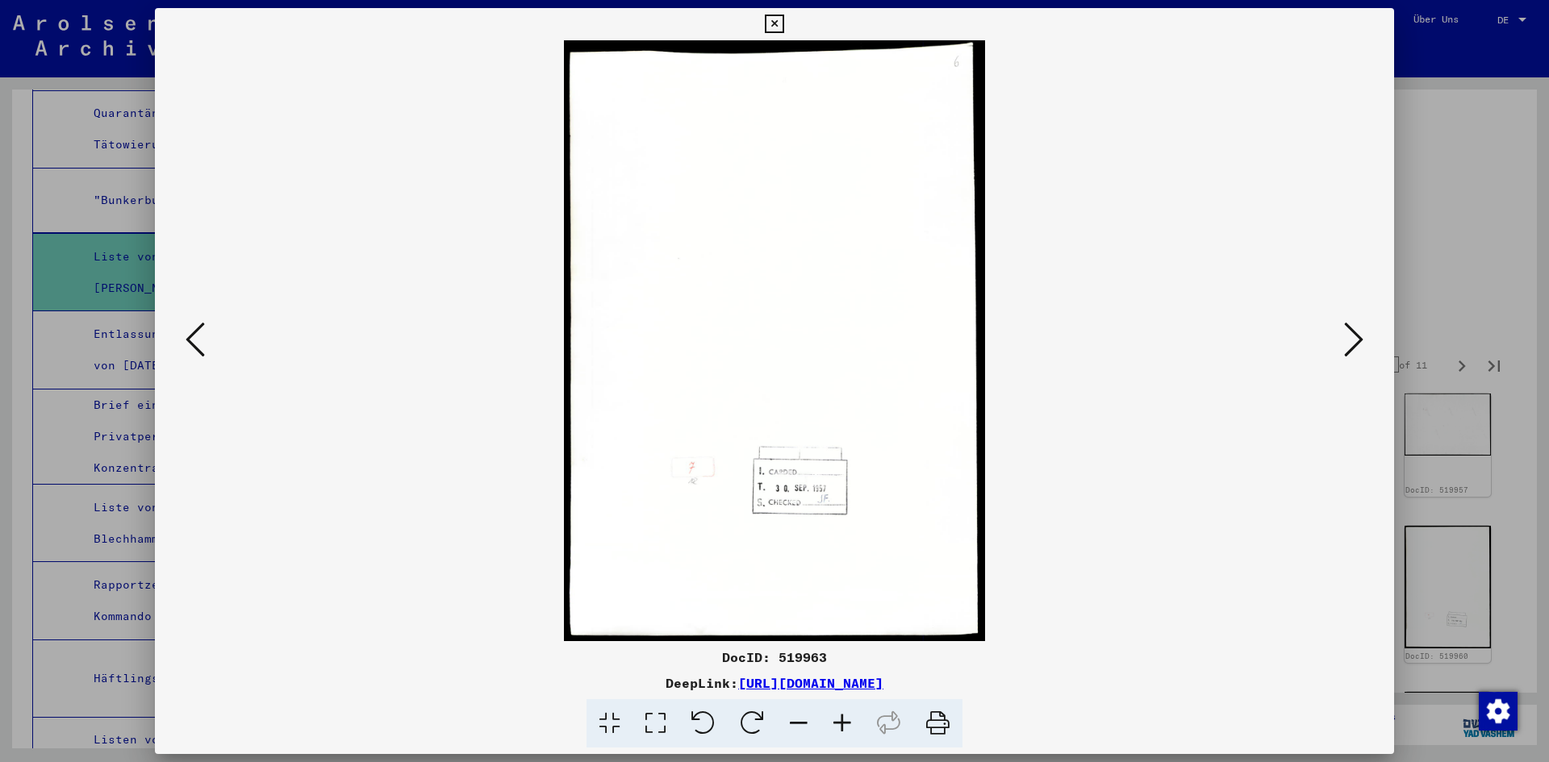
click at [1351, 352] on icon at bounding box center [1353, 339] width 19 height 39
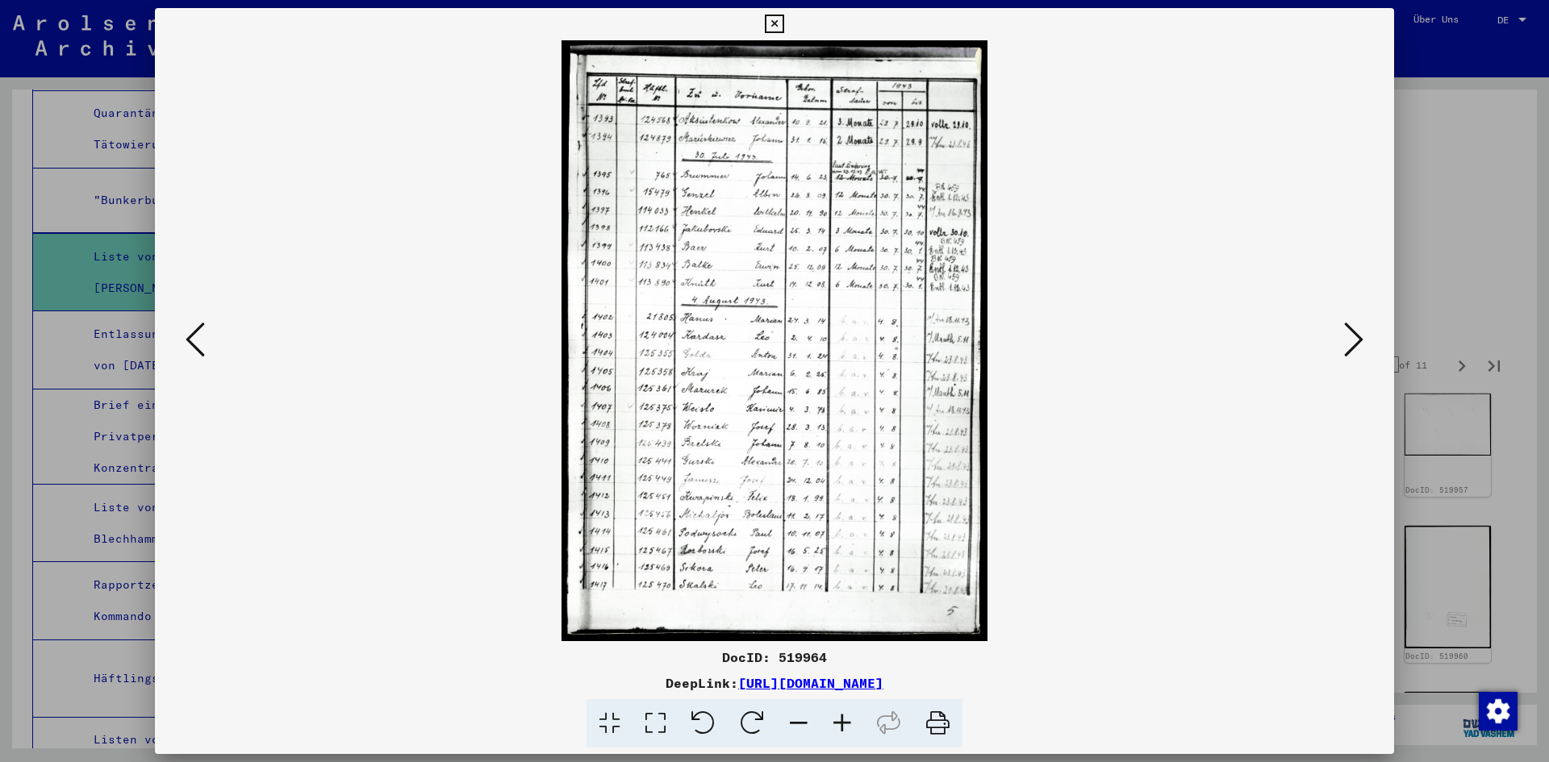
click at [1351, 352] on icon at bounding box center [1353, 339] width 19 height 39
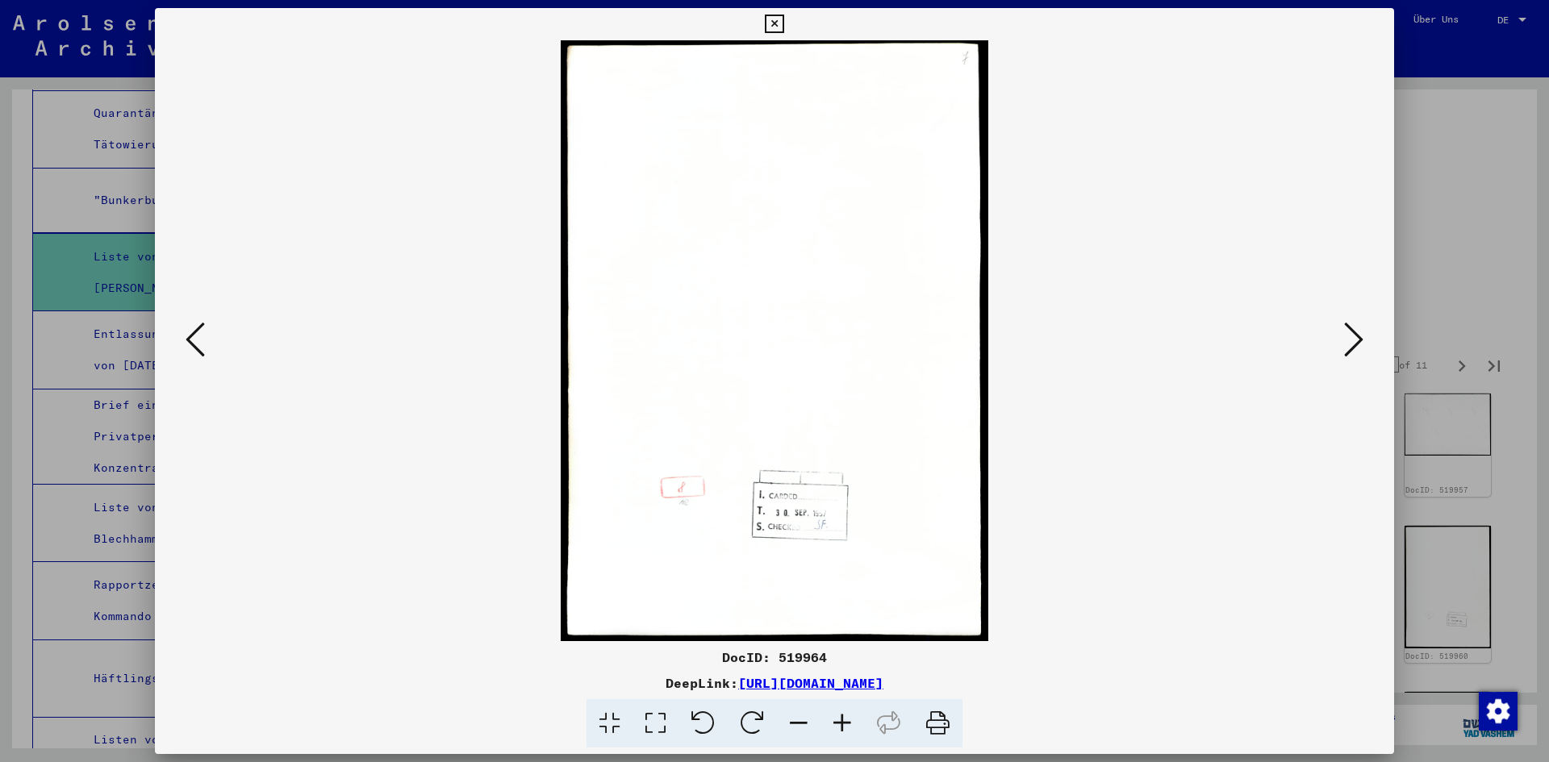
click at [1351, 353] on icon at bounding box center [1353, 339] width 19 height 39
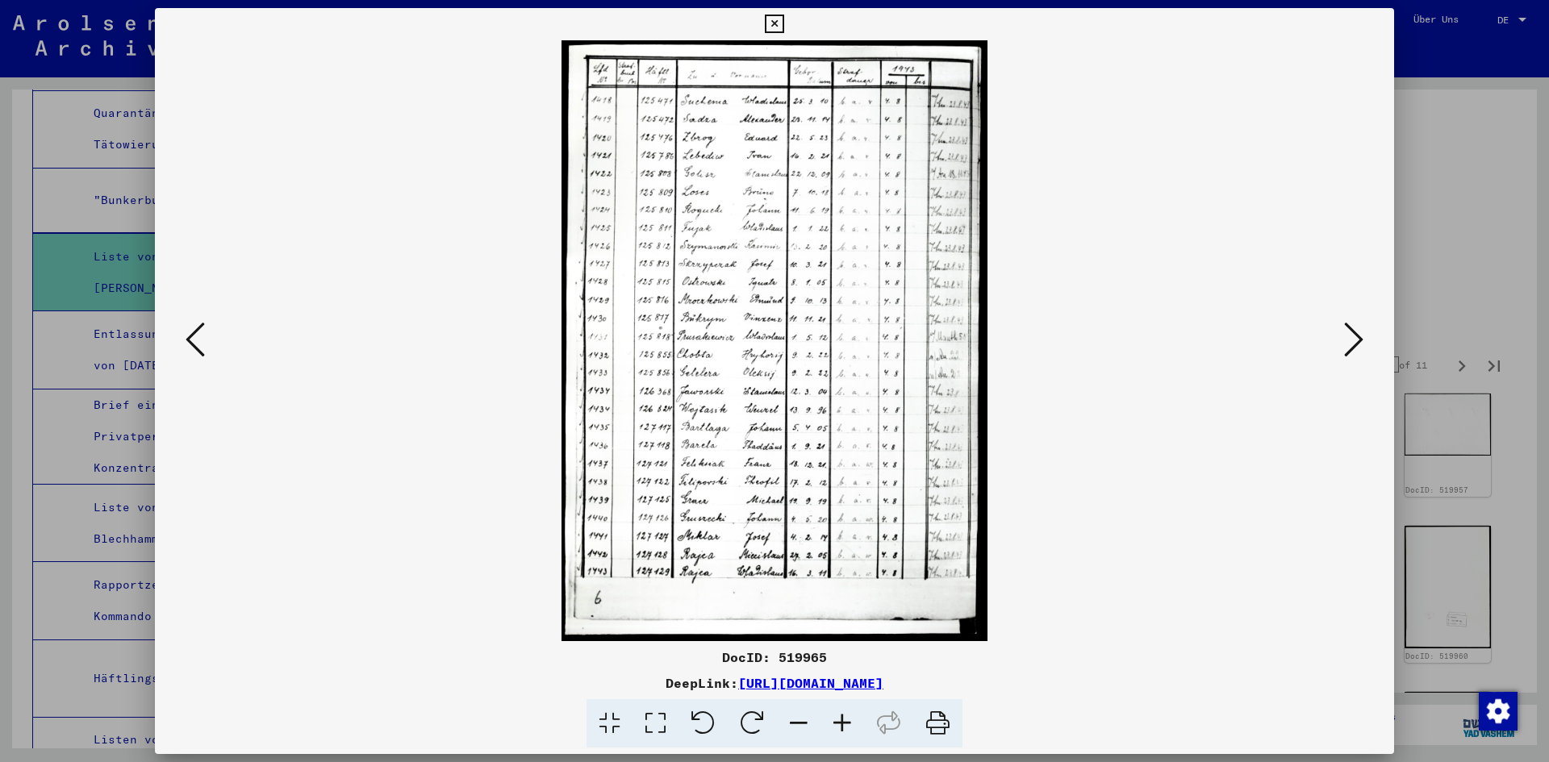
click at [1351, 353] on icon at bounding box center [1353, 339] width 19 height 39
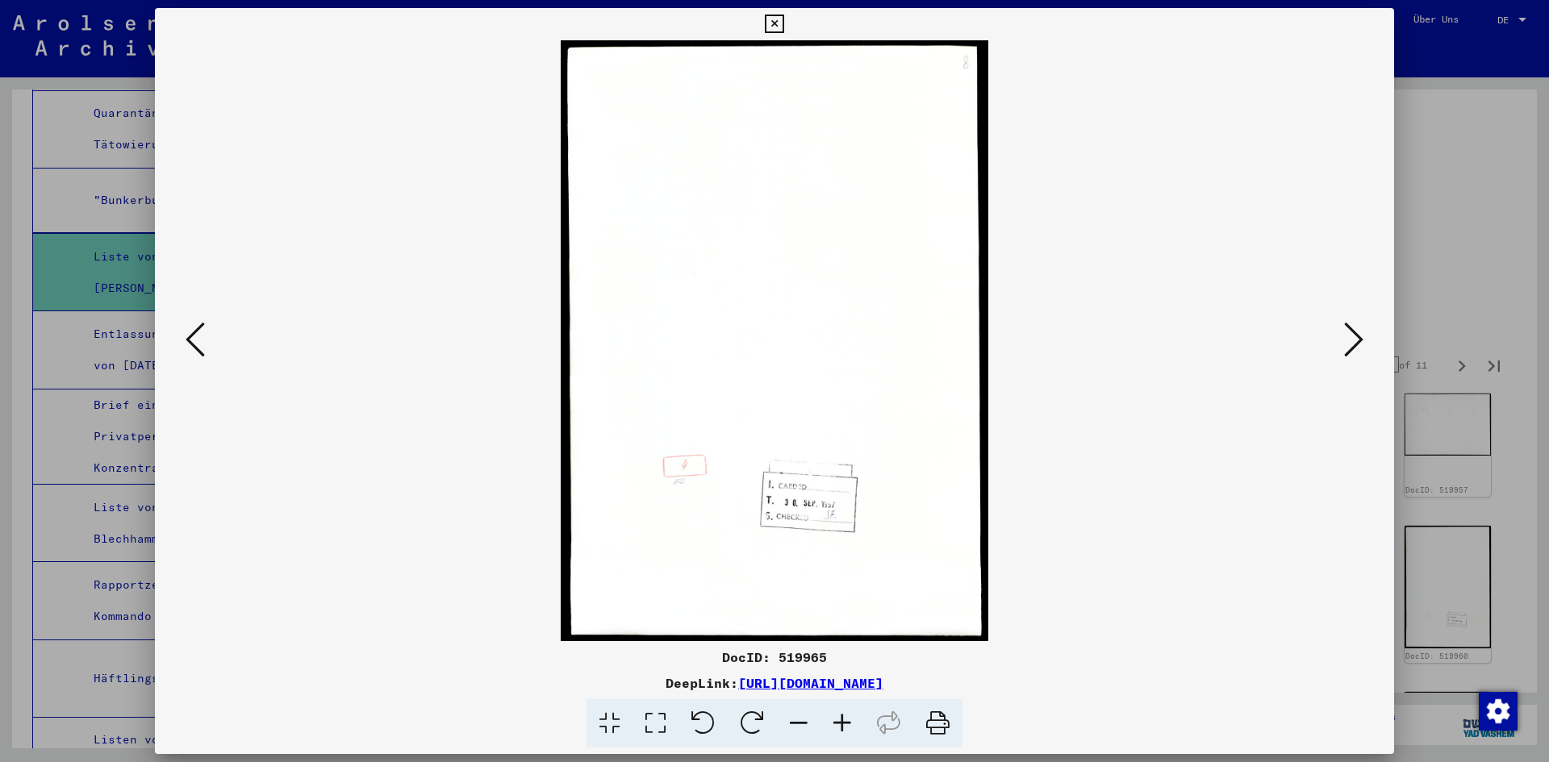
click at [1351, 353] on icon at bounding box center [1353, 339] width 19 height 39
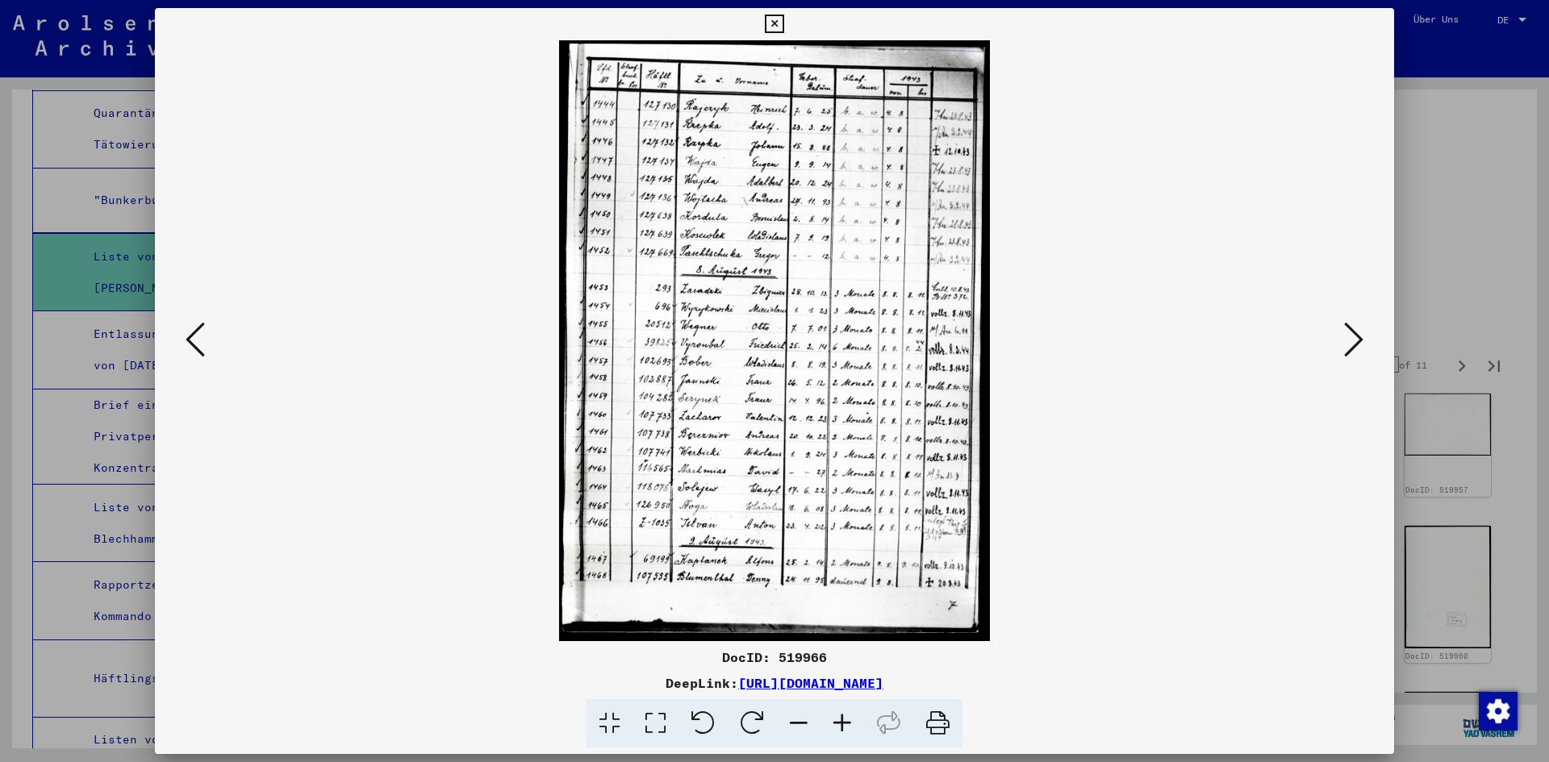
click at [1354, 355] on icon at bounding box center [1353, 339] width 19 height 39
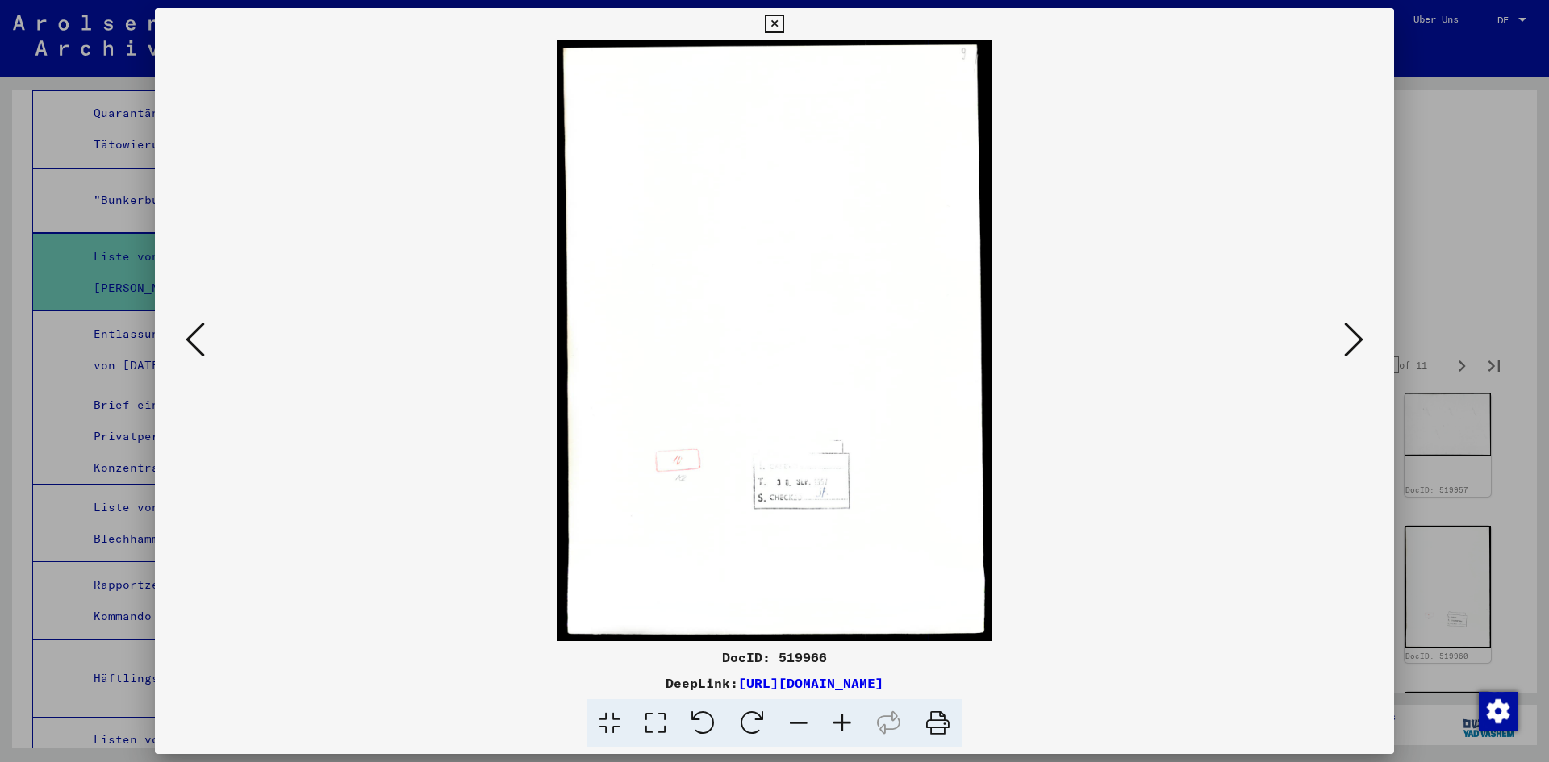
click at [1354, 355] on icon at bounding box center [1353, 339] width 19 height 39
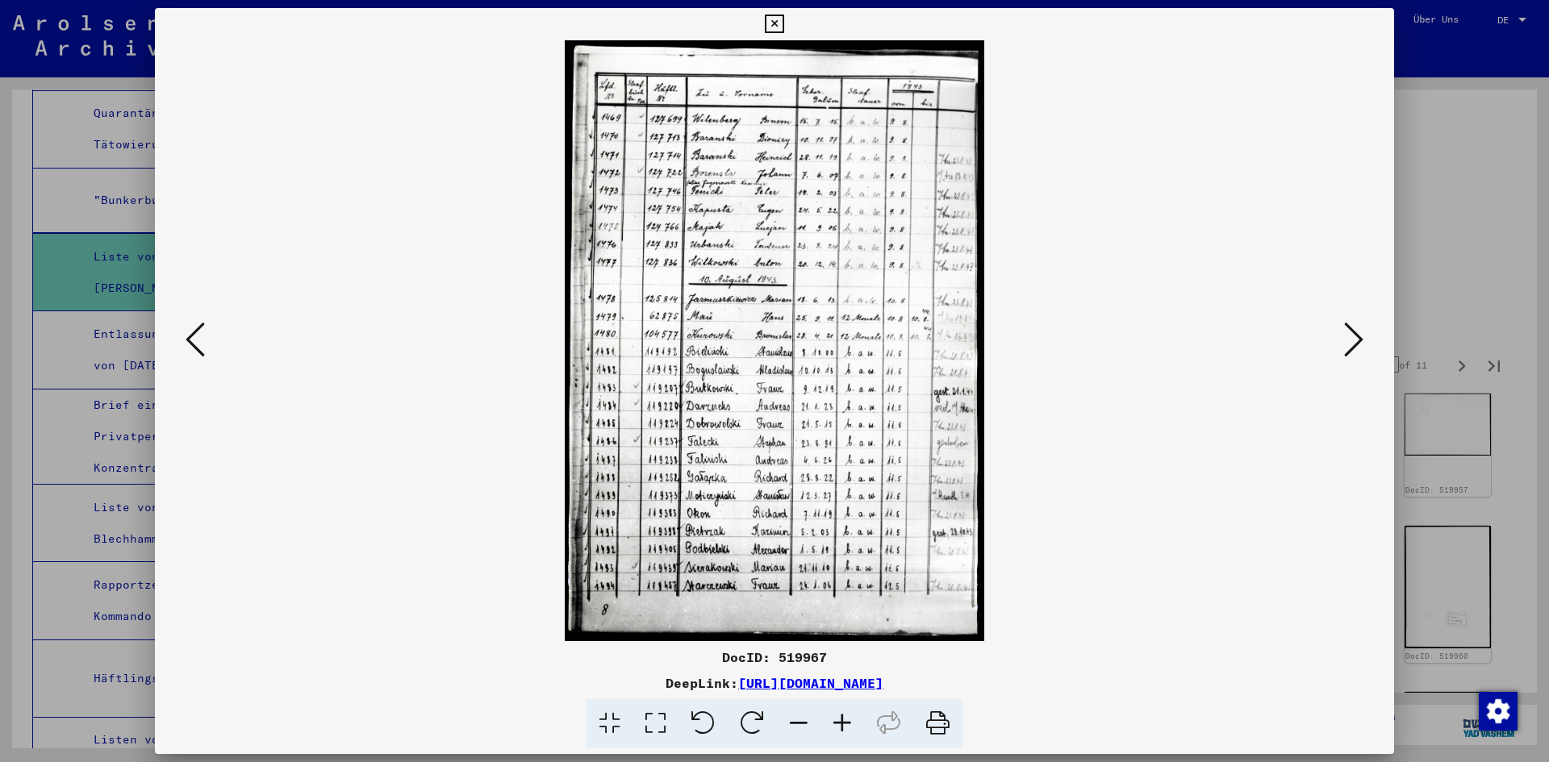
click at [1354, 355] on icon at bounding box center [1353, 339] width 19 height 39
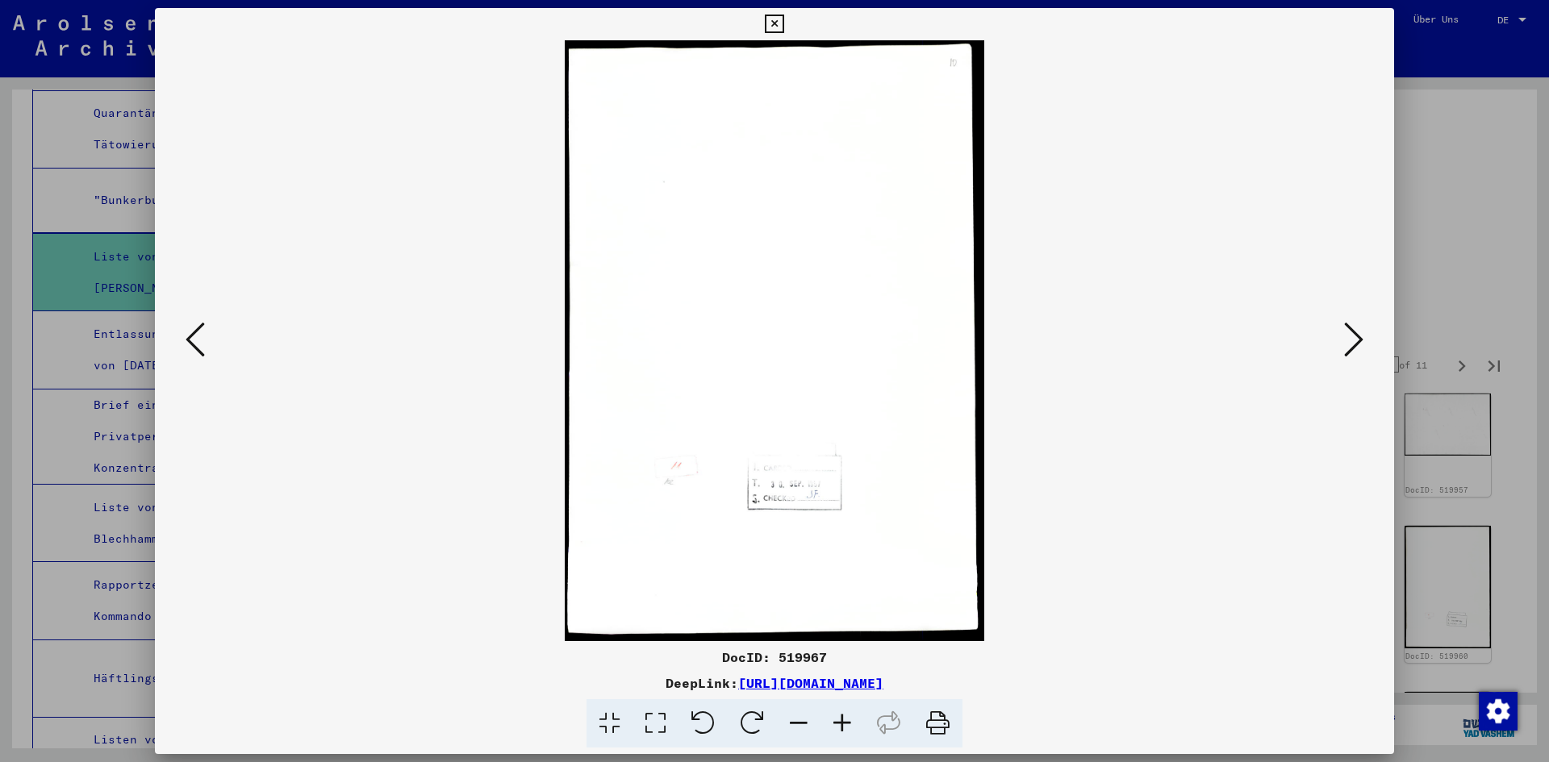
click at [1356, 357] on icon at bounding box center [1353, 339] width 19 height 39
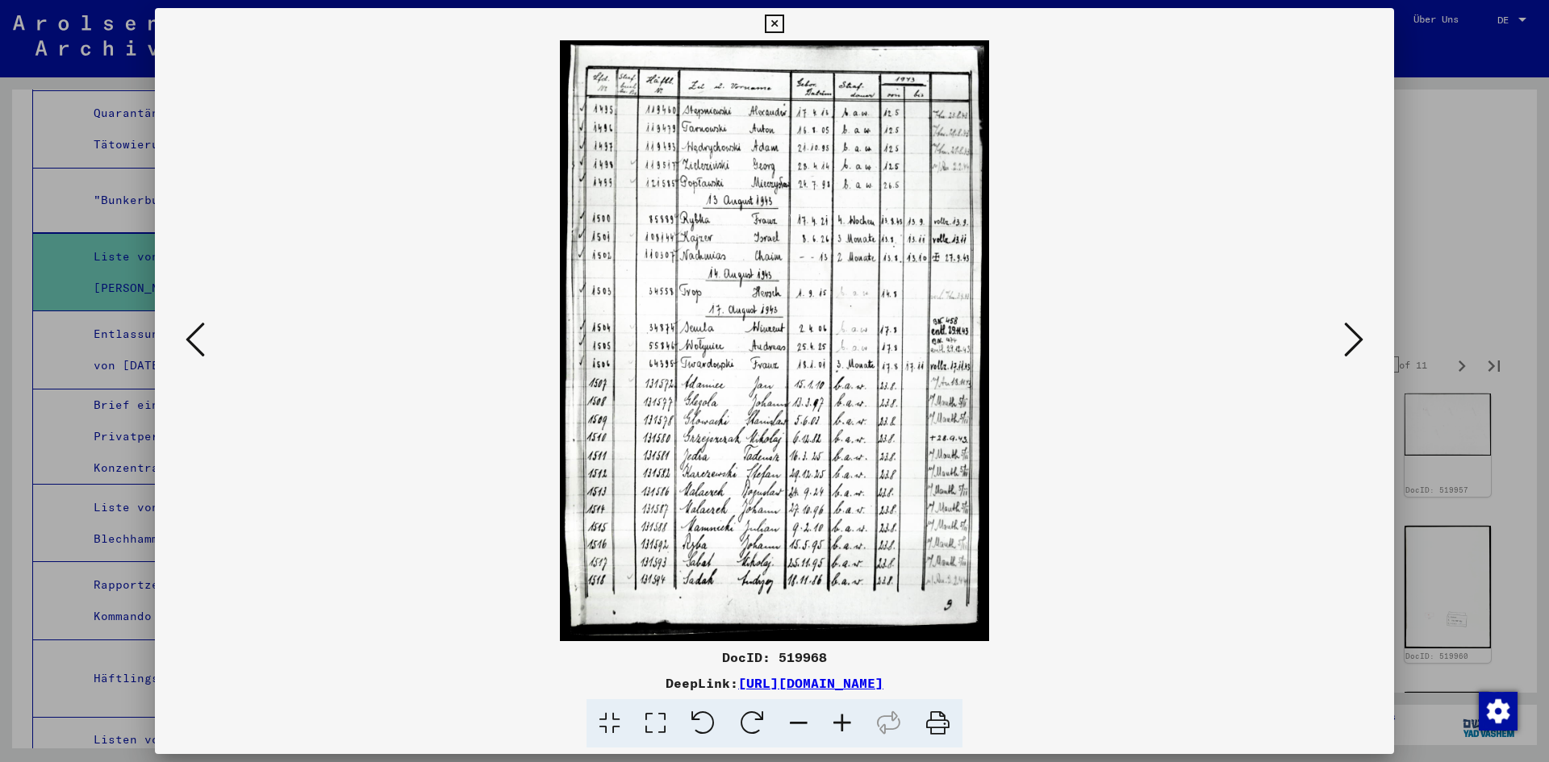
click at [1356, 358] on icon at bounding box center [1353, 339] width 19 height 39
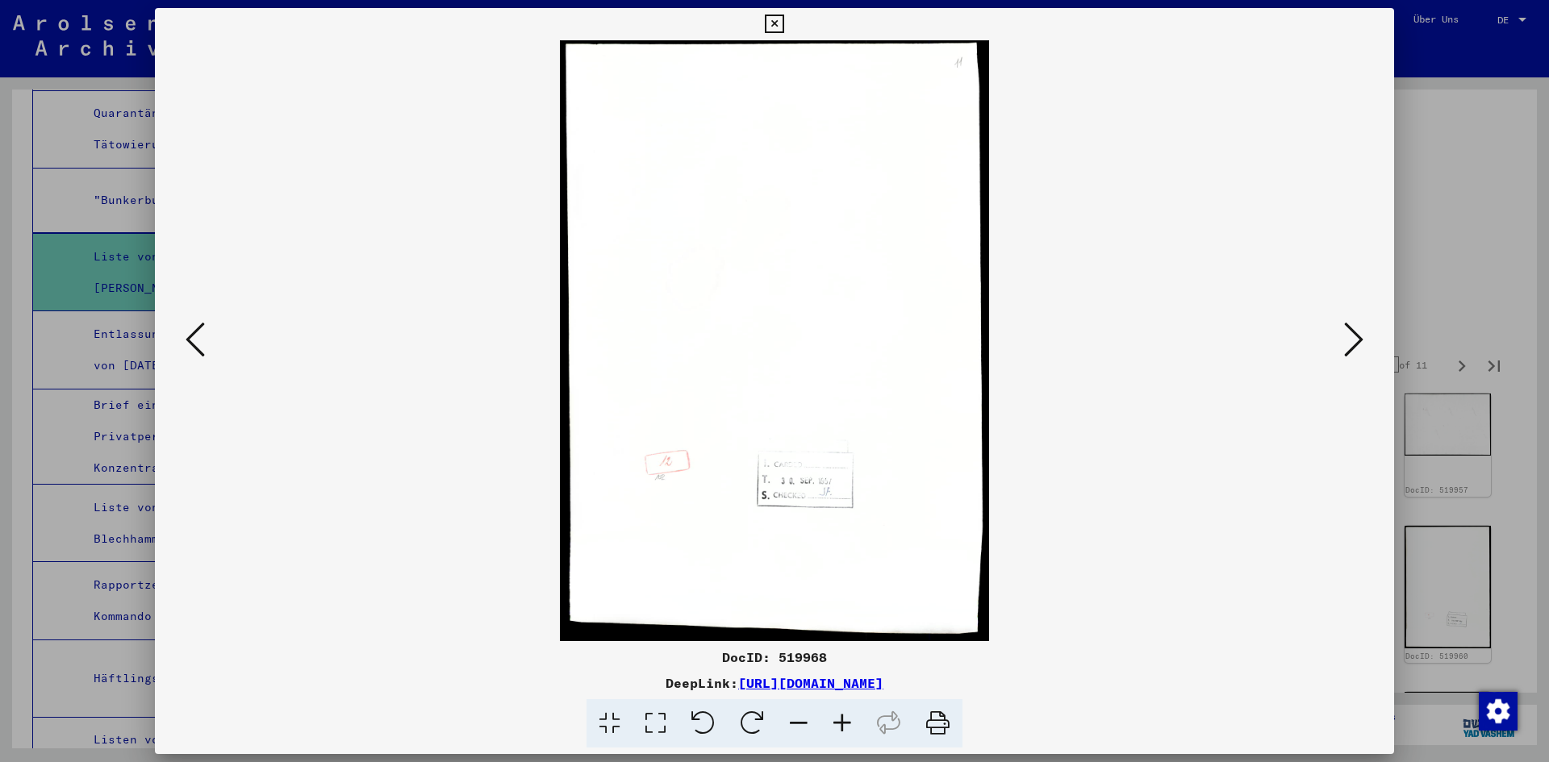
click at [1356, 361] on button at bounding box center [1353, 341] width 29 height 46
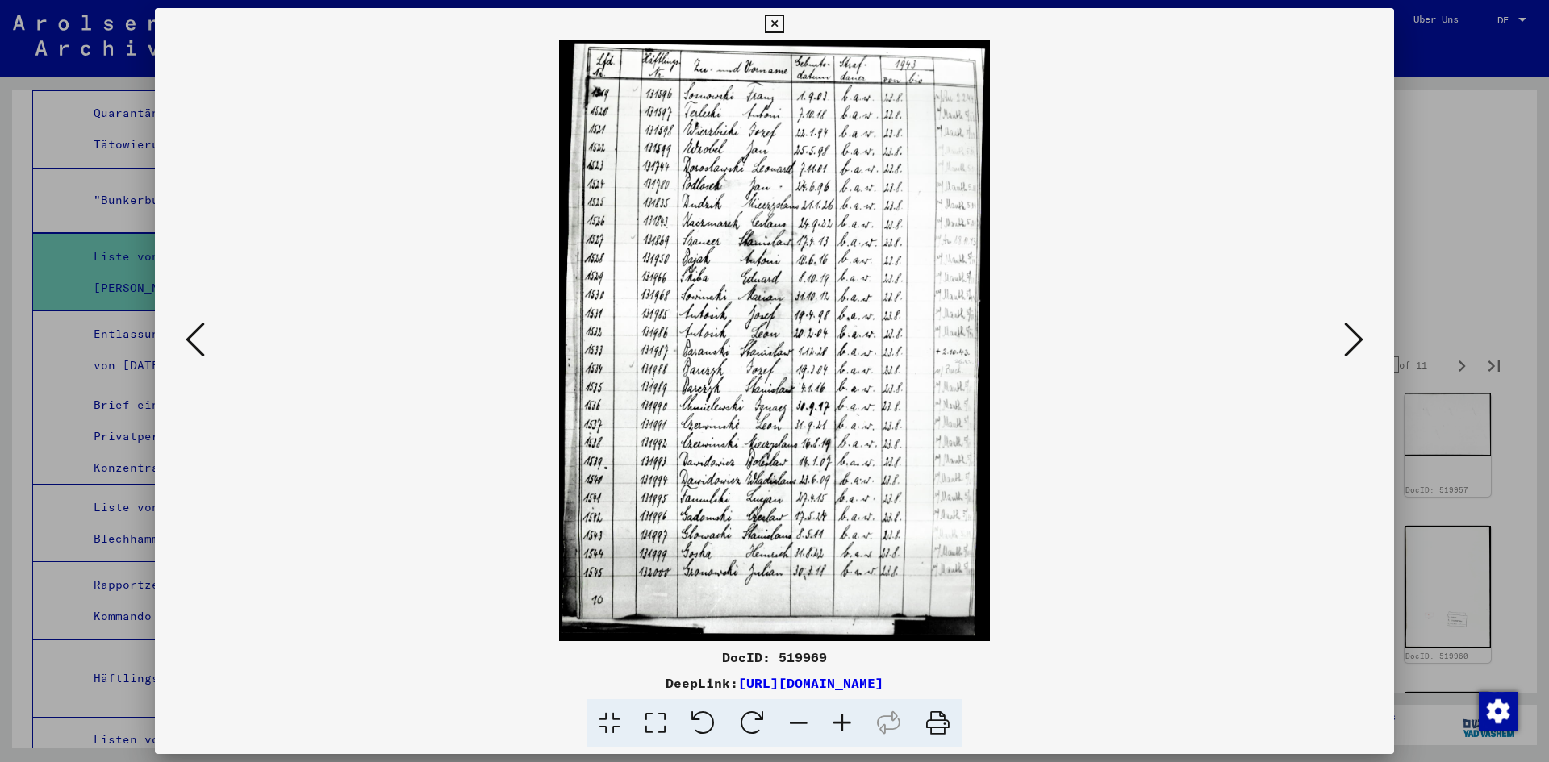
click at [1354, 361] on button at bounding box center [1353, 341] width 29 height 46
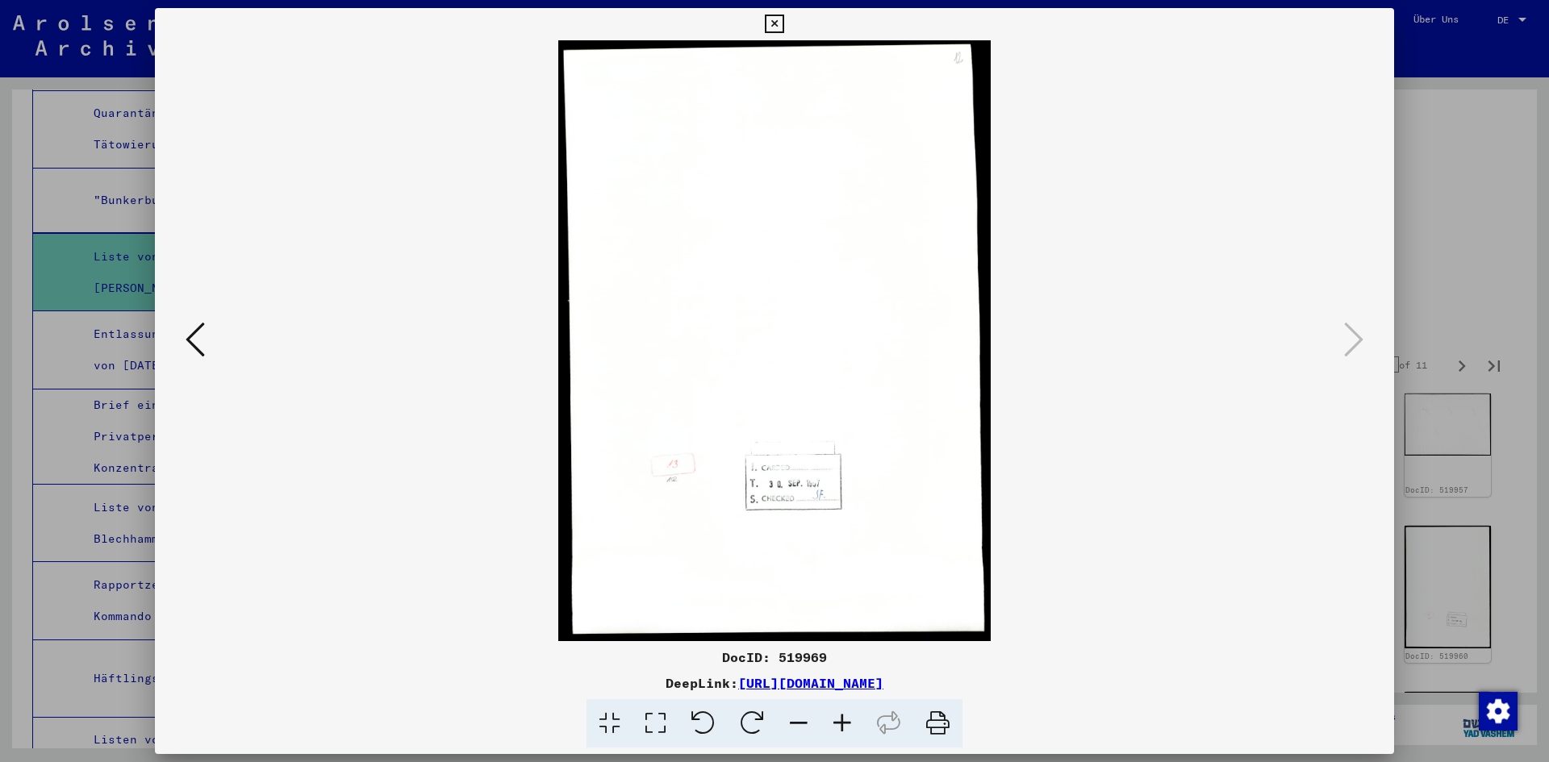
click at [1355, 365] on div at bounding box center [774, 340] width 1239 height 601
